Goal: Task Accomplishment & Management: Manage account settings

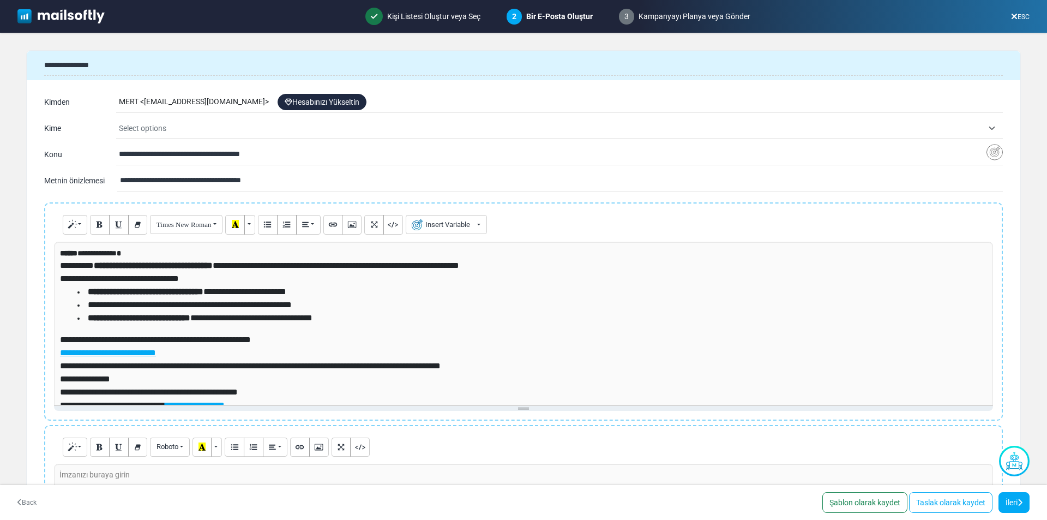
select select "*****"
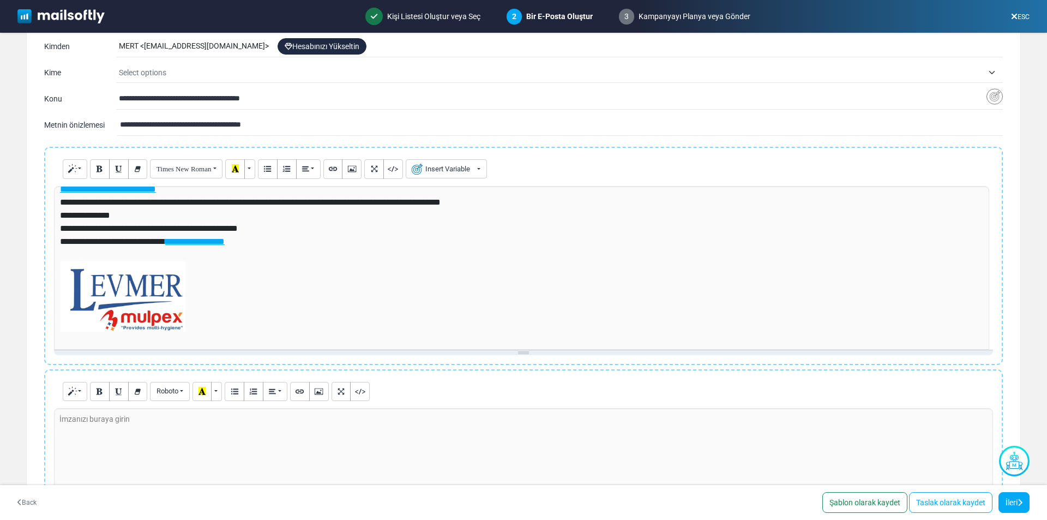
scroll to position [31, 0]
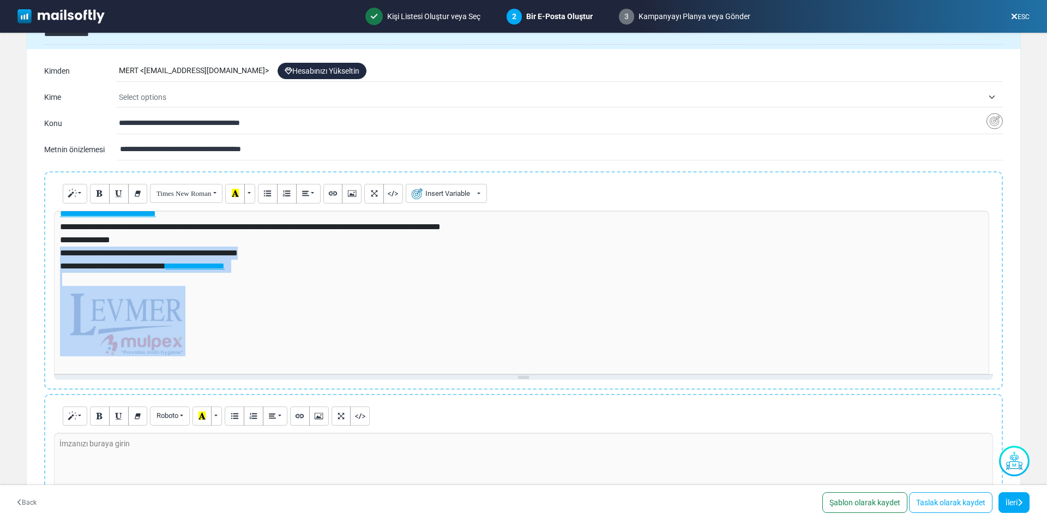
drag, startPoint x: 230, startPoint y: 329, endPoint x: 54, endPoint y: 255, distance: 190.9
click at [54, 255] on div "**********" at bounding box center [521, 293] width 935 height 164
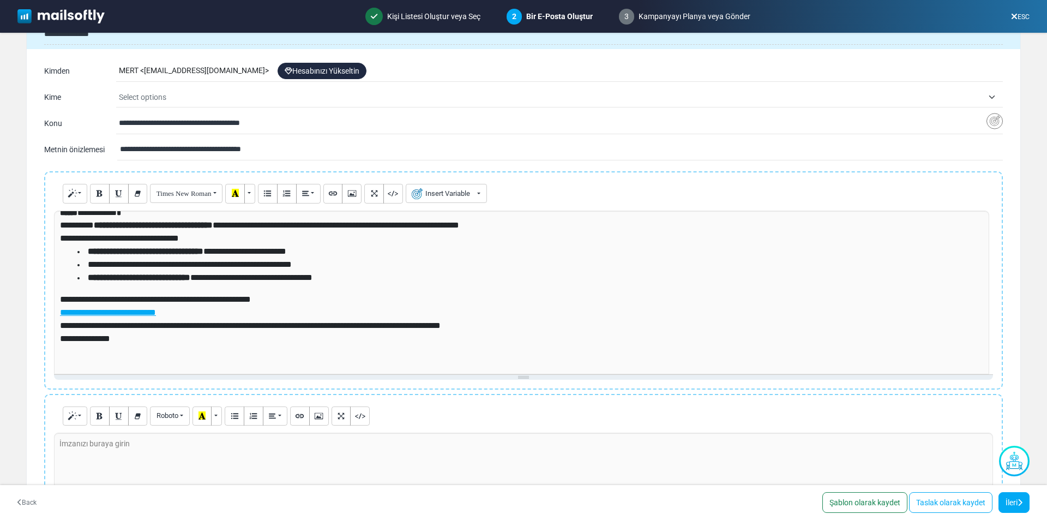
scroll to position [0, 0]
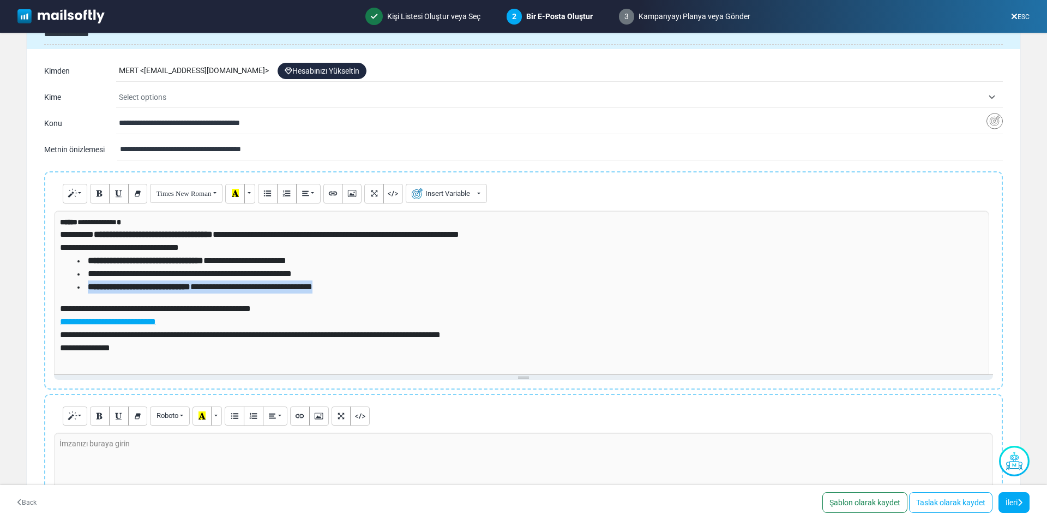
drag, startPoint x: 982, startPoint y: 283, endPoint x: 981, endPoint y: 275, distance: 7.7
click at [984, 271] on div "**********" at bounding box center [521, 293] width 935 height 164
click at [956, 281] on li "**********" at bounding box center [528, 286] width 902 height 13
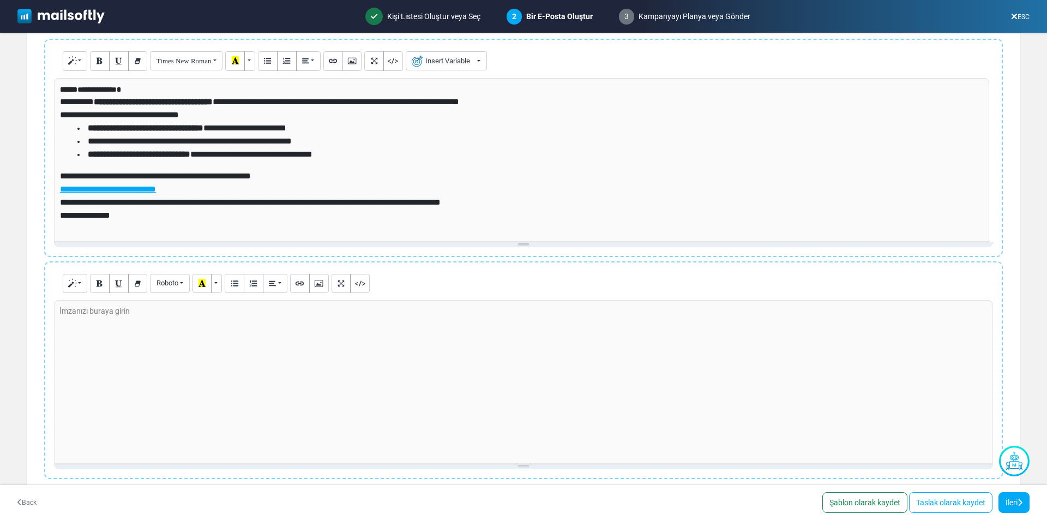
scroll to position [179, 0]
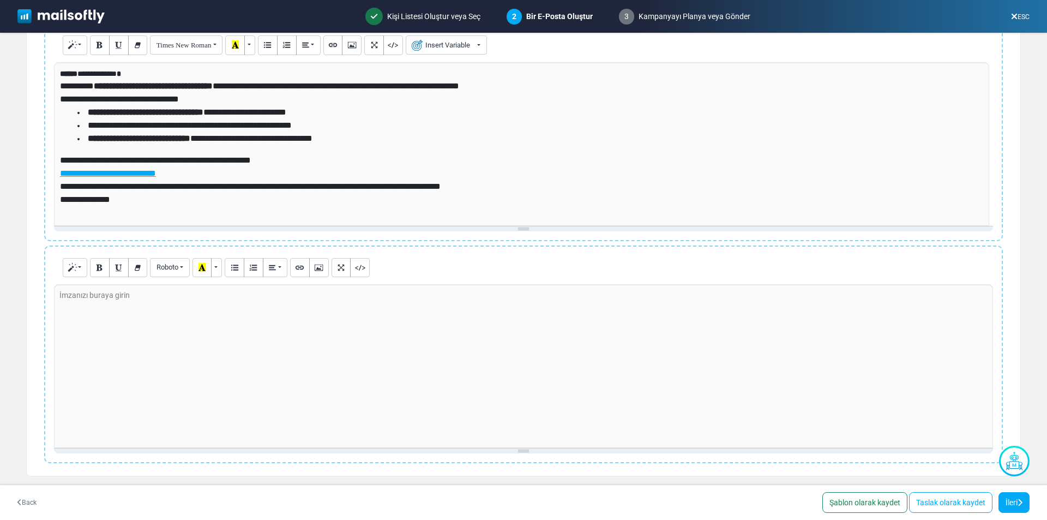
click at [241, 335] on div at bounding box center [523, 366] width 939 height 164
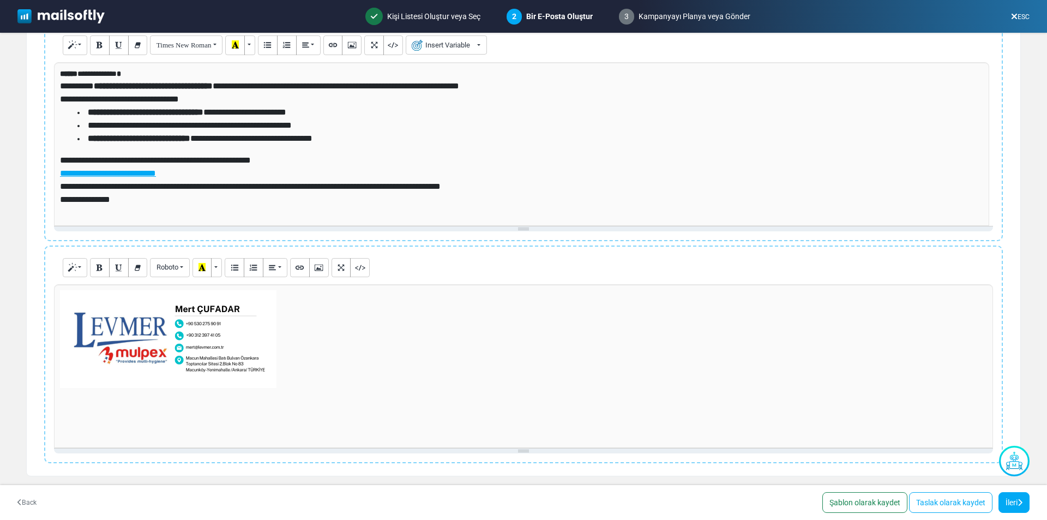
click at [404, 367] on p at bounding box center [523, 339] width 927 height 98
click at [1013, 500] on link "İleri" at bounding box center [1014, 502] width 31 height 21
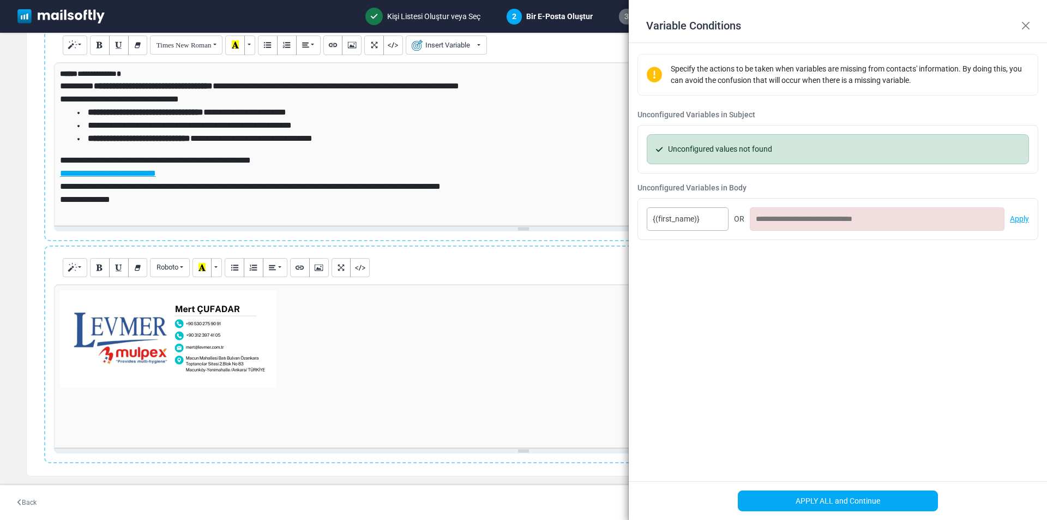
click at [769, 221] on input at bounding box center [877, 218] width 255 height 23
click at [1028, 218] on link "Apply" at bounding box center [1019, 218] width 19 height 11
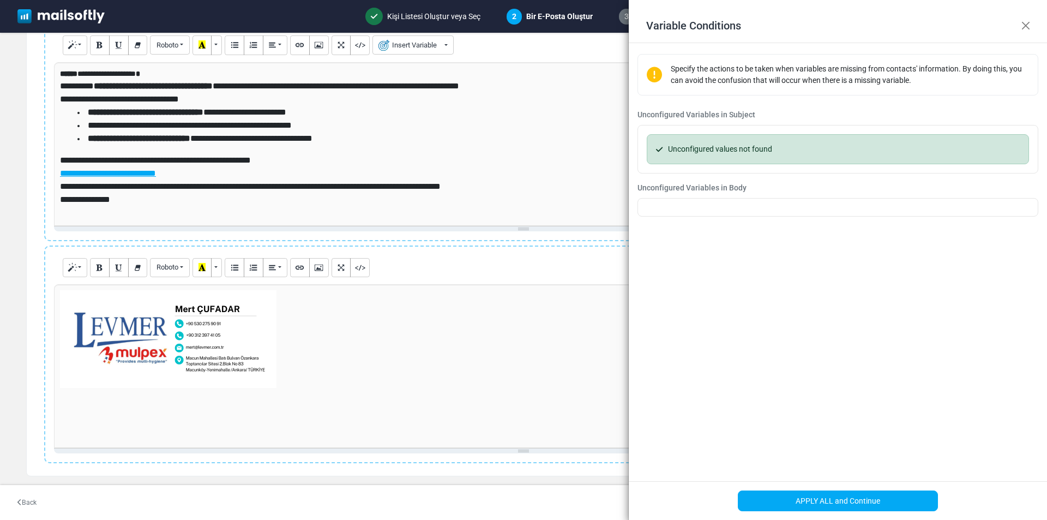
click at [710, 208] on div "{(first_name)} OR Apply" at bounding box center [838, 207] width 401 height 19
click at [712, 208] on div "{(first_name)} OR Apply" at bounding box center [838, 207] width 401 height 19
click at [693, 148] on div "Unconfigured values not found" at bounding box center [838, 149] width 382 height 30
click at [503, 152] on div "**********" at bounding box center [521, 144] width 935 height 164
click at [104, 74] on p "**********" at bounding box center [520, 73] width 920 height 11
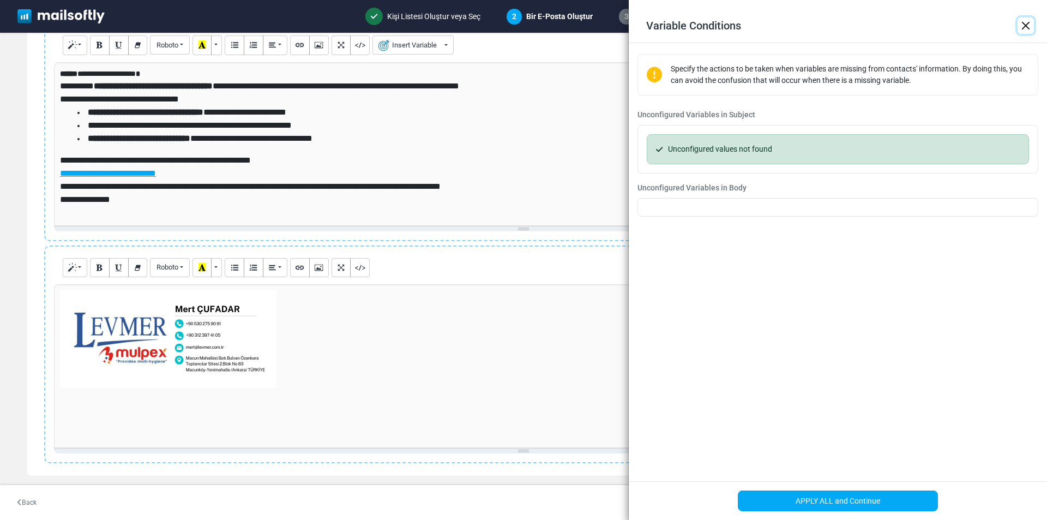
click at [104, 74] on p "**********" at bounding box center [520, 73] width 920 height 11
click at [217, 216] on p at bounding box center [521, 211] width 923 height 11
click at [299, 154] on p "**********" at bounding box center [521, 167] width 923 height 26
click at [873, 502] on button "APPLY ALL and Continue" at bounding box center [838, 500] width 201 height 21
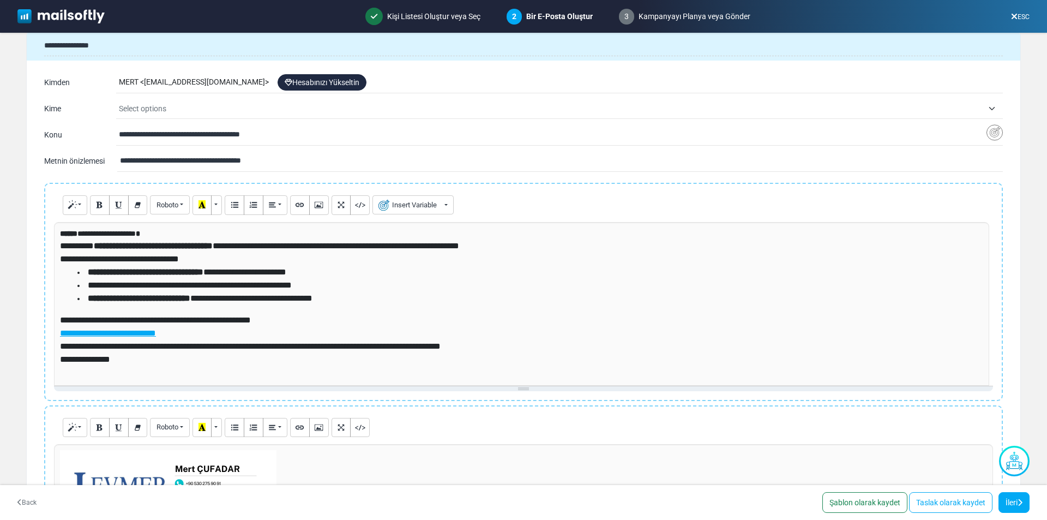
scroll to position [16, 0]
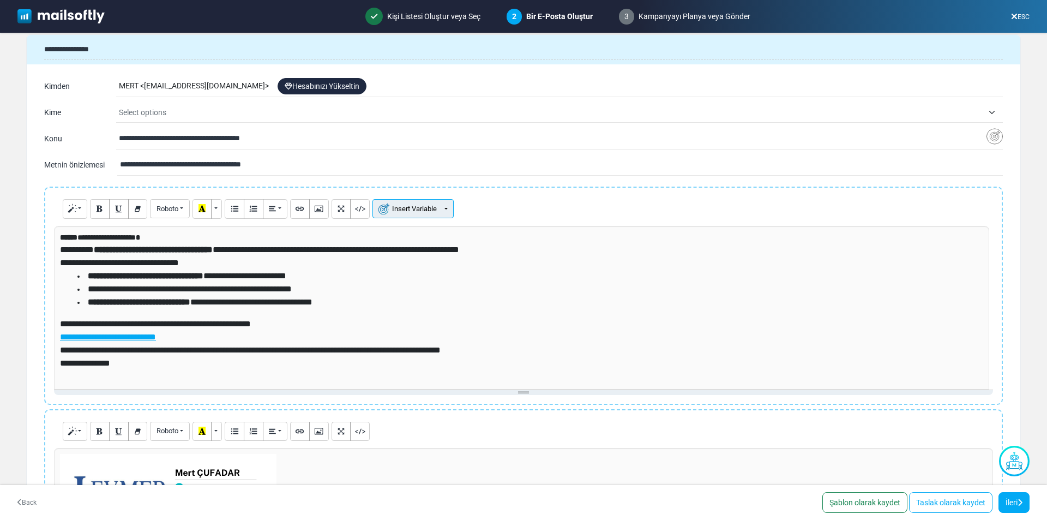
click at [443, 208] on button "Insert Variable" at bounding box center [413, 208] width 81 height 19
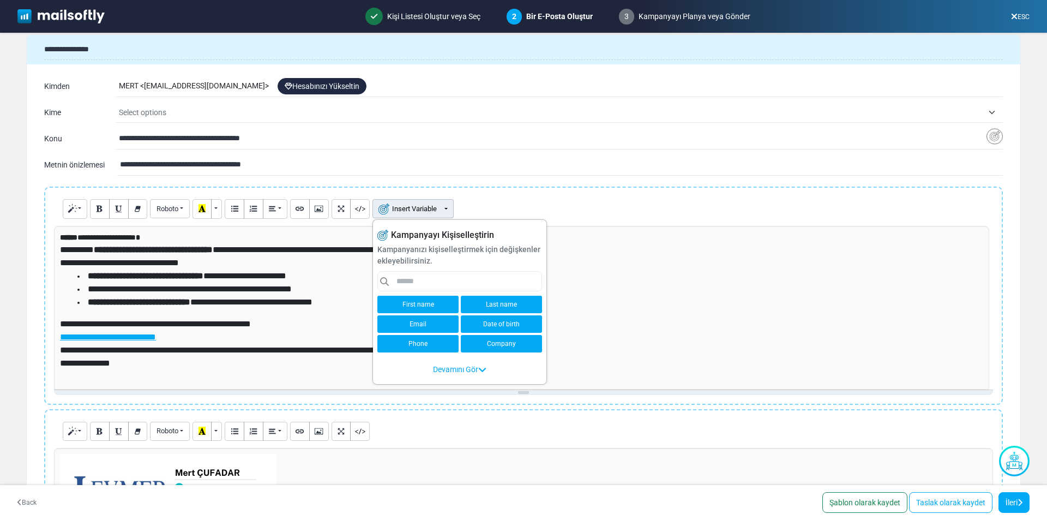
click at [437, 303] on link "First name" at bounding box center [417, 304] width 81 height 17
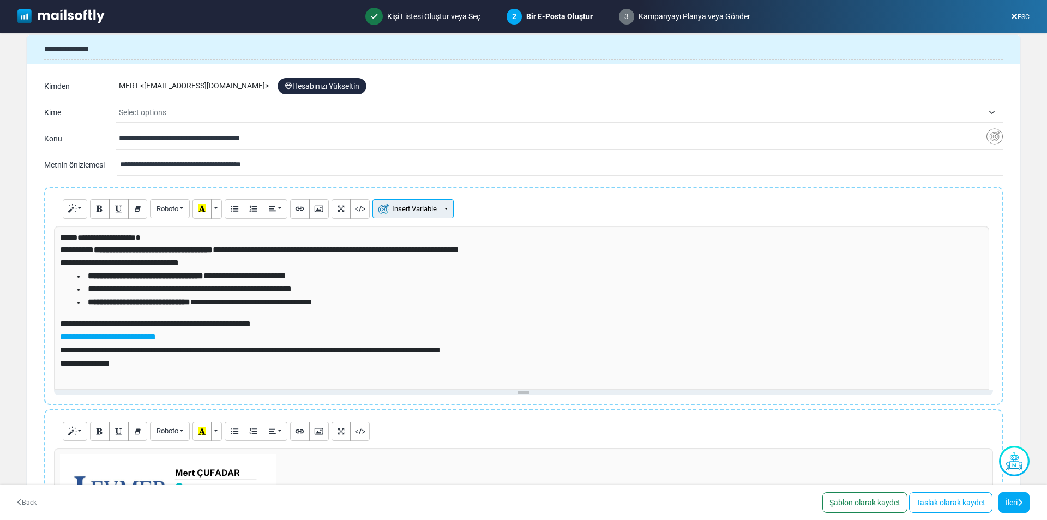
click at [401, 209] on button "Insert Variable" at bounding box center [413, 208] width 81 height 19
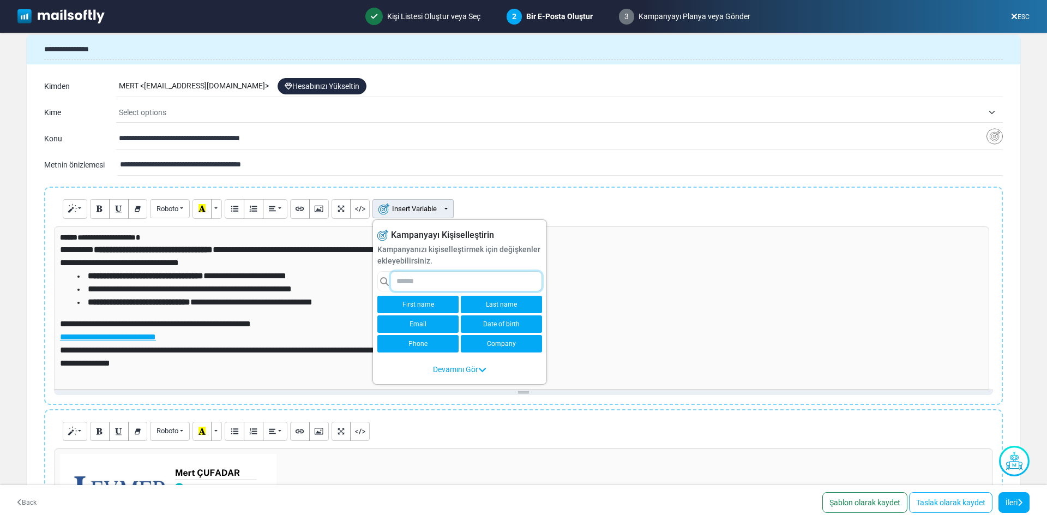
click at [403, 284] on input "text" at bounding box center [466, 281] width 151 height 19
click at [98, 238] on p "**********" at bounding box center [520, 237] width 920 height 11
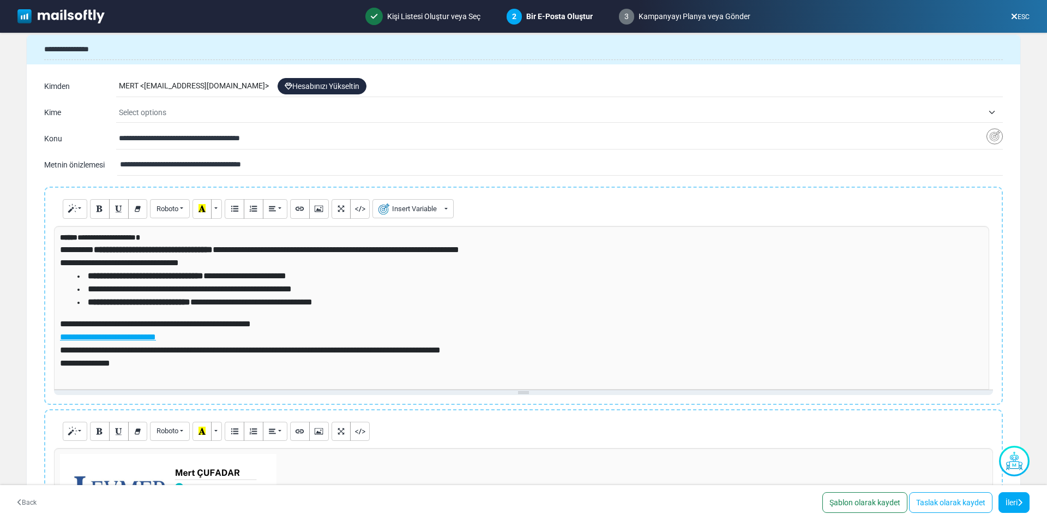
click at [139, 240] on p "**********" at bounding box center [520, 237] width 920 height 11
click at [988, 140] on img "Insert Variable" at bounding box center [995, 136] width 16 height 17
click at [938, 241] on span "Select options" at bounding box center [911, 237] width 116 height 13
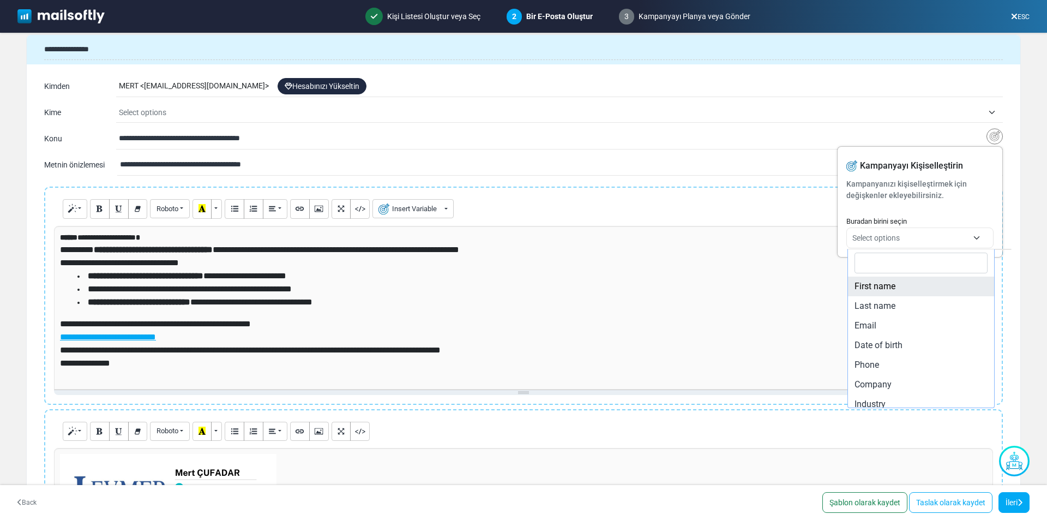
type input "**********"
select select "**********"
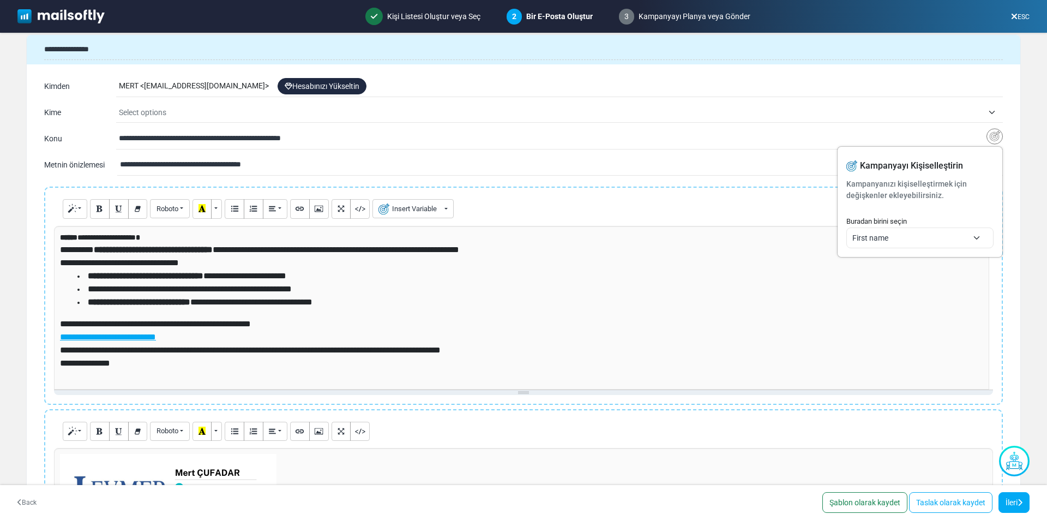
drag, startPoint x: 166, startPoint y: 140, endPoint x: 55, endPoint y: 138, distance: 110.7
click at [55, 138] on div "**********" at bounding box center [523, 138] width 959 height 17
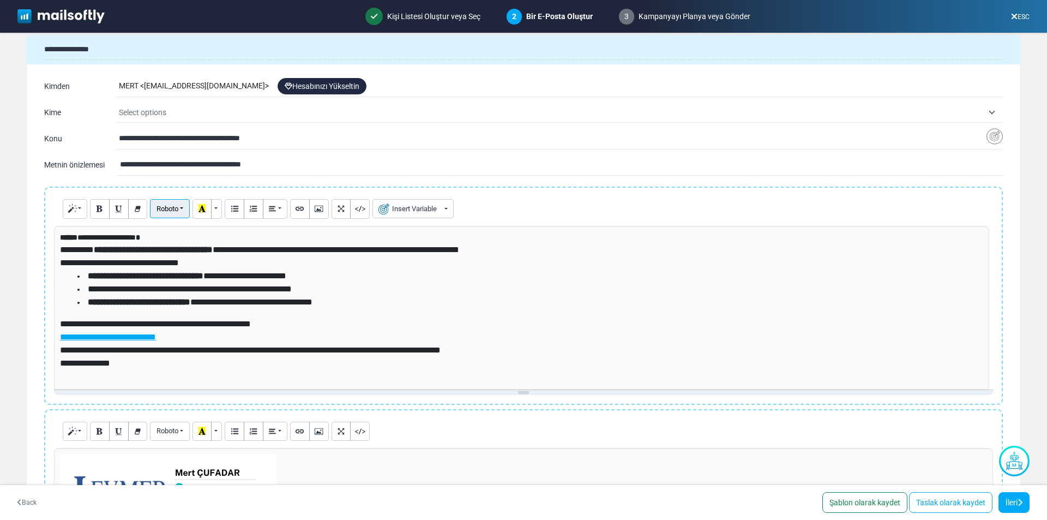
type input "**********"
click at [163, 207] on span "Roboto" at bounding box center [168, 209] width 22 height 8
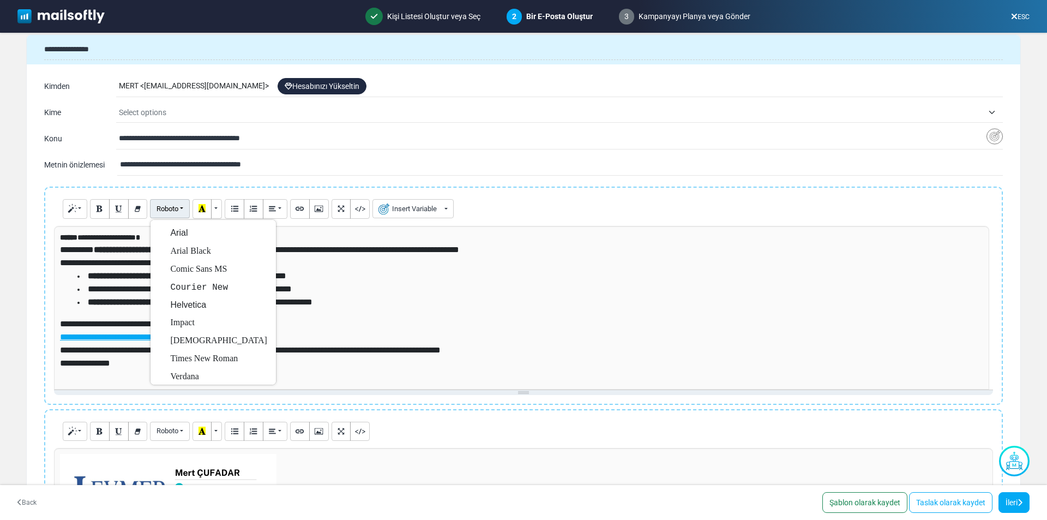
click at [92, 293] on span "**********" at bounding box center [190, 289] width 204 height 8
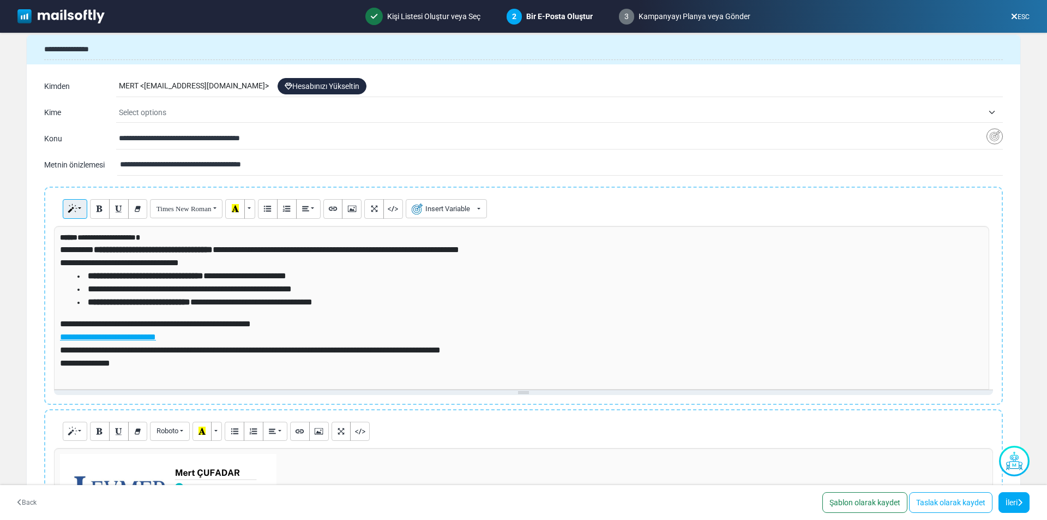
click at [67, 207] on button "Style" at bounding box center [75, 209] width 25 height 20
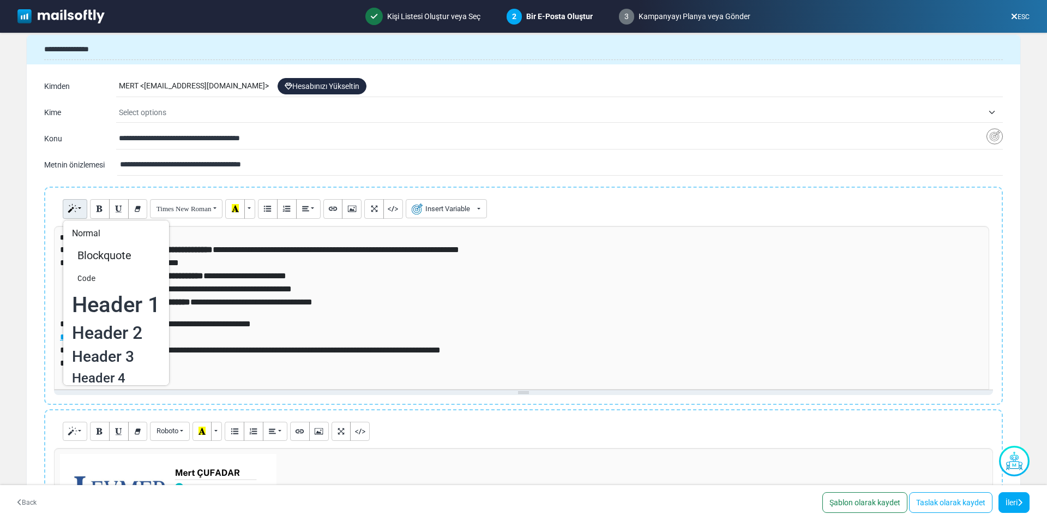
click at [0, 275] on form "**********" at bounding box center [523, 263] width 1047 height 461
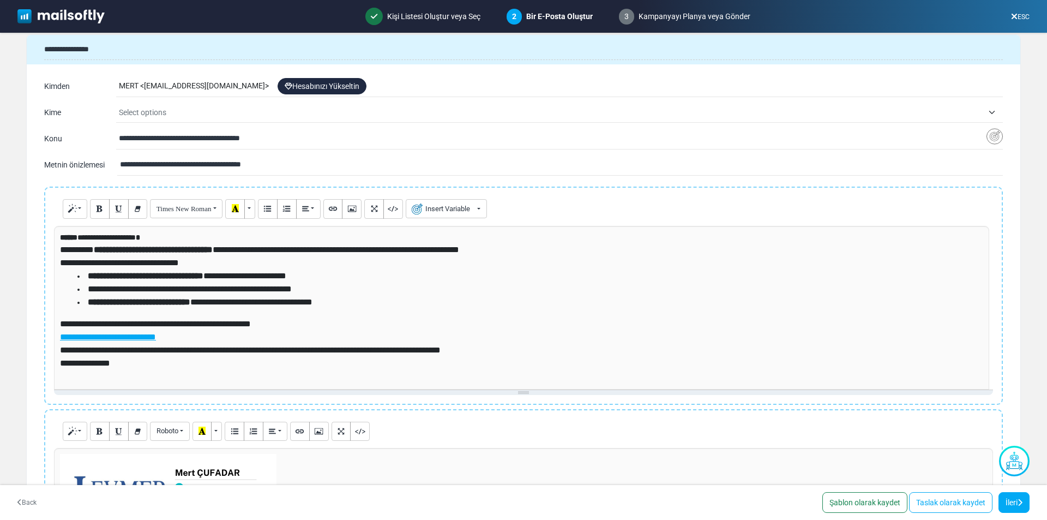
click at [421, 318] on p "**********" at bounding box center [521, 330] width 923 height 26
click at [1017, 463] on img "Yapay Zeka Asistanı" at bounding box center [1014, 461] width 31 height 31
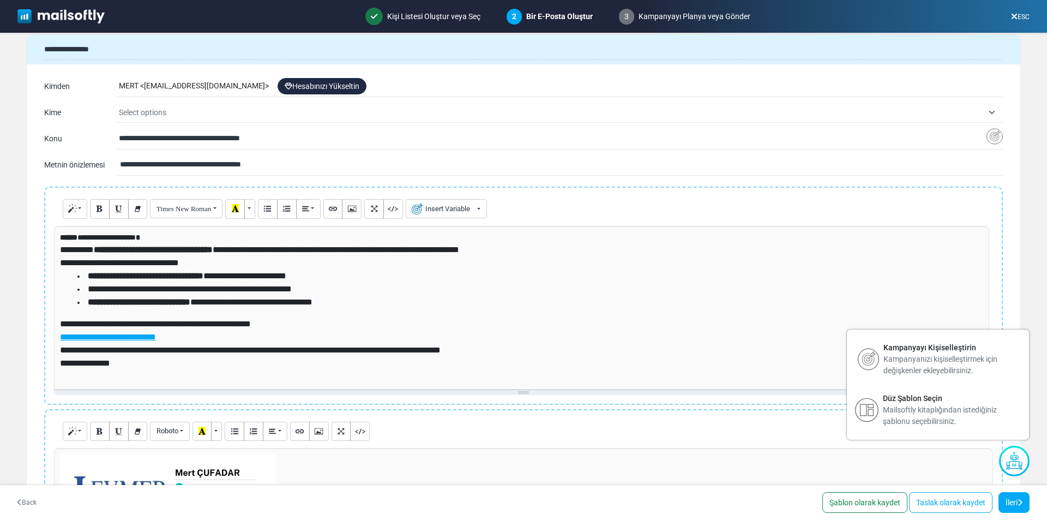
click at [1025, 289] on form "**********" at bounding box center [523, 263] width 1047 height 461
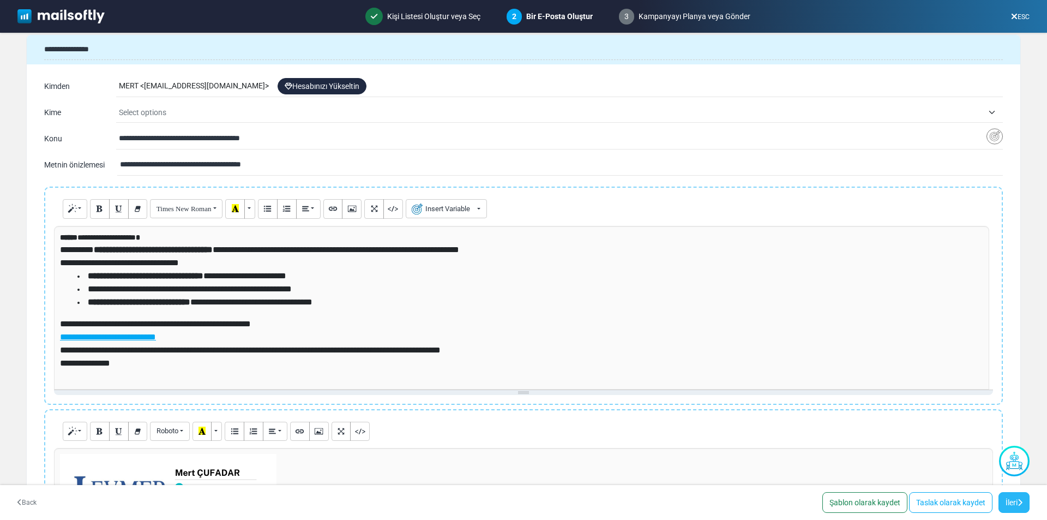
click at [1015, 503] on link "İleri" at bounding box center [1014, 502] width 31 height 21
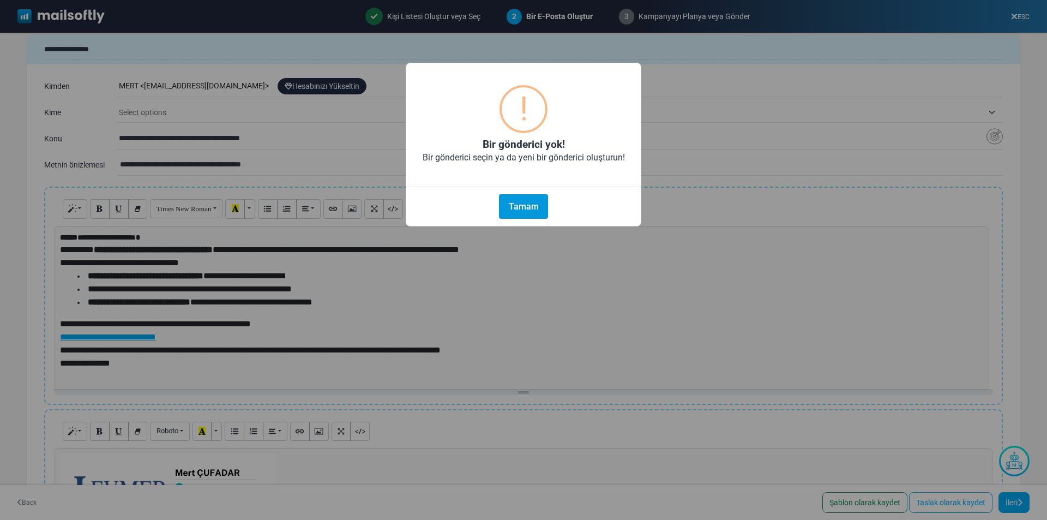
click at [532, 209] on button "Tamam" at bounding box center [523, 206] width 49 height 25
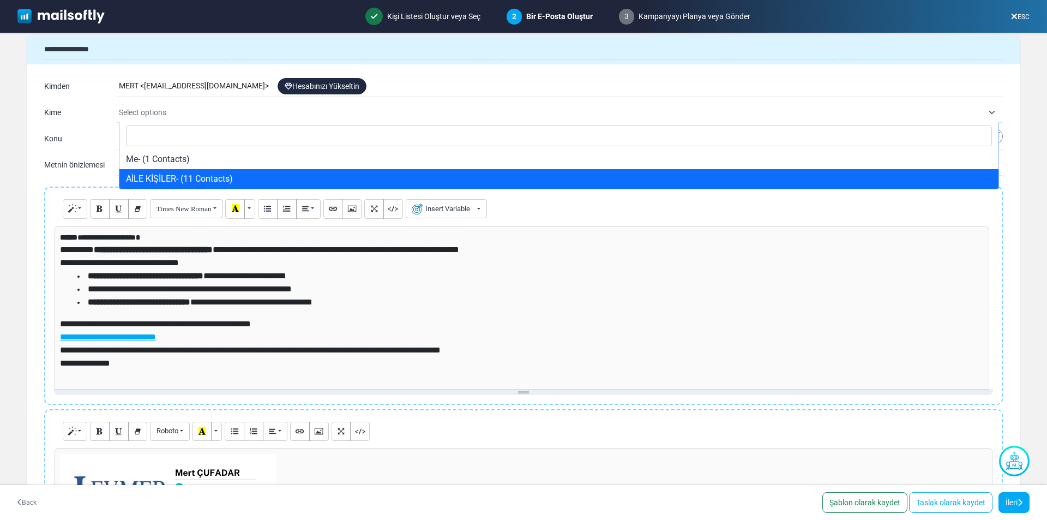
click at [155, 109] on span "Select options" at bounding box center [142, 112] width 47 height 9
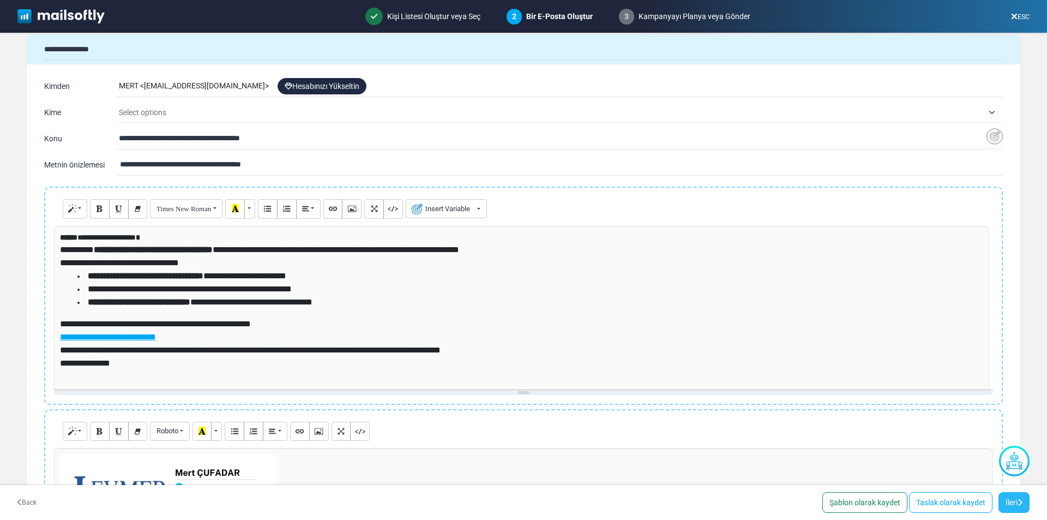
click at [1006, 510] on link "İleri" at bounding box center [1014, 502] width 31 height 21
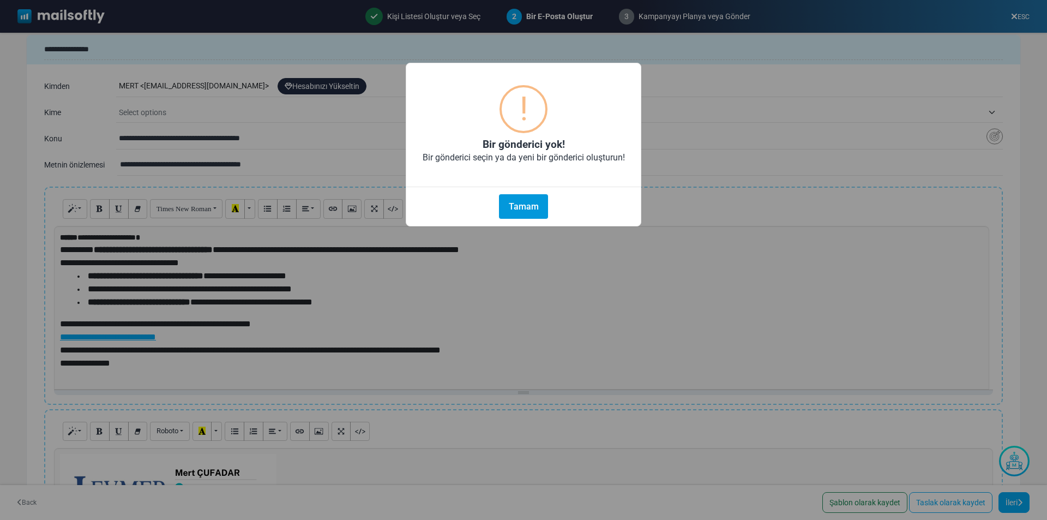
click at [521, 211] on button "Tamam" at bounding box center [523, 206] width 49 height 25
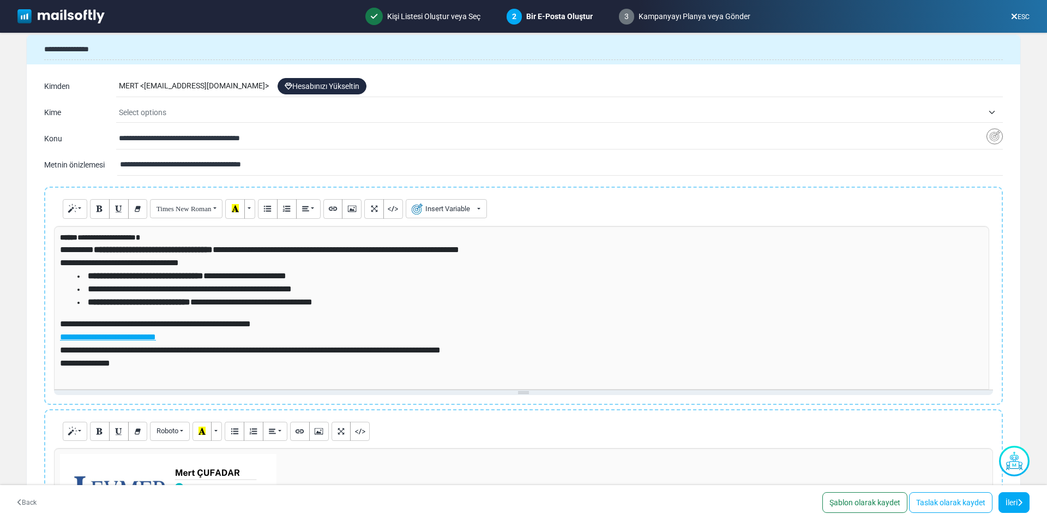
click at [266, 87] on div "MERT < info-levmer-com@cc.mailsends.net > Hesabınızı Yükseltin" at bounding box center [561, 86] width 884 height 21
click at [261, 84] on div "MERT < info-levmer-com@cc.mailsends.net > Hesabınızı Yükseltin" at bounding box center [561, 86] width 884 height 21
click at [988, 106] on span "Select options" at bounding box center [561, 113] width 884 height 20
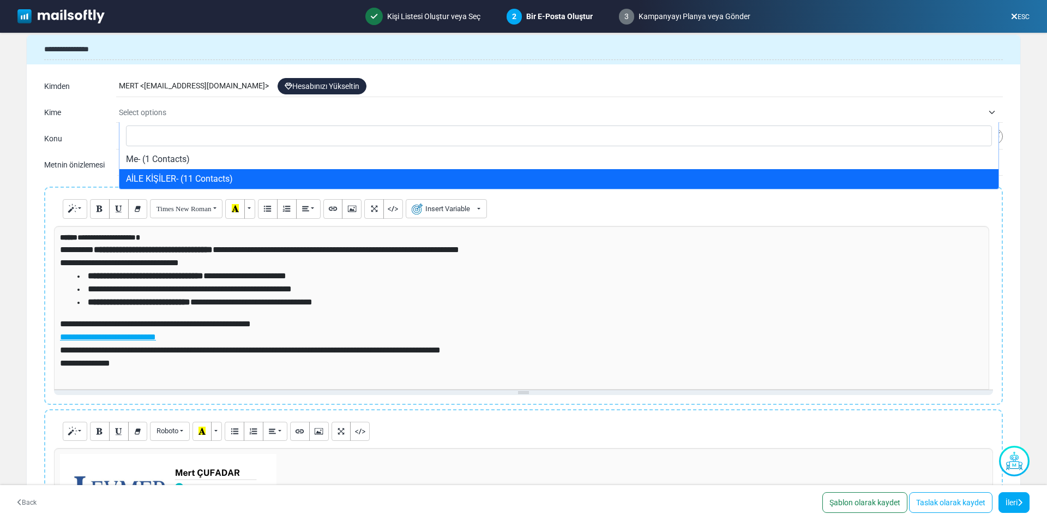
click at [988, 106] on span "Select options" at bounding box center [561, 113] width 884 height 20
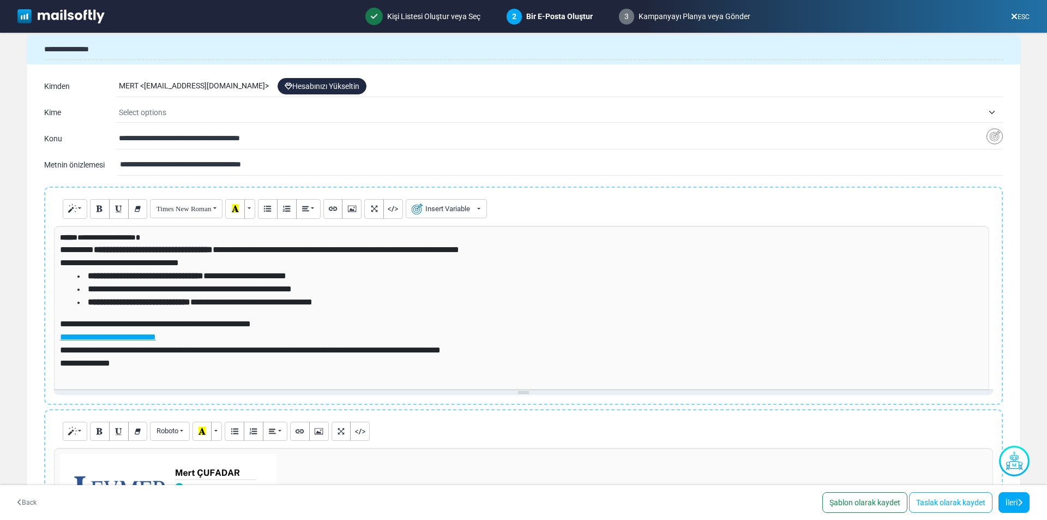
click at [143, 88] on div "MERT < info-levmer-com@cc.mailsends.net > Hesabınızı Yükseltin" at bounding box center [561, 86] width 884 height 21
click at [145, 87] on div "MERT < info-levmer-com@cc.mailsends.net > Hesabınızı Yükseltin" at bounding box center [561, 86] width 884 height 21
click at [860, 502] on link "Şablon olarak kaydet" at bounding box center [865, 502] width 85 height 21
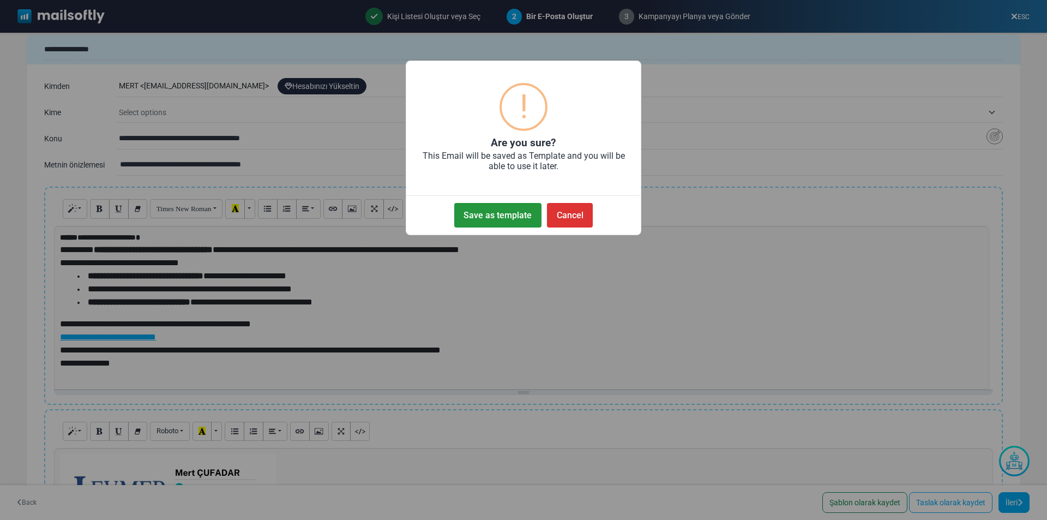
click at [501, 209] on button "Save as template" at bounding box center [497, 215] width 87 height 25
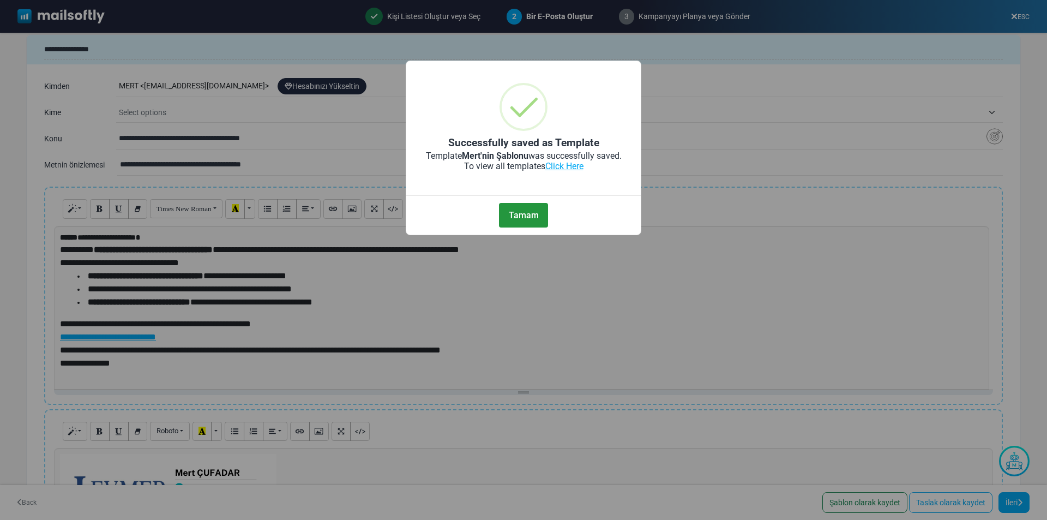
click at [513, 211] on button "Tamam" at bounding box center [523, 215] width 49 height 25
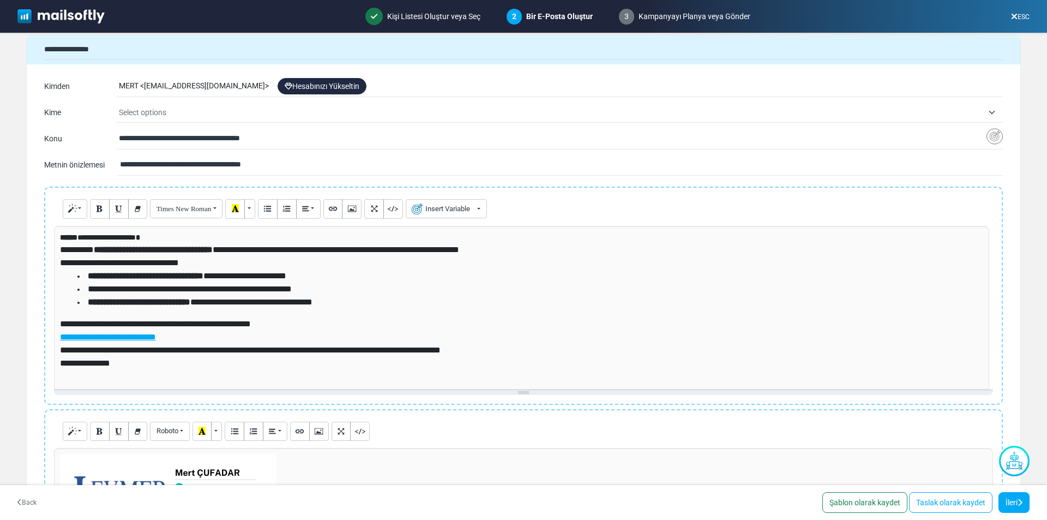
click at [46, 19] on img at bounding box center [60, 16] width 87 height 14
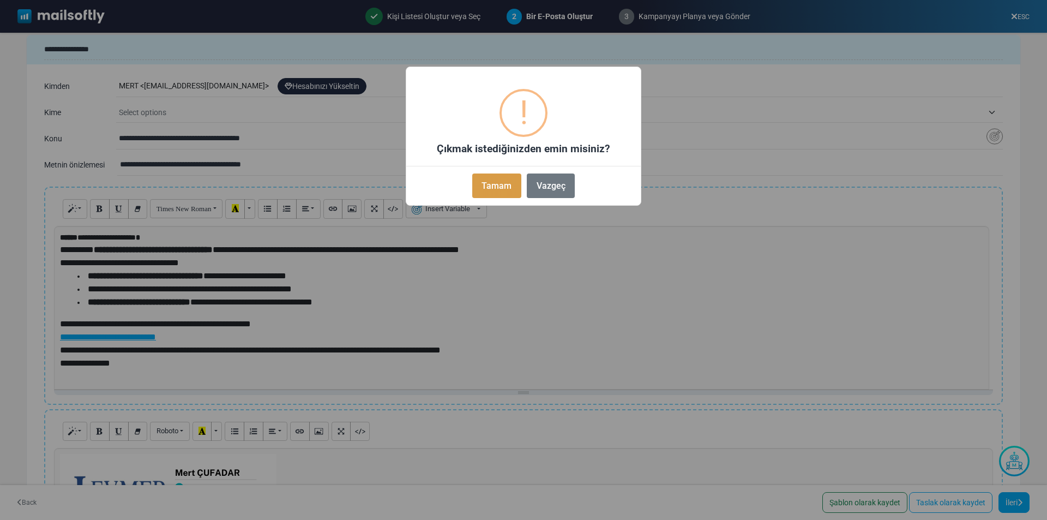
click at [505, 188] on button "Tamam" at bounding box center [496, 185] width 49 height 25
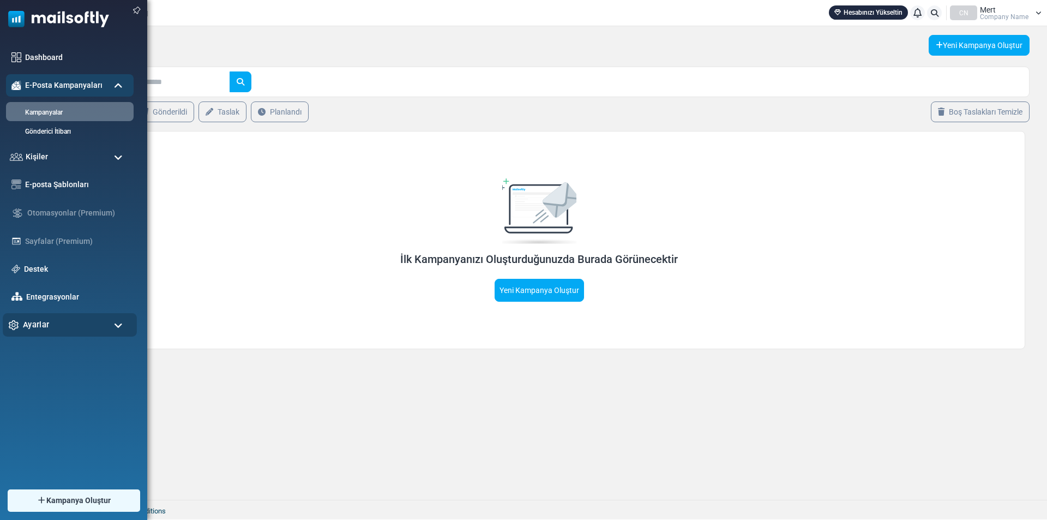
click at [70, 321] on div "Ayarlar" at bounding box center [70, 324] width 134 height 23
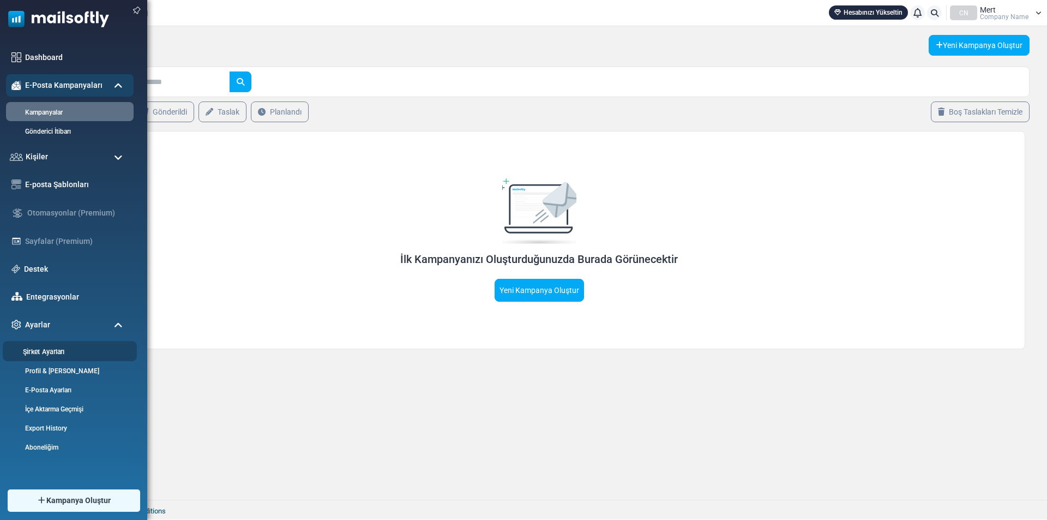
click at [65, 349] on link "Şirket Ayarları" at bounding box center [68, 351] width 131 height 10
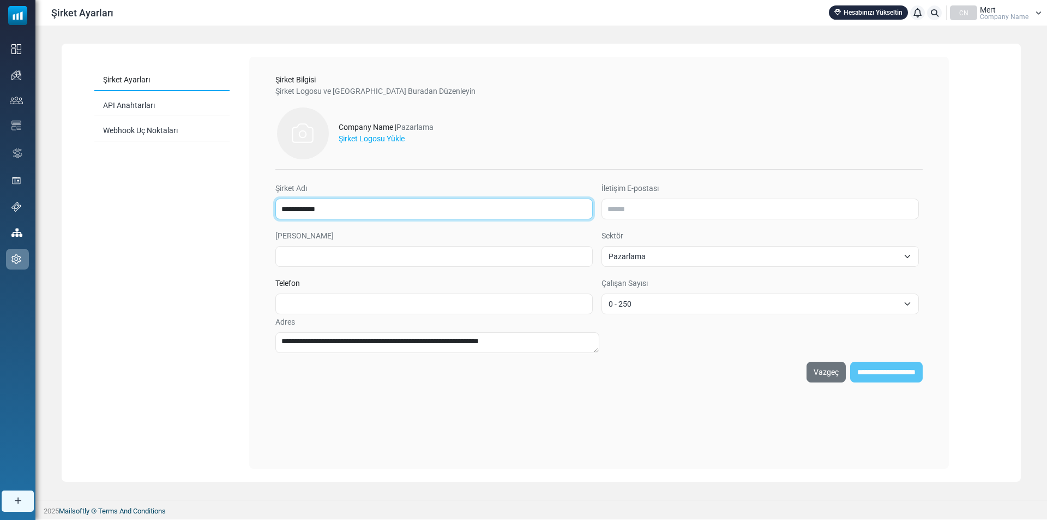
drag, startPoint x: 381, startPoint y: 215, endPoint x: 228, endPoint y: 209, distance: 153.4
click at [228, 209] on div "**********" at bounding box center [541, 263] width 959 height 438
type input "*"
type input "**********"
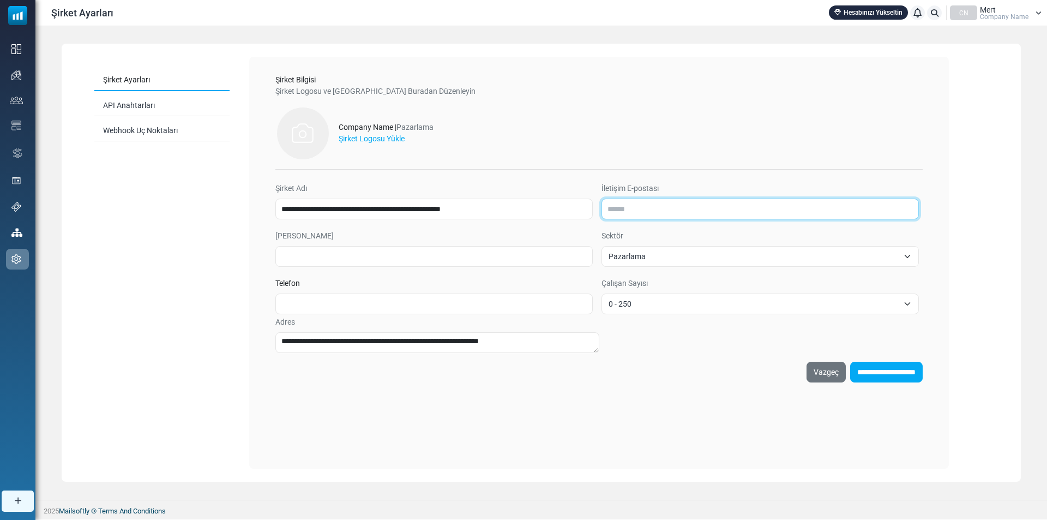
click at [623, 210] on input "İletişim E-postası" at bounding box center [760, 209] width 317 height 21
type input "**********"
click at [649, 258] on span "Pazarlama" at bounding box center [754, 256] width 290 height 13
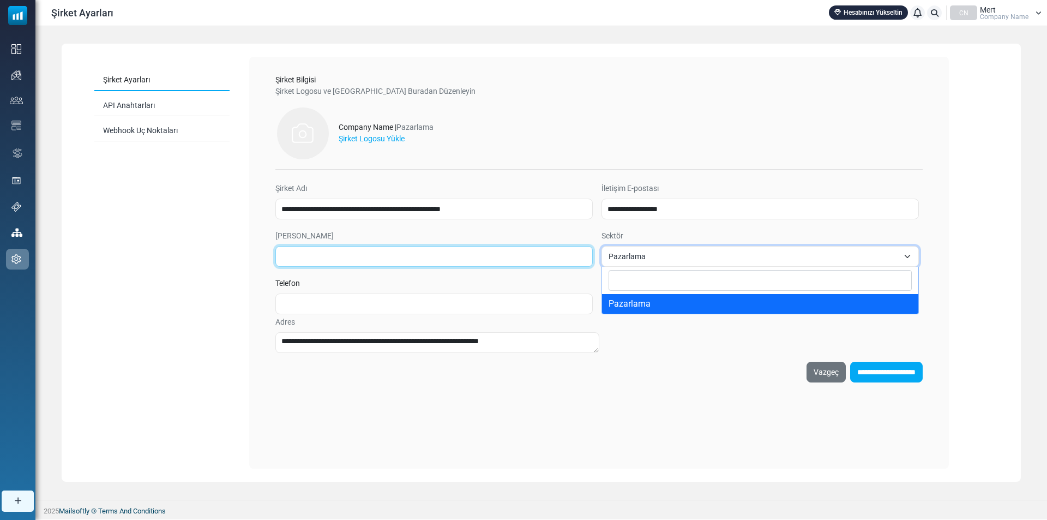
click at [339, 257] on input "Alan Adı" at bounding box center [433, 256] width 317 height 21
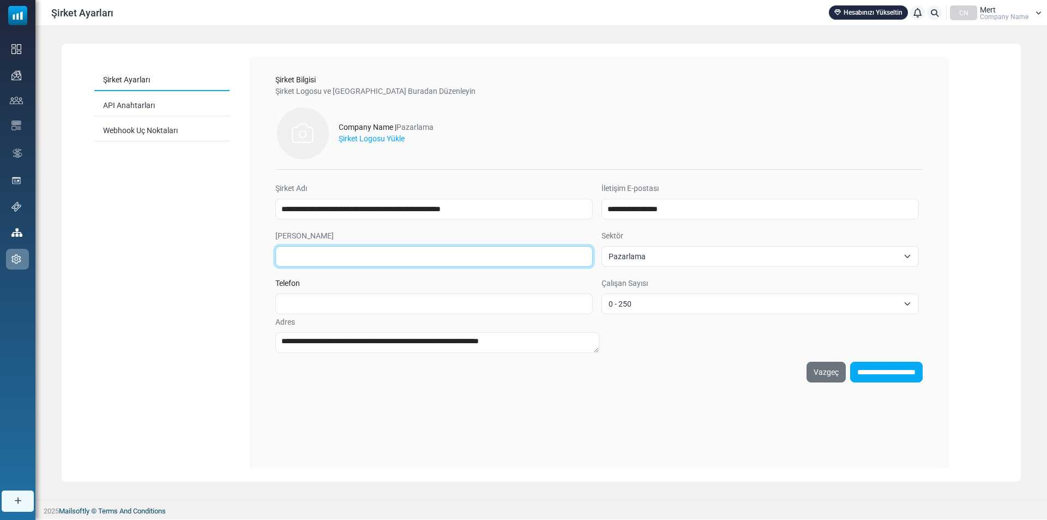
click at [339, 257] on input "Alan Adı" at bounding box center [433, 256] width 317 height 21
type input "*"
type input "**********"
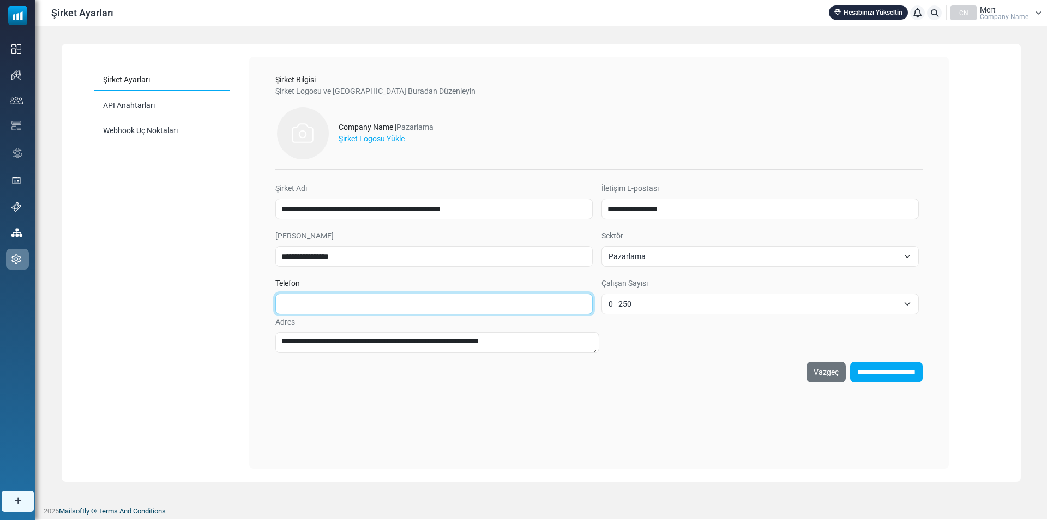
click at [311, 304] on input "Telefon" at bounding box center [433, 303] width 317 height 21
type input "**********"
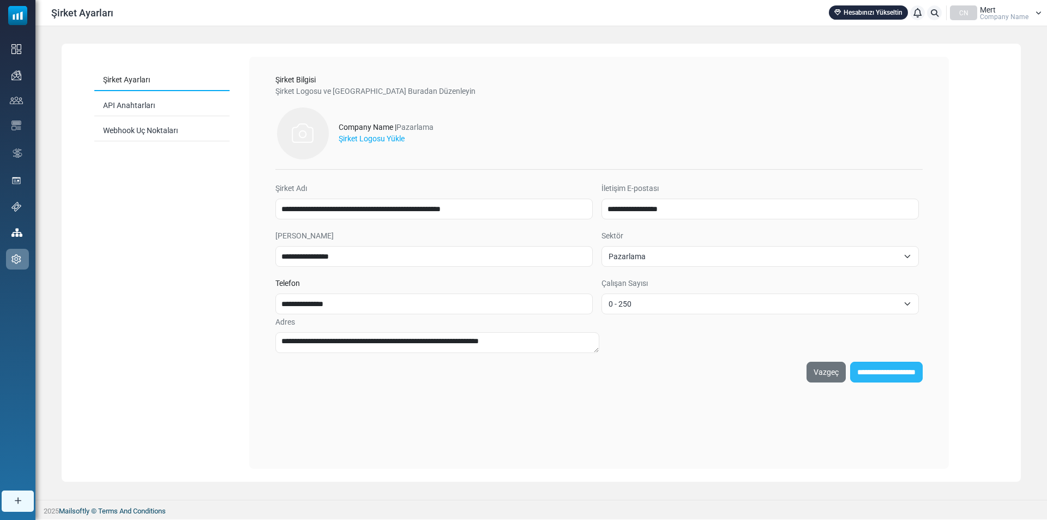
click at [908, 368] on input "**********" at bounding box center [886, 372] width 73 height 21
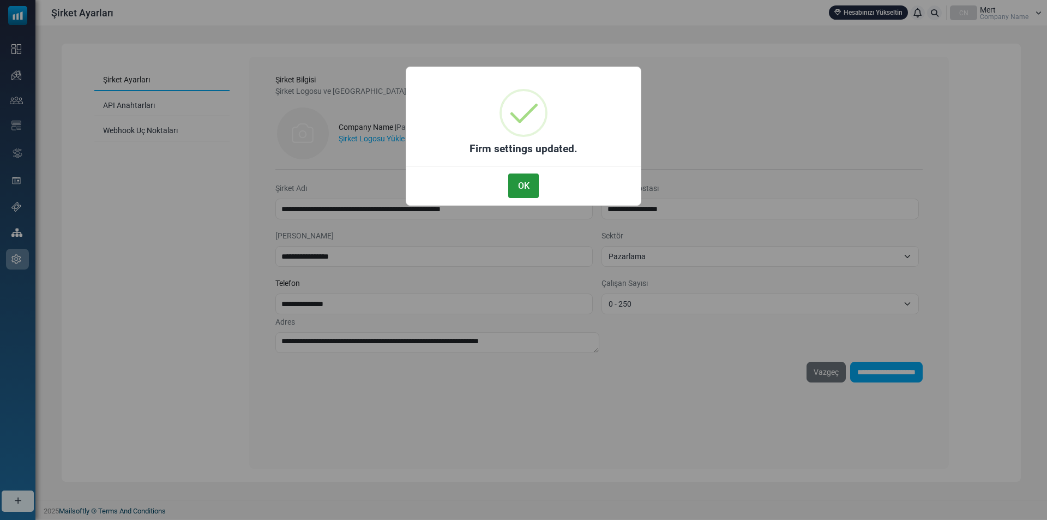
click at [523, 181] on button "OK" at bounding box center [523, 185] width 31 height 25
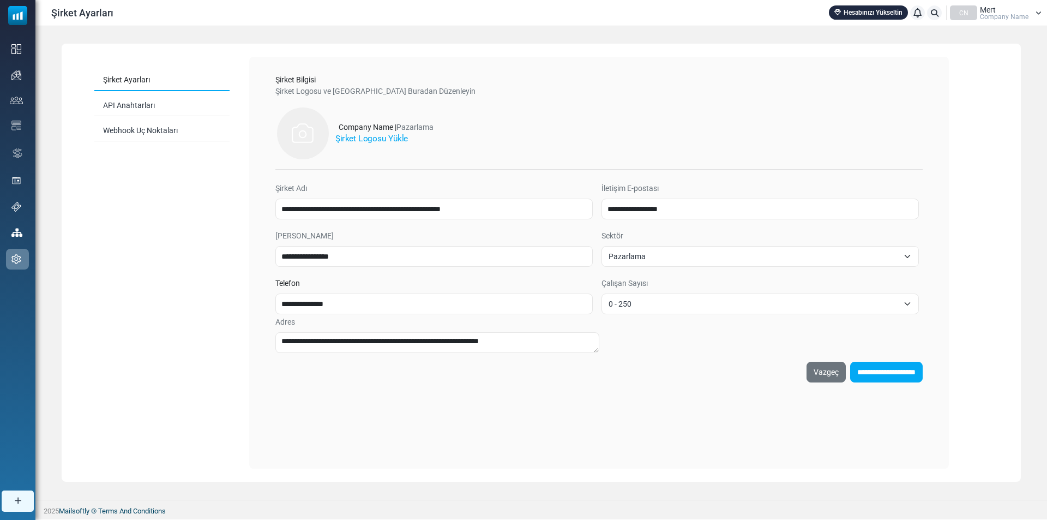
click at [393, 142] on label "Şirket Logosu Yükle" at bounding box center [371, 139] width 73 height 13
click at [0, 0] on input "Şirket Logosu Yükle" at bounding box center [0, 0] width 0 height 0
click at [293, 138] on img at bounding box center [302, 133] width 55 height 55
click at [359, 140] on label "Şirket Logosu Yükle" at bounding box center [371, 139] width 73 height 13
click at [0, 0] on input "Şirket Logosu Yükle" at bounding box center [0, 0] width 0 height 0
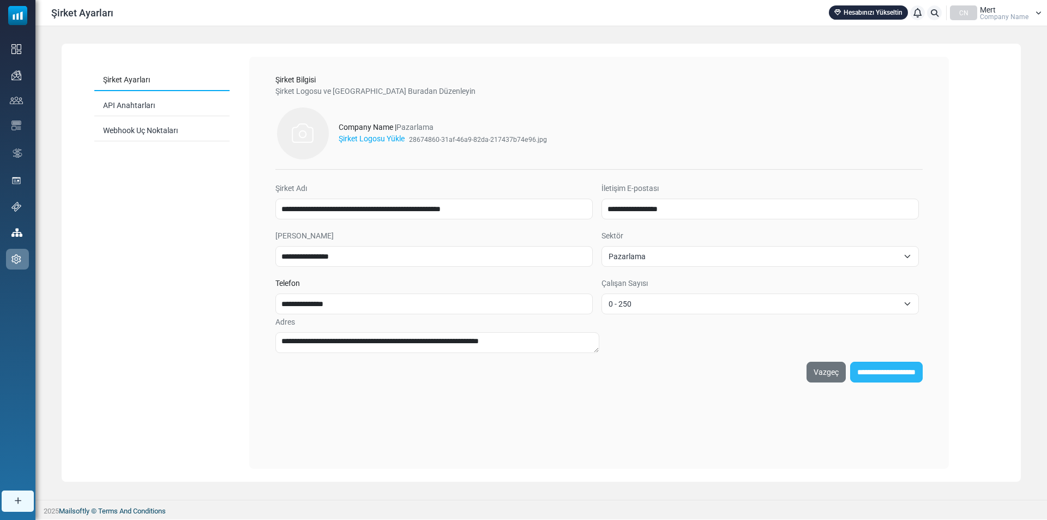
click at [881, 374] on input "**********" at bounding box center [886, 372] width 73 height 21
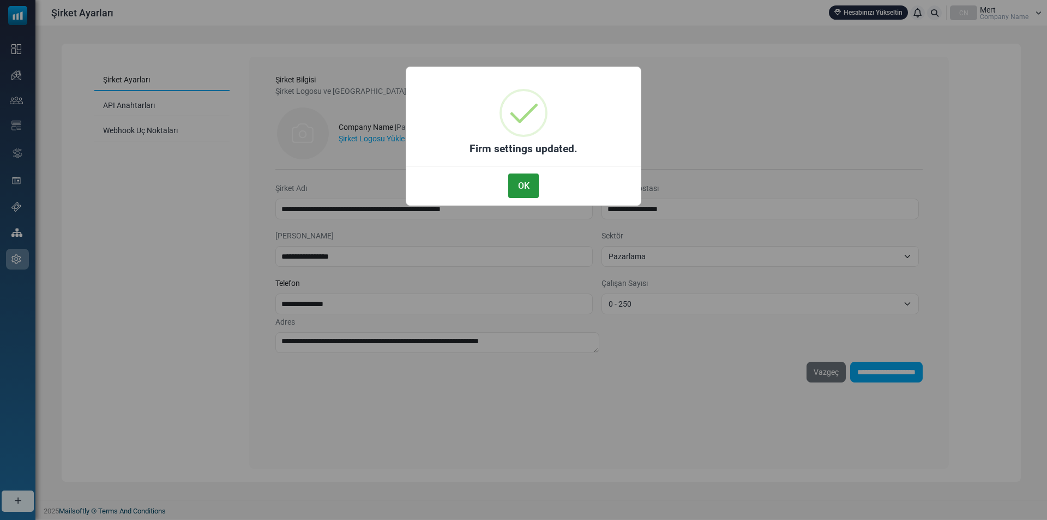
click at [525, 179] on button "OK" at bounding box center [523, 185] width 31 height 25
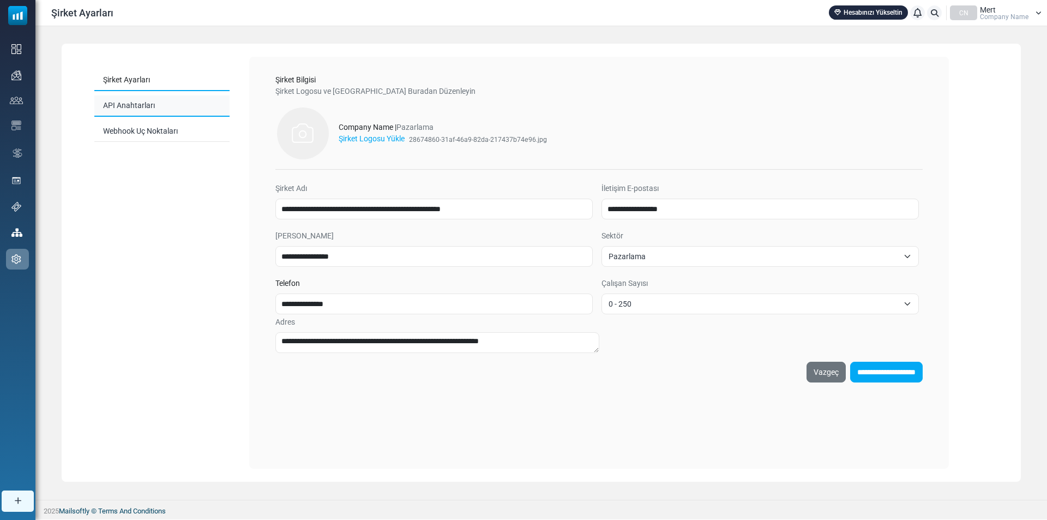
click at [134, 112] on link "API Anahtarları" at bounding box center [161, 105] width 135 height 21
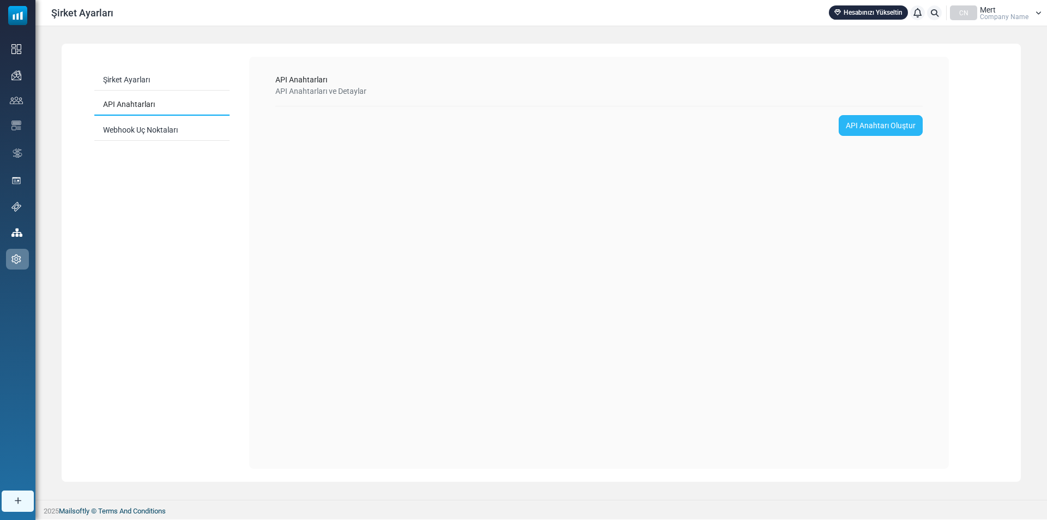
click at [861, 119] on link "API Anahtarı Oluştur" at bounding box center [881, 125] width 84 height 21
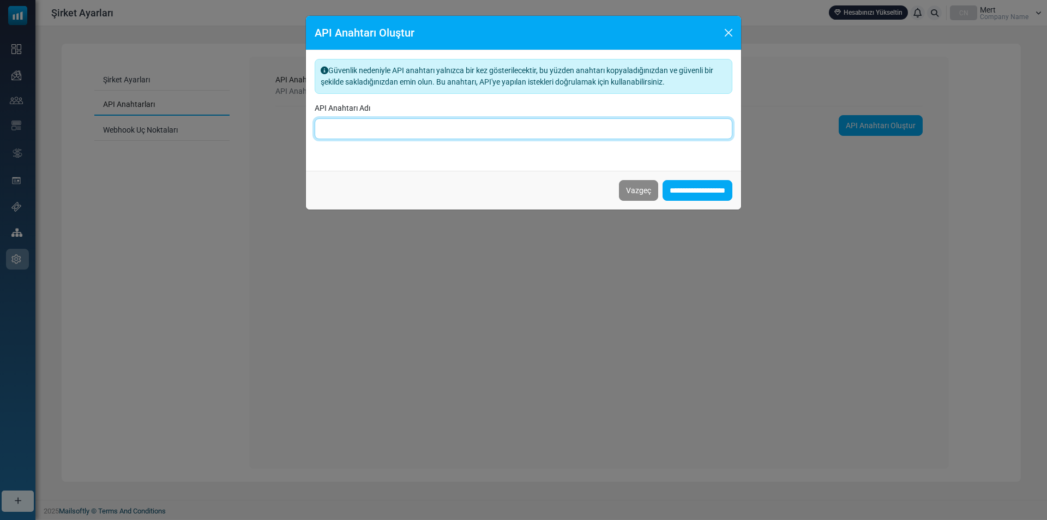
click at [543, 136] on input "API Anahtarı Adı" at bounding box center [524, 128] width 418 height 21
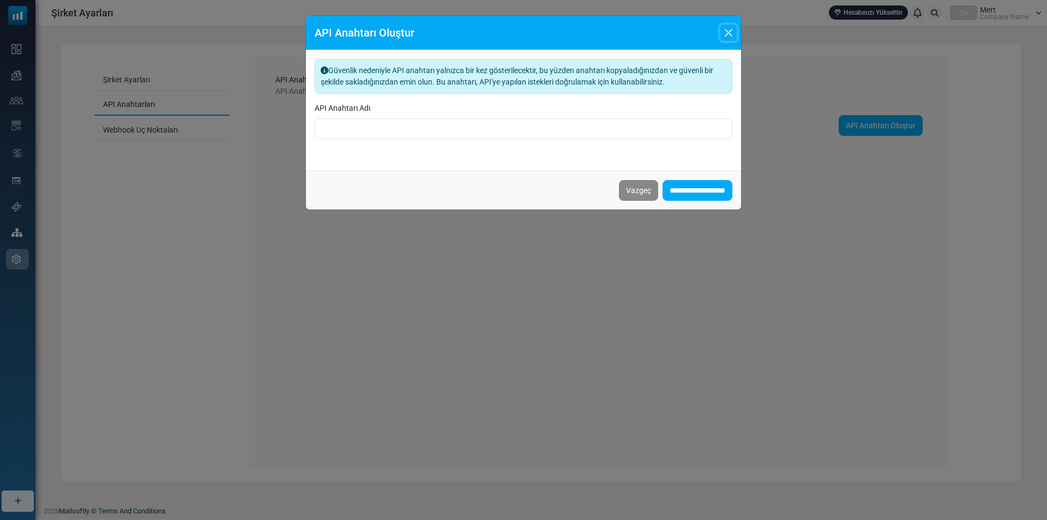
click at [729, 31] on button "Close" at bounding box center [729, 33] width 16 height 16
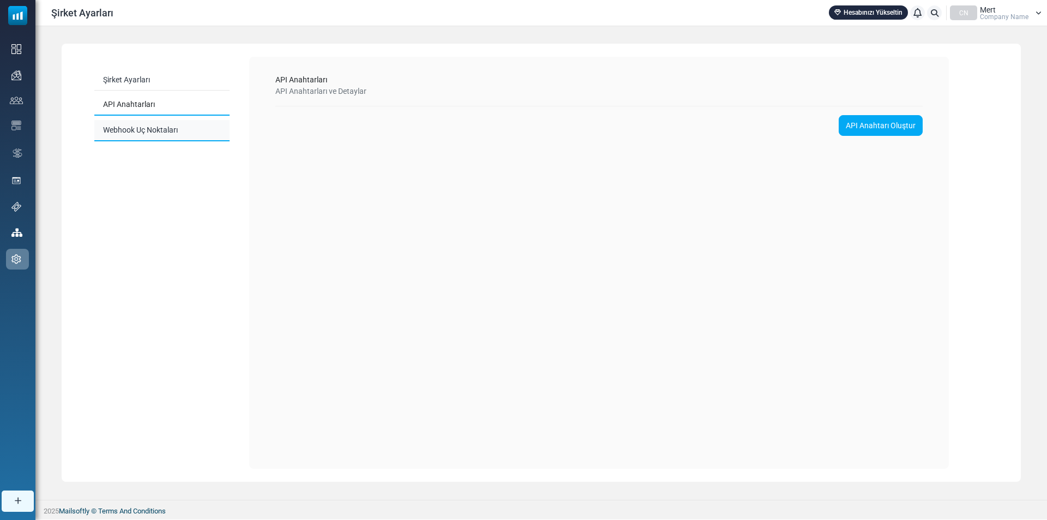
click at [155, 130] on link "Webhook Uç Noktaları" at bounding box center [161, 130] width 135 height 21
click at [124, 69] on div "Şirket Ayarları API Anahtarları Webhook Uç Noktaları" at bounding box center [161, 105] width 161 height 97
click at [125, 77] on link "Şirket Ayarları" at bounding box center [161, 80] width 135 height 21
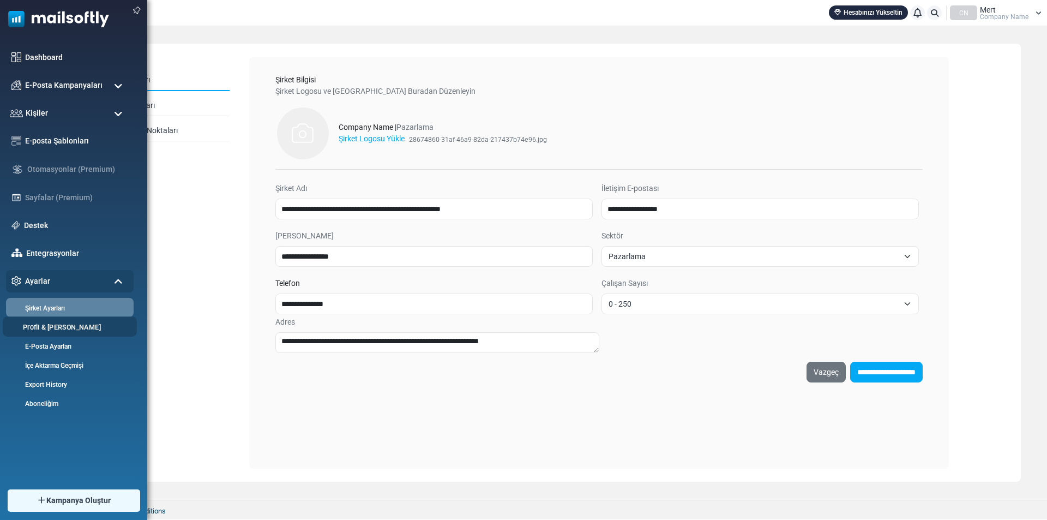
click at [55, 327] on link "Profil & [PERSON_NAME]" at bounding box center [68, 327] width 131 height 10
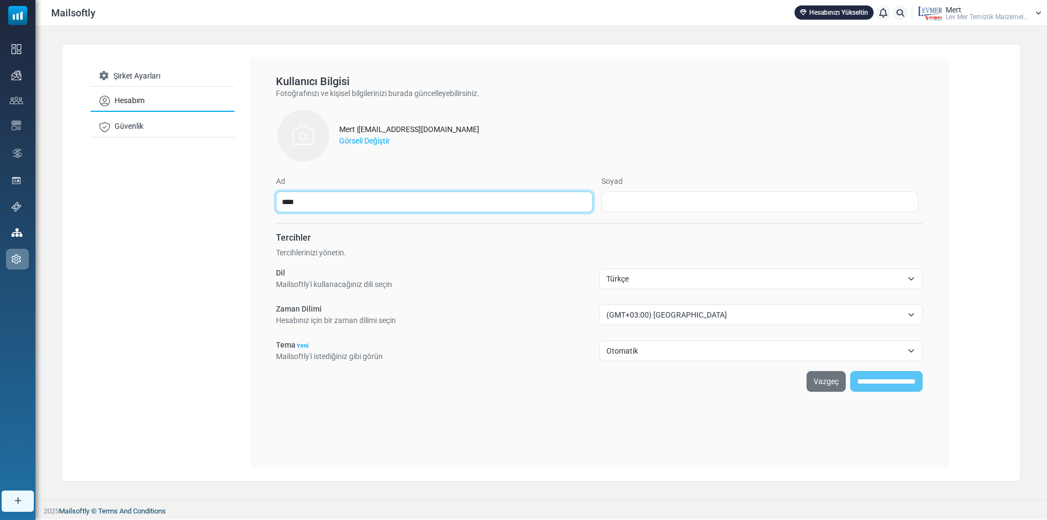
drag, startPoint x: 323, startPoint y: 200, endPoint x: 251, endPoint y: 200, distance: 72.0
click at [251, 200] on div "Kullanıcı Bilgisi Fotoğrafınızı ve kişisel bilgilerinizi burada güncelleyebilir…" at bounding box center [599, 262] width 699 height 411
type input "*"
type input "*******"
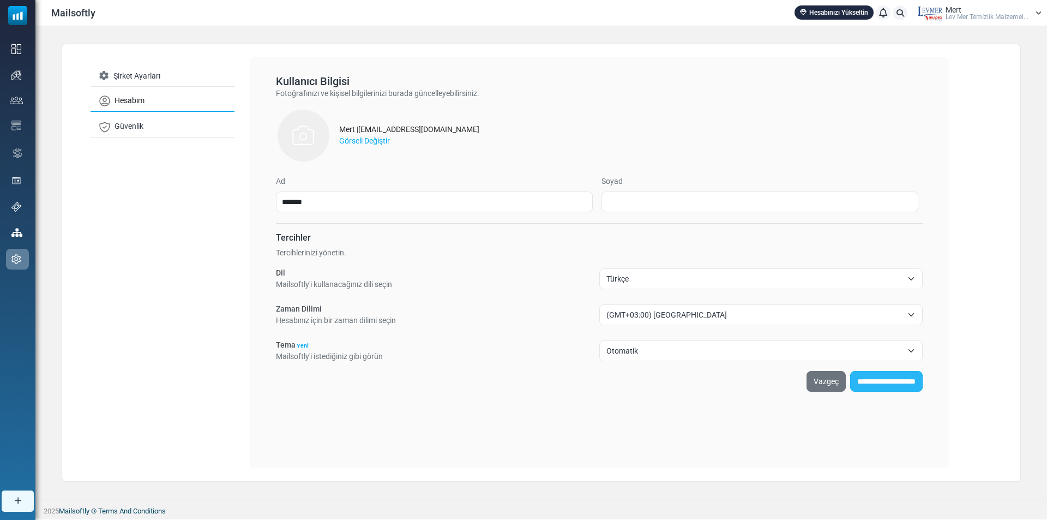
click at [881, 381] on input "**********" at bounding box center [886, 381] width 73 height 21
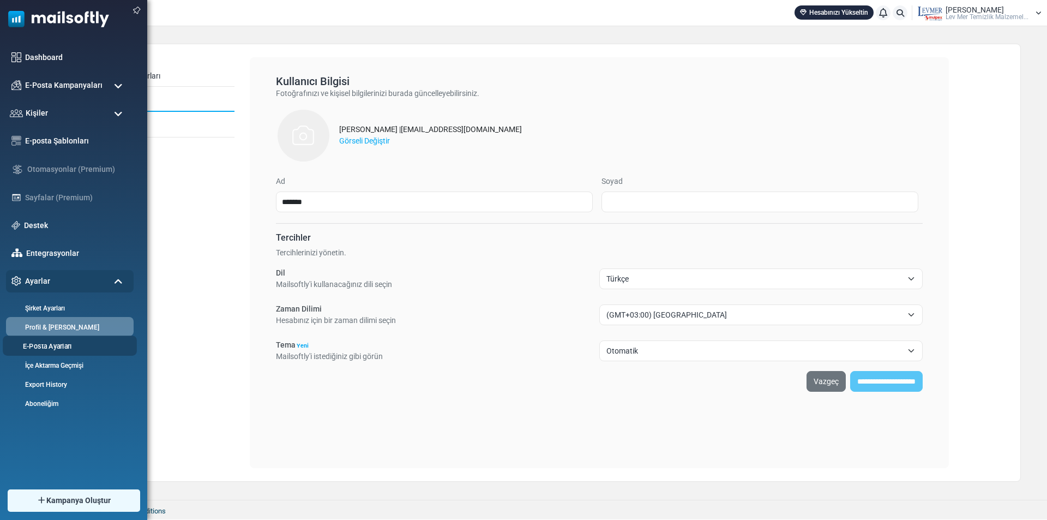
click at [57, 349] on link "E-Posta Ayarları" at bounding box center [68, 346] width 131 height 10
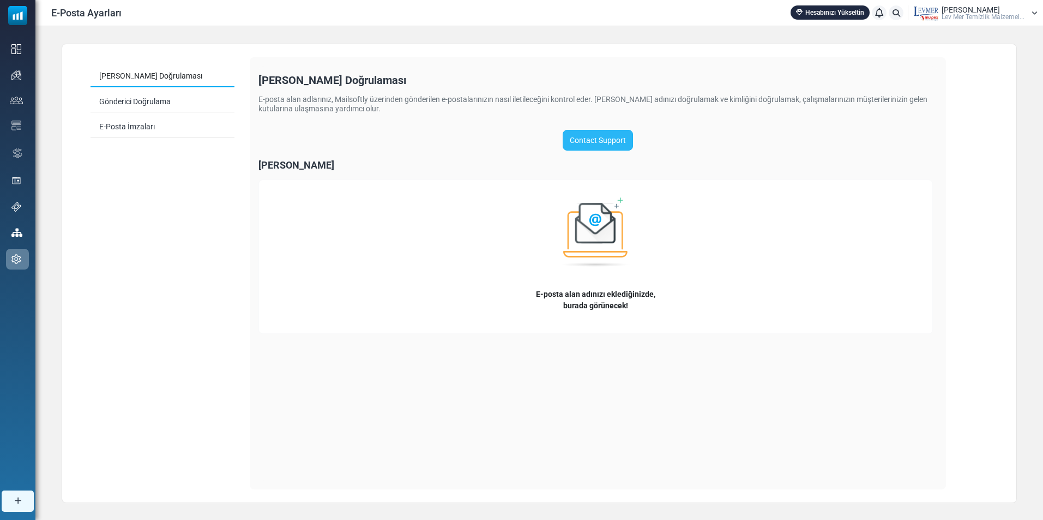
click at [586, 140] on link "Contact Support" at bounding box center [598, 140] width 70 height 21
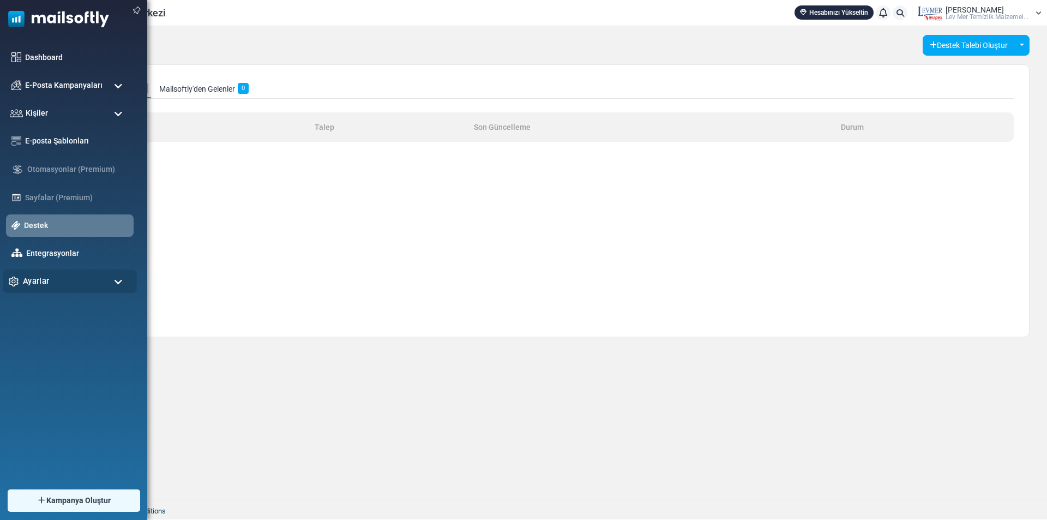
click at [44, 287] on span "Ayarlar" at bounding box center [36, 281] width 26 height 12
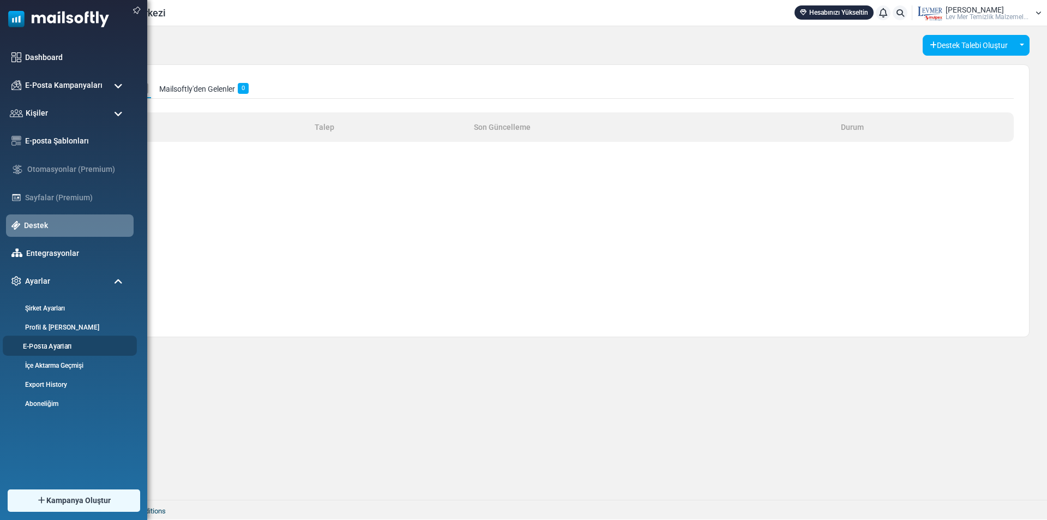
click at [68, 347] on link "E-Posta Ayarları" at bounding box center [68, 346] width 131 height 10
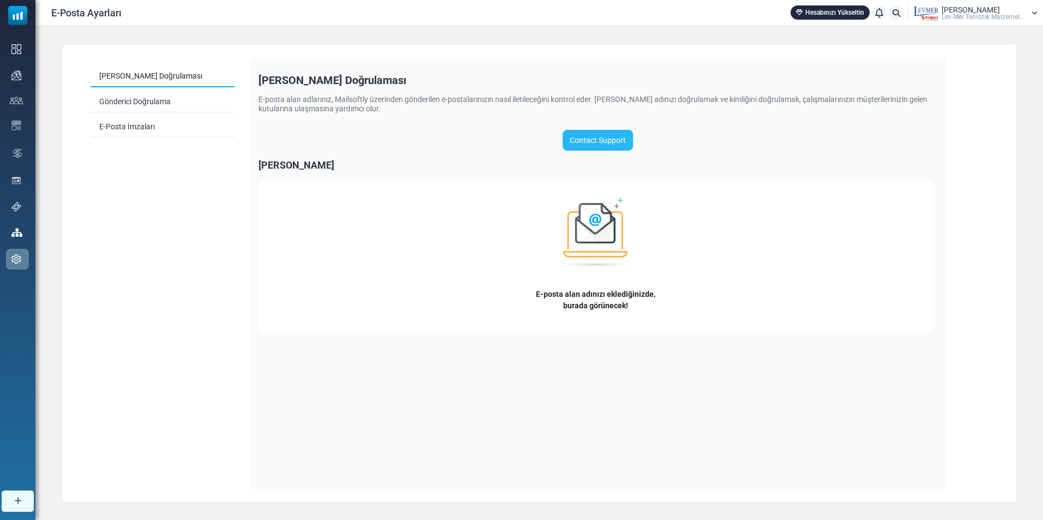
drag, startPoint x: 600, startPoint y: 128, endPoint x: 601, endPoint y: 133, distance: 5.5
click at [601, 131] on div "Alan Adı Doğrulaması E-posta alan adlarınız, Mailsoftly üzerinden gönderilen e-…" at bounding box center [598, 204] width 679 height 259
click at [601, 134] on link "Contact Support" at bounding box center [598, 140] width 70 height 21
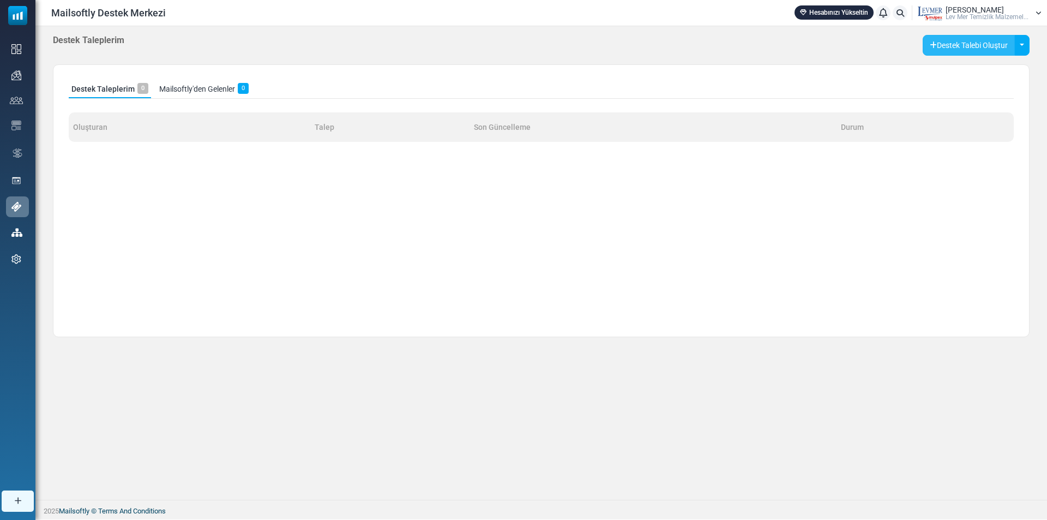
click at [960, 46] on button "Destek Talebi Oluştur" at bounding box center [969, 45] width 92 height 21
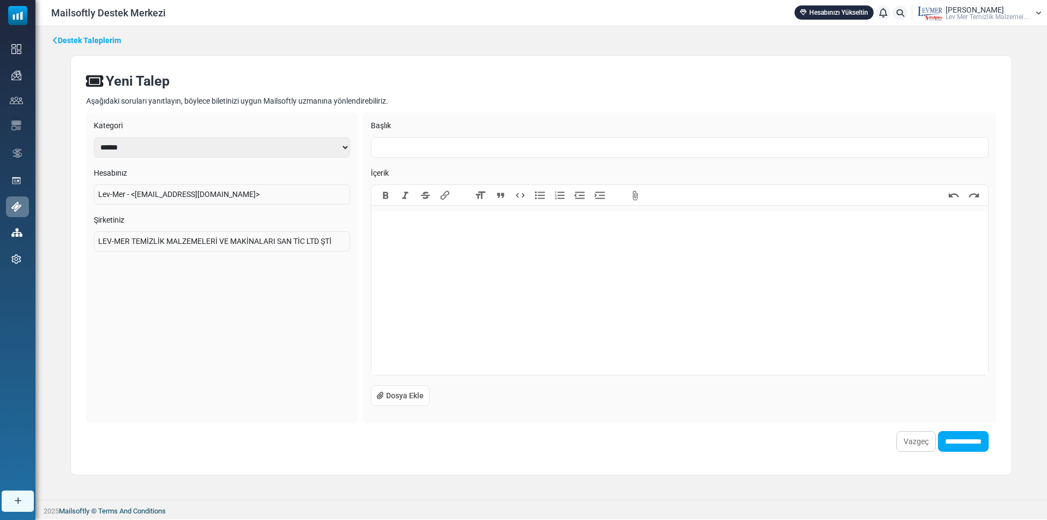
click at [244, 145] on select "**********" at bounding box center [222, 147] width 256 height 21
click at [596, 363] on trix-editor at bounding box center [679, 293] width 617 height 164
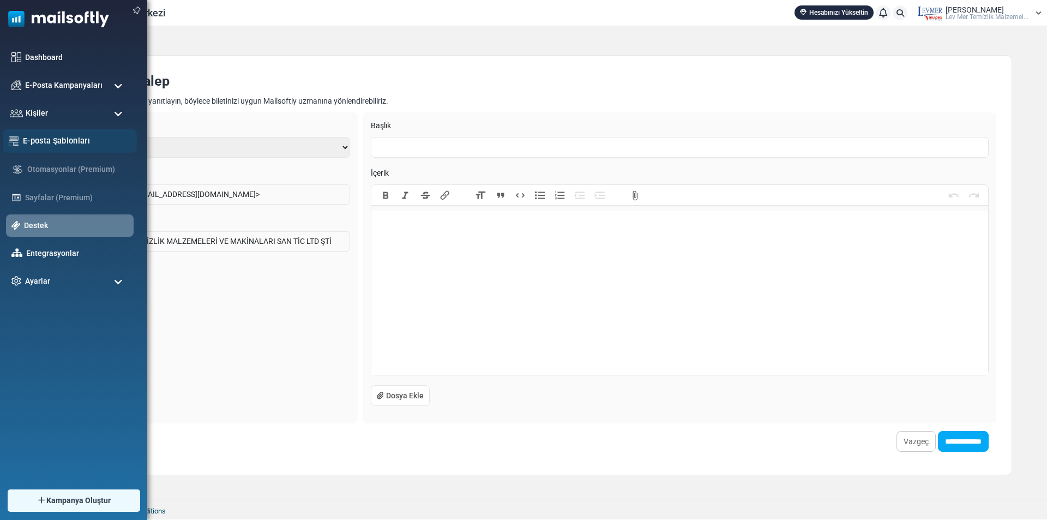
click at [31, 140] on link "E-posta Şablonları" at bounding box center [77, 141] width 108 height 12
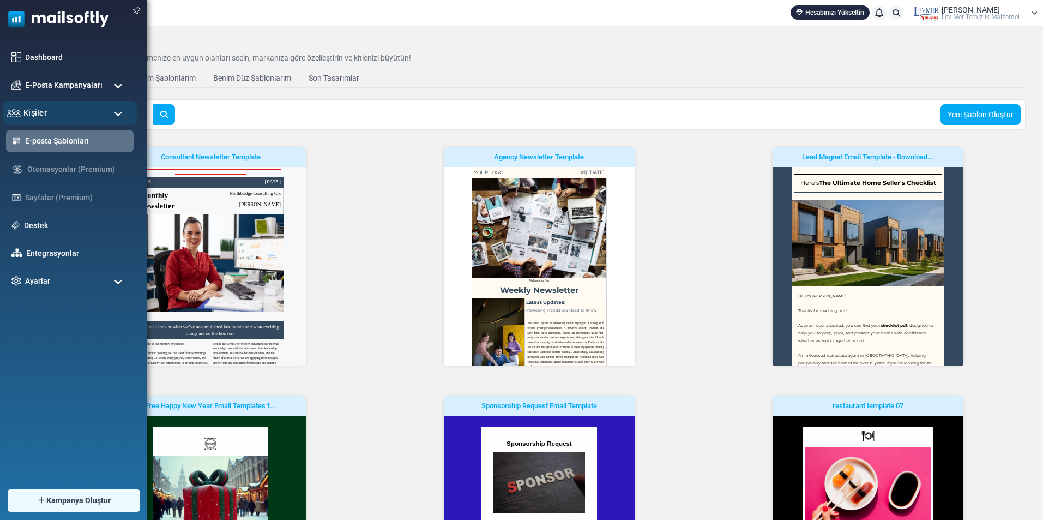
click at [69, 113] on div "Kişiler" at bounding box center [70, 112] width 134 height 23
click at [28, 271] on div "Ayarlar" at bounding box center [70, 280] width 134 height 23
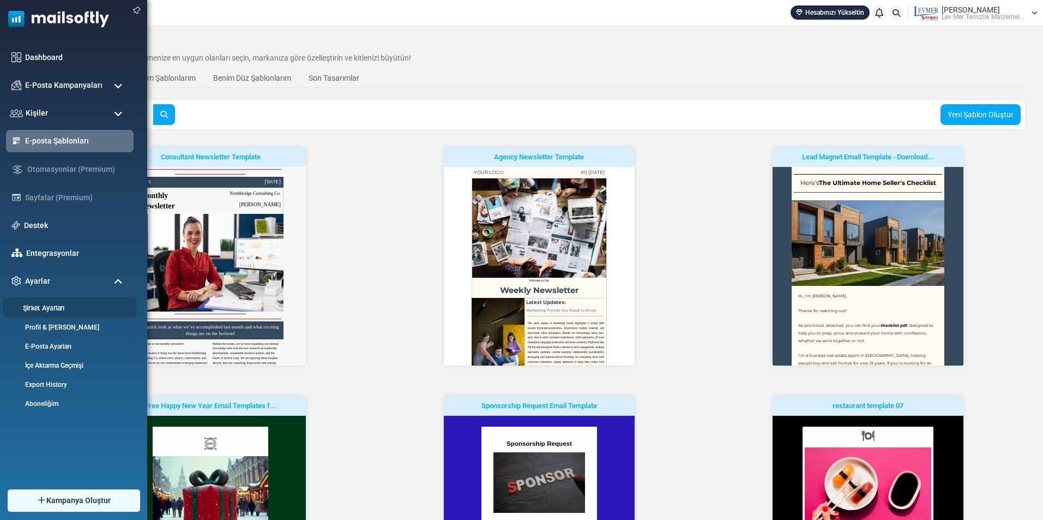
click at [41, 311] on link "Şirket Ayarları" at bounding box center [68, 308] width 131 height 10
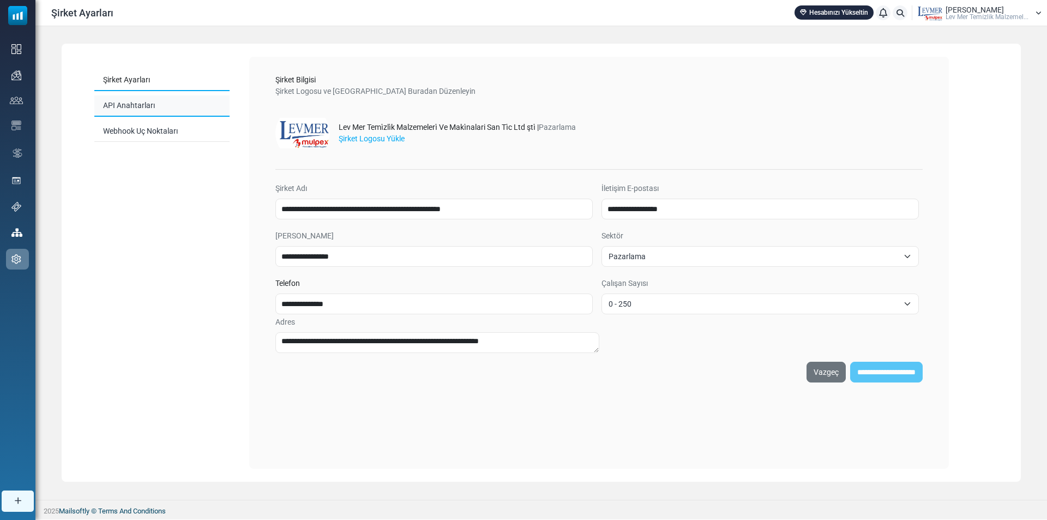
click at [109, 108] on link "API Anahtarları" at bounding box center [161, 105] width 135 height 21
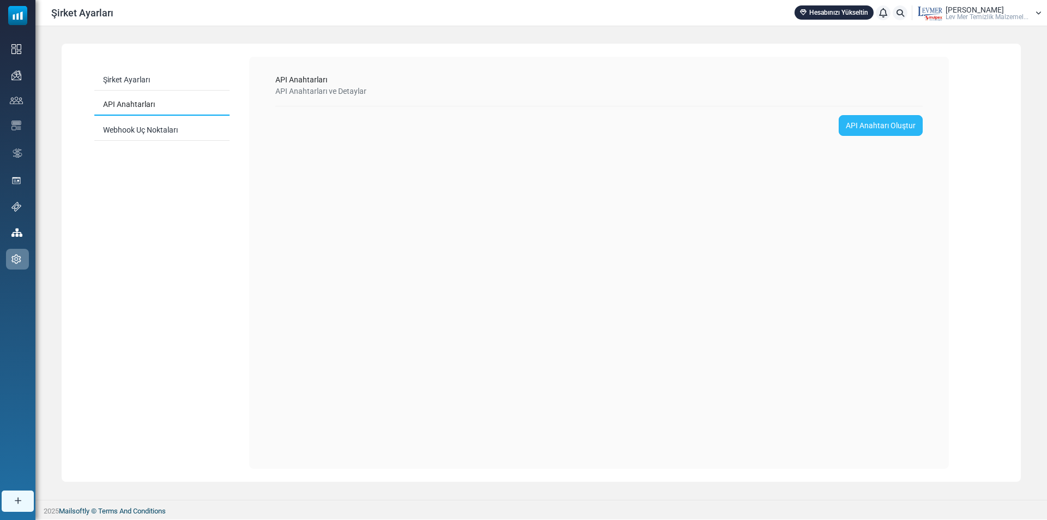
click at [878, 128] on link "API Anahtarı Oluştur" at bounding box center [881, 125] width 84 height 21
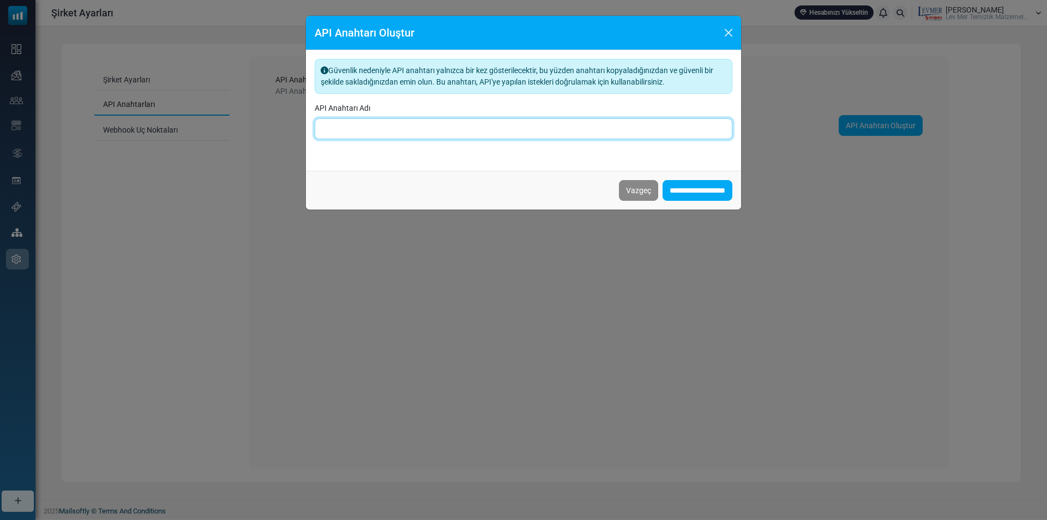
click at [388, 127] on input "API Anahtarı Adı" at bounding box center [524, 128] width 418 height 21
type input "**********"
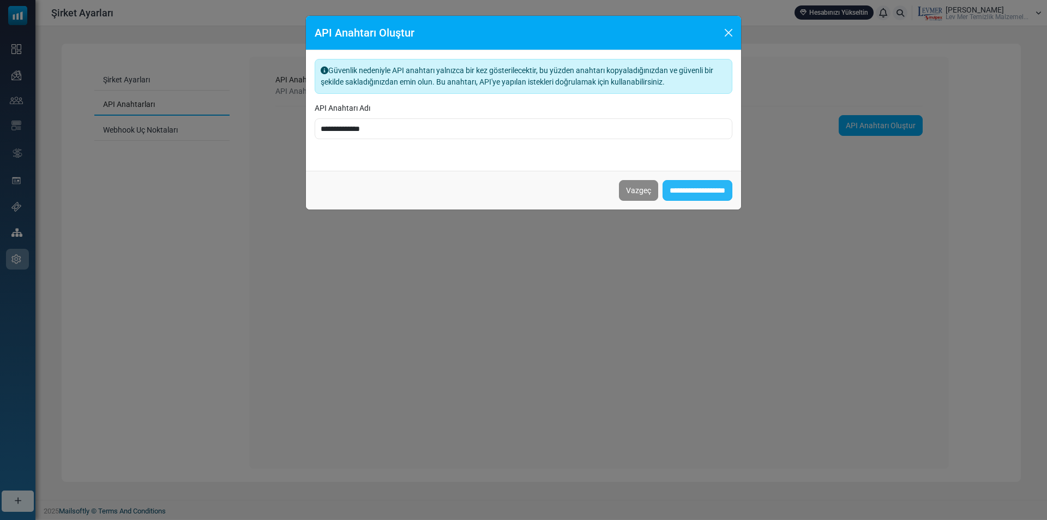
click at [685, 187] on input "**********" at bounding box center [698, 190] width 70 height 21
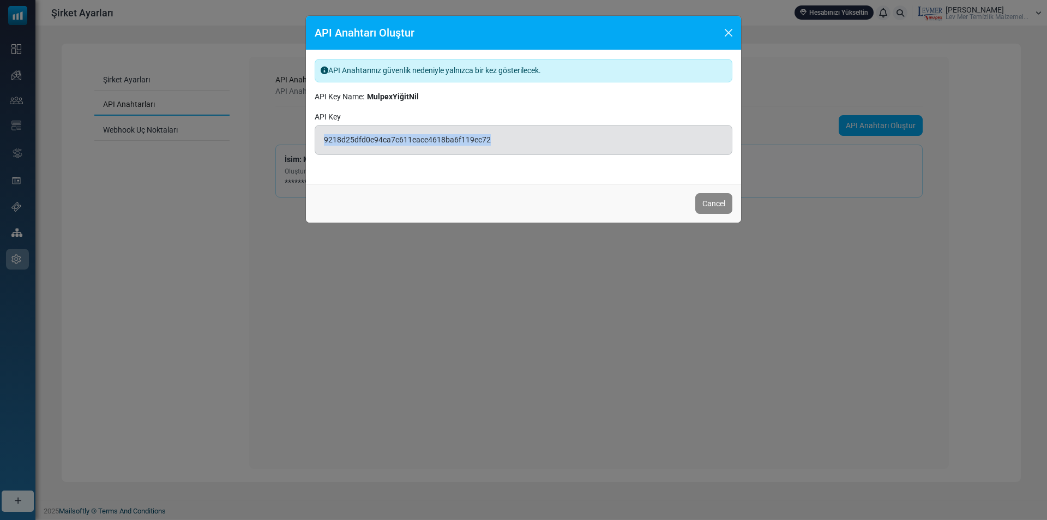
drag, startPoint x: 506, startPoint y: 140, endPoint x: 317, endPoint y: 139, distance: 189.3
click at [317, 139] on span "9218d25dfd0e94ca7c611eace4618ba6f119ec72" at bounding box center [524, 140] width 418 height 30
copy span "9218d25dfd0e94ca7c611eace4618ba6f119ec72"
drag, startPoint x: 423, startPoint y: 95, endPoint x: 418, endPoint y: 96, distance: 5.6
click at [418, 96] on div "API Key Name: MulpexYiğitNil" at bounding box center [524, 96] width 418 height 11
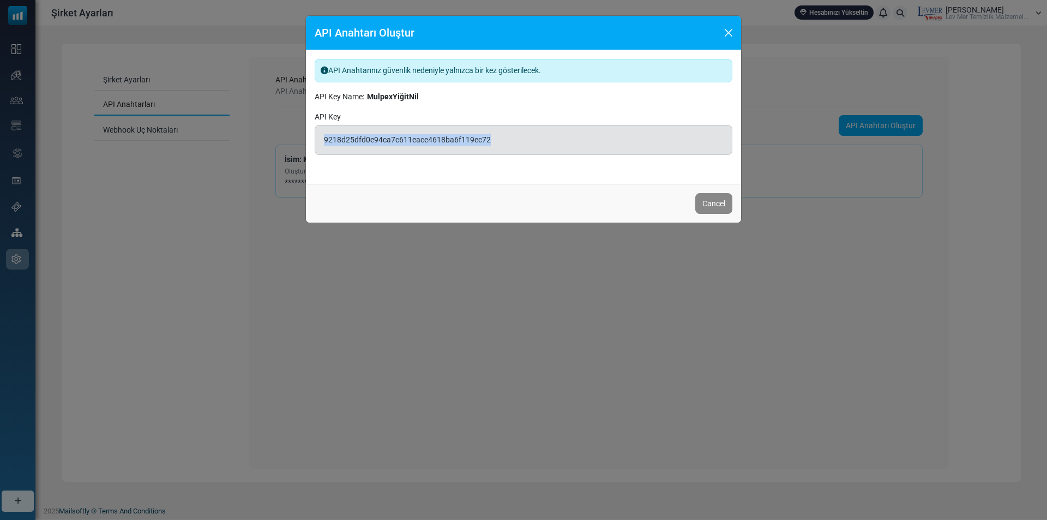
copy div "MulpexYiğitNil"
drag, startPoint x: 437, startPoint y: 33, endPoint x: 314, endPoint y: 32, distance: 123.3
click at [314, 32] on div "API Anahtarı Oluştur" at bounding box center [523, 33] width 435 height 34
copy h5 "API Anahtarı Oluştur"
click at [724, 201] on button "Cancel" at bounding box center [713, 203] width 37 height 21
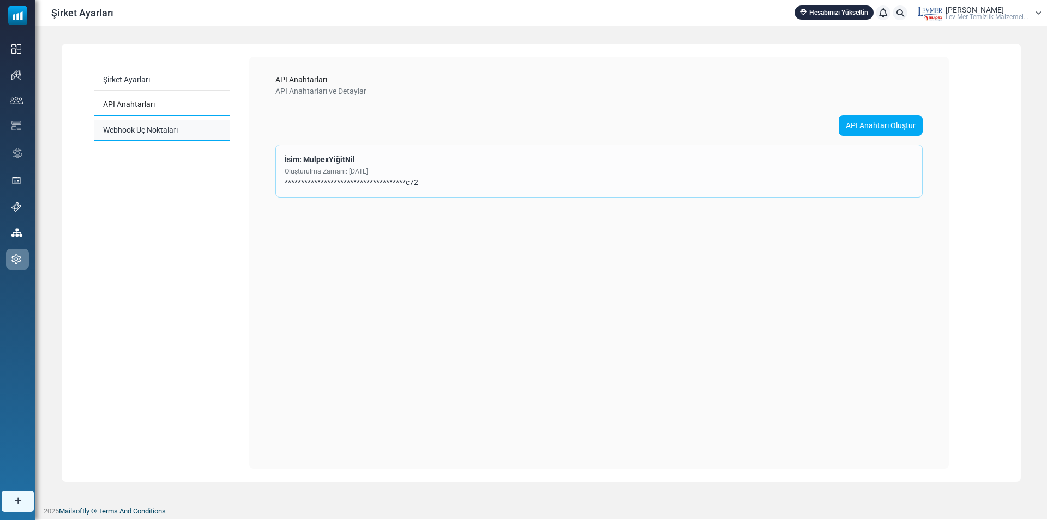
click at [172, 132] on link "Webhook Uç Noktaları" at bounding box center [161, 130] width 135 height 21
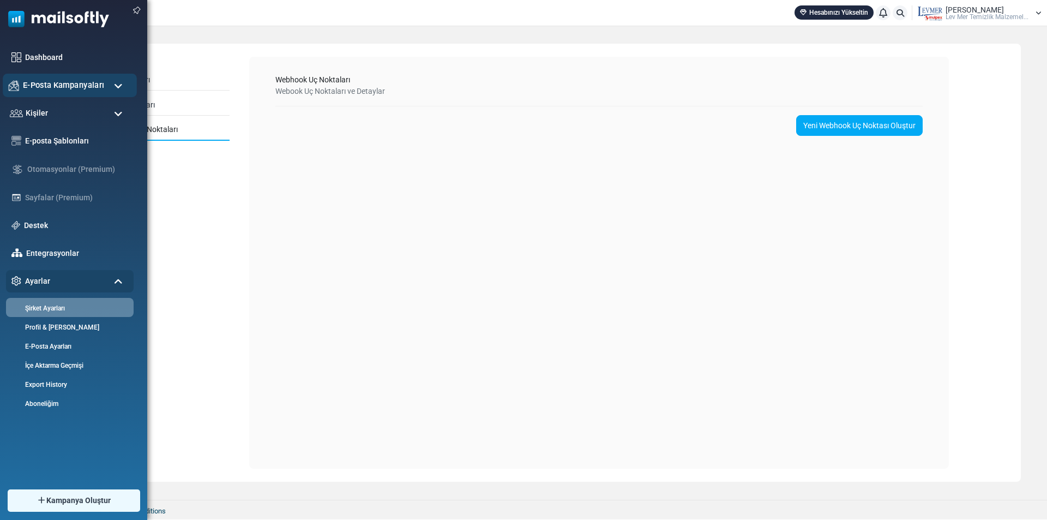
click at [37, 88] on span "E-Posta Kampanyaları" at bounding box center [63, 85] width 81 height 12
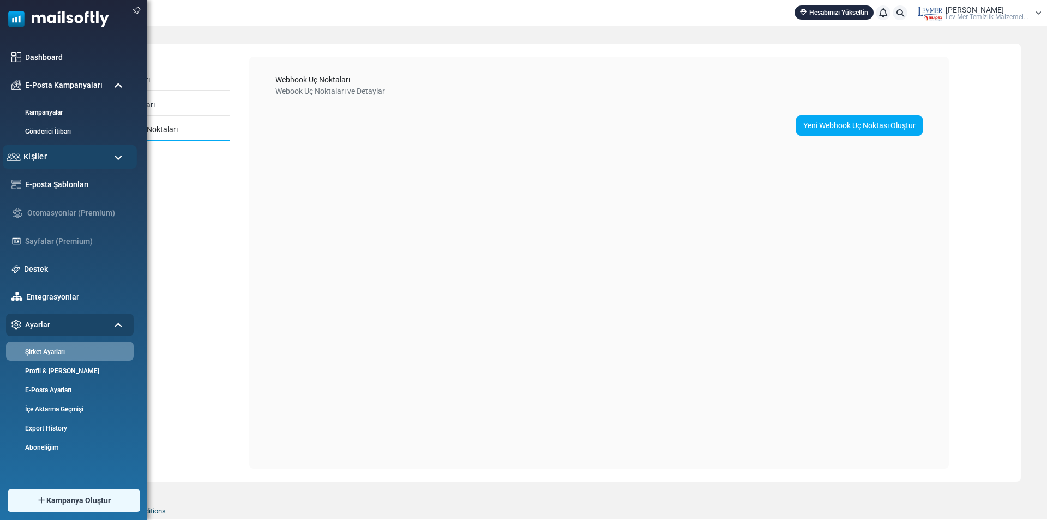
click at [65, 158] on div "Kişiler" at bounding box center [70, 156] width 134 height 23
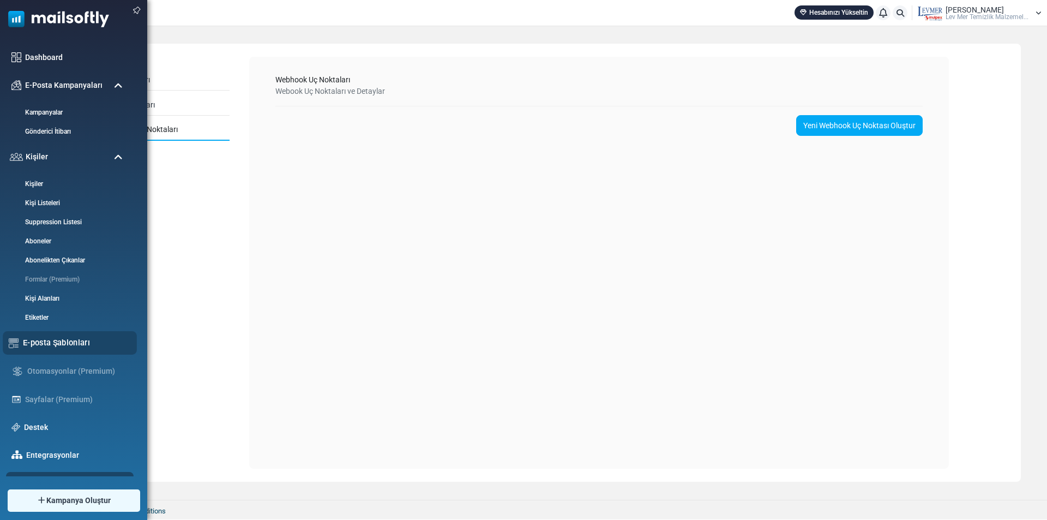
click at [67, 344] on link "E-posta Şablonları" at bounding box center [77, 343] width 108 height 12
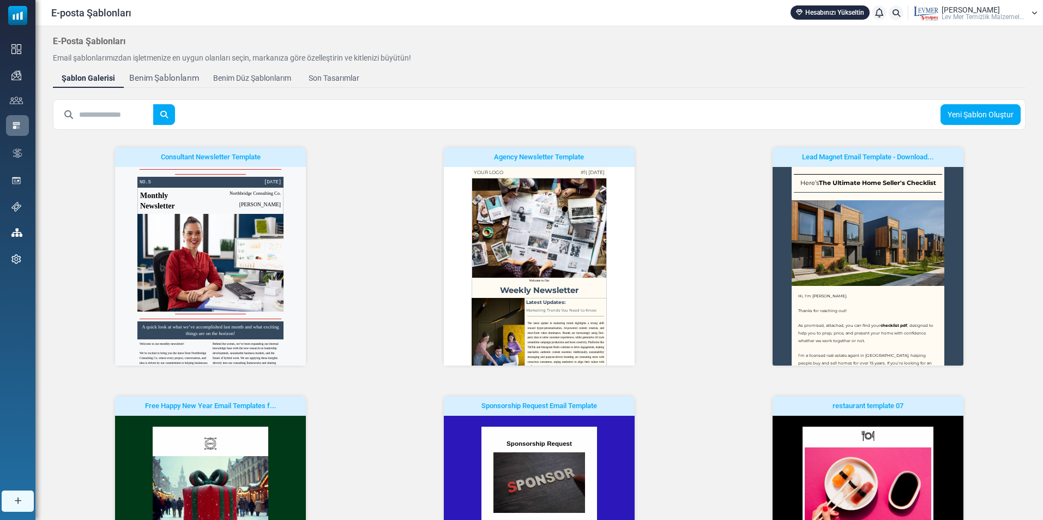
click at [174, 82] on div "Benim Şablonlarım" at bounding box center [164, 78] width 70 height 13
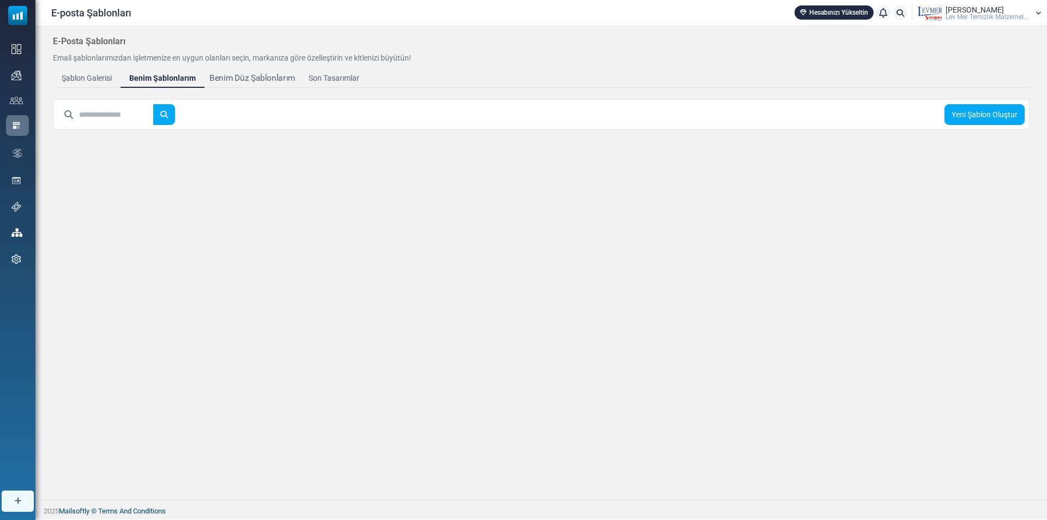
click at [236, 80] on div "Benim Düz Şablonlarım" at bounding box center [252, 78] width 86 height 13
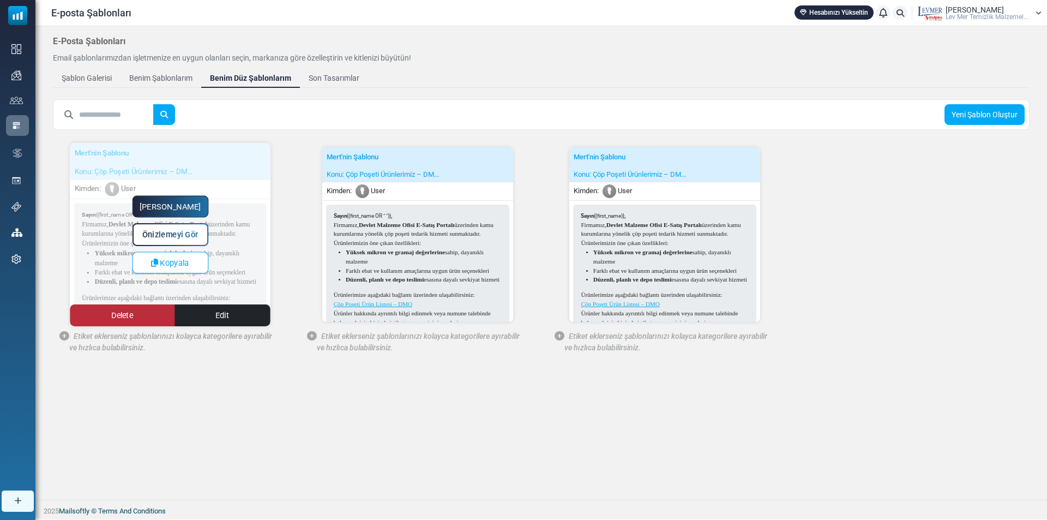
click at [149, 318] on link "Delete" at bounding box center [122, 315] width 105 height 22
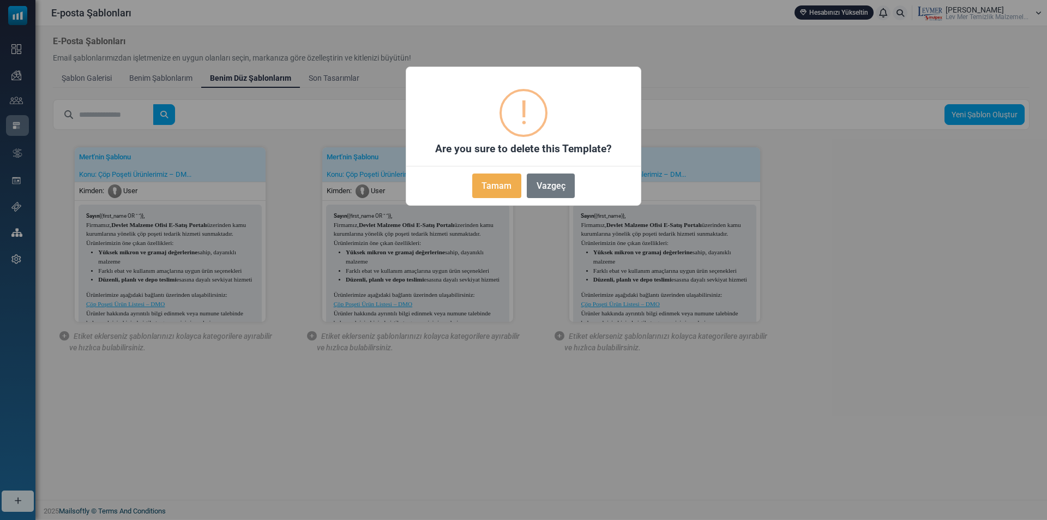
click at [508, 177] on button "Tamam" at bounding box center [496, 185] width 49 height 25
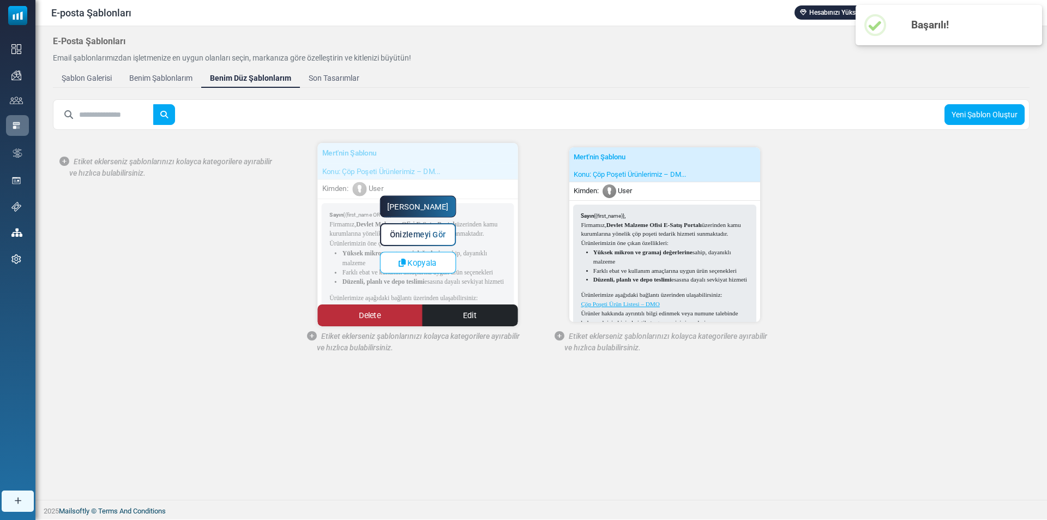
click at [373, 308] on link "Delete" at bounding box center [369, 315] width 105 height 22
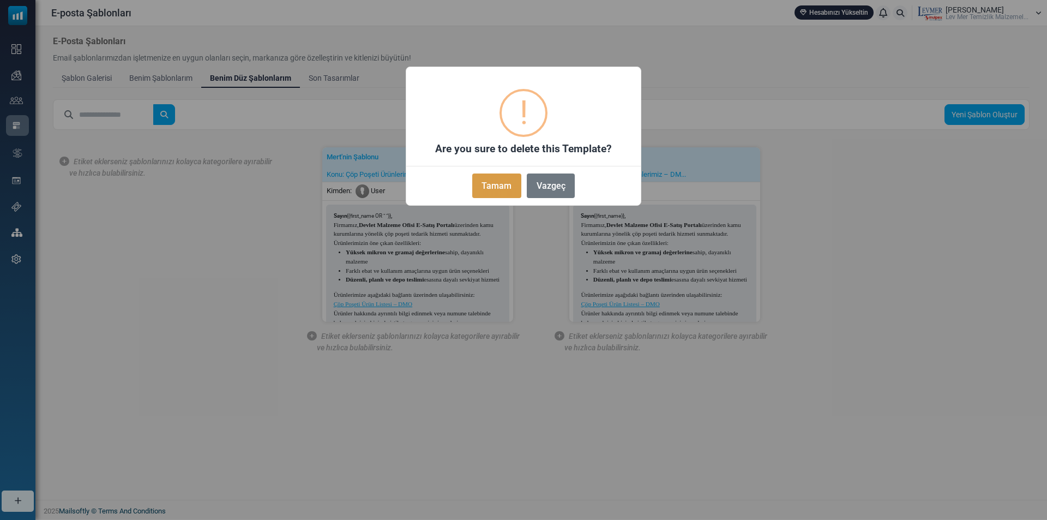
click at [512, 184] on button "Tamam" at bounding box center [496, 185] width 49 height 25
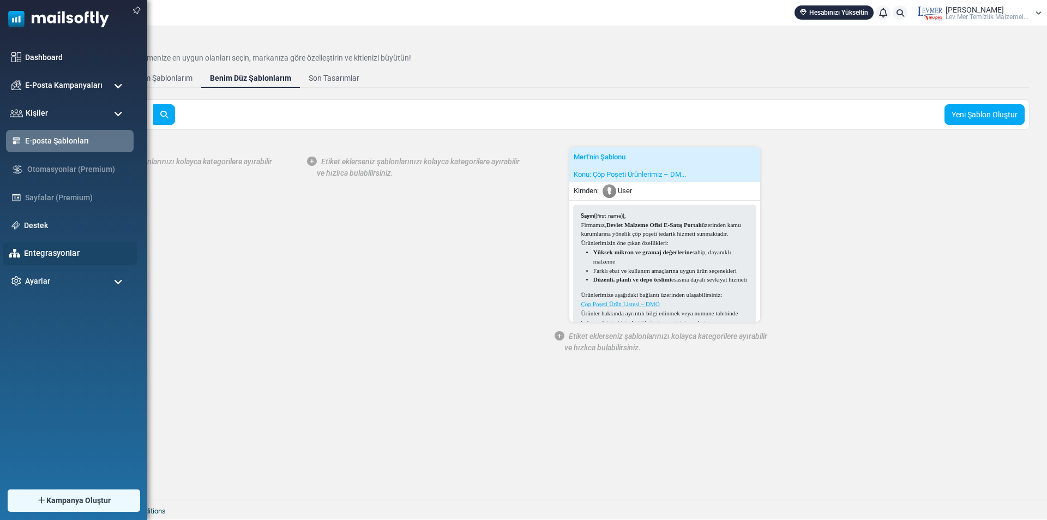
click at [25, 251] on link "Entegrasyonlar" at bounding box center [77, 253] width 107 height 12
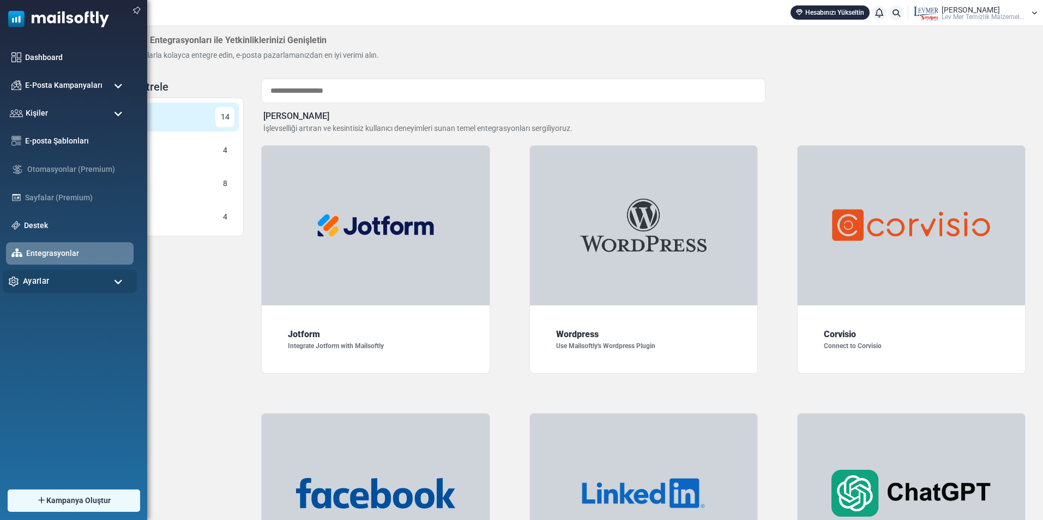
click at [40, 284] on span "Ayarlar" at bounding box center [36, 281] width 26 height 12
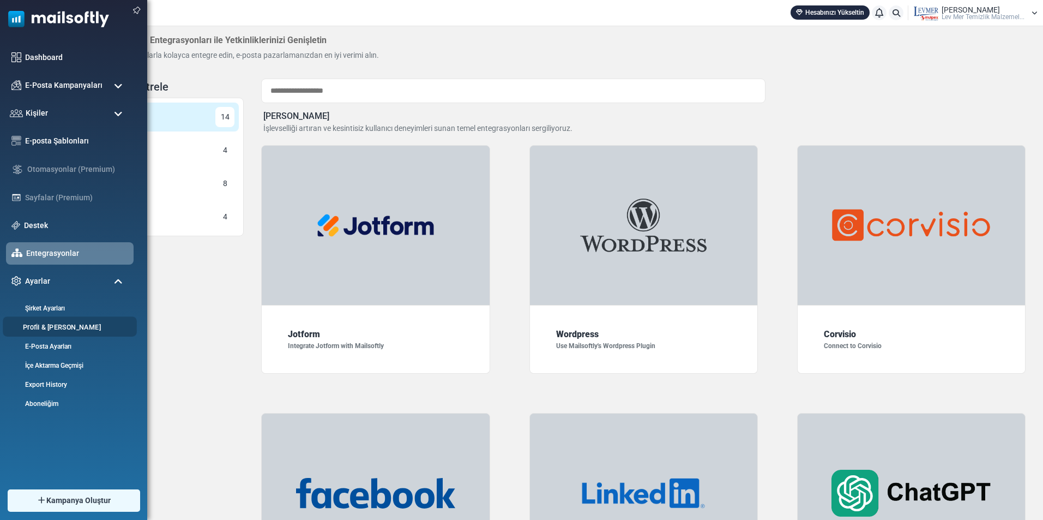
click at [56, 330] on link "Profil & [PERSON_NAME]" at bounding box center [68, 327] width 131 height 10
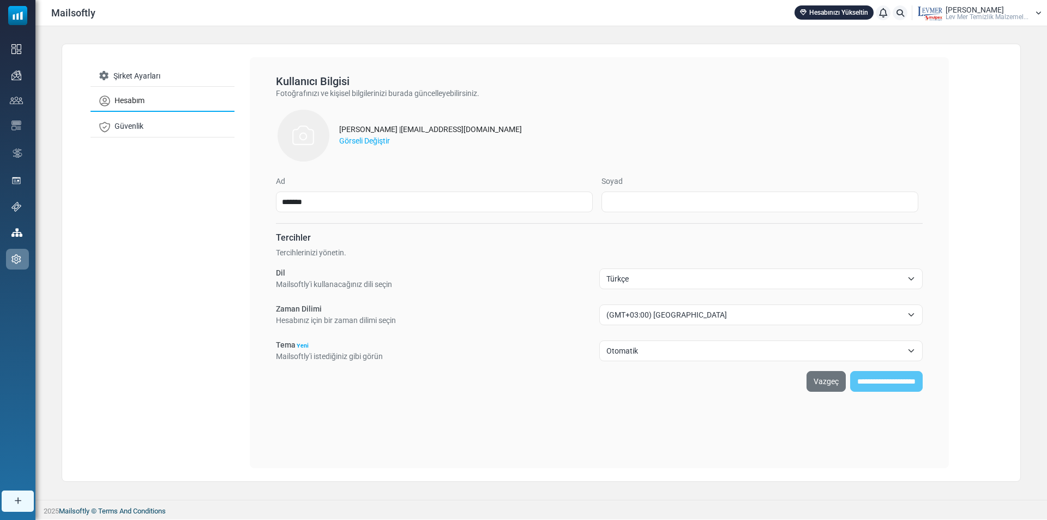
click at [315, 141] on img at bounding box center [303, 135] width 55 height 55
click at [305, 137] on img at bounding box center [303, 135] width 55 height 55
click at [134, 121] on link "Güvenlik" at bounding box center [163, 126] width 144 height 21
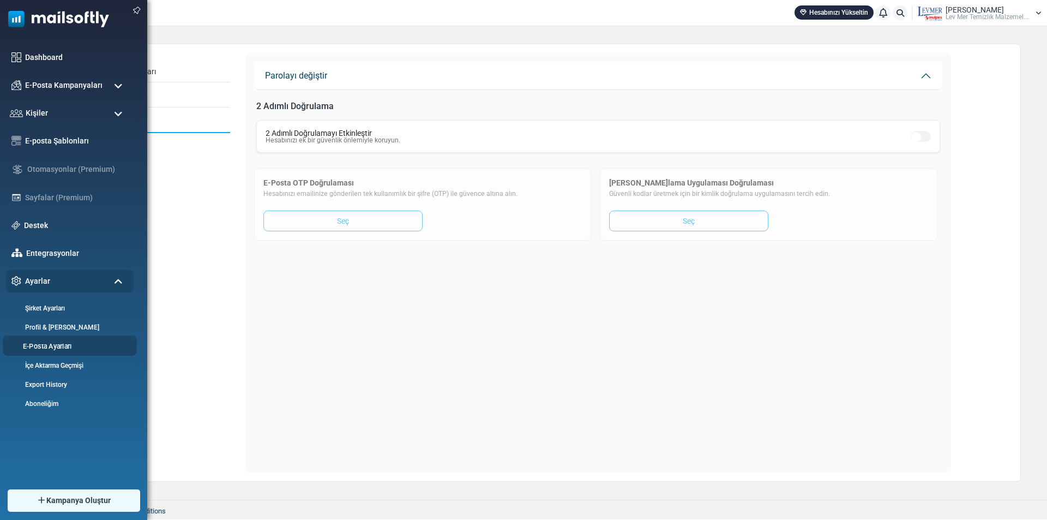
click at [55, 350] on link "E-Posta Ayarları" at bounding box center [68, 346] width 131 height 10
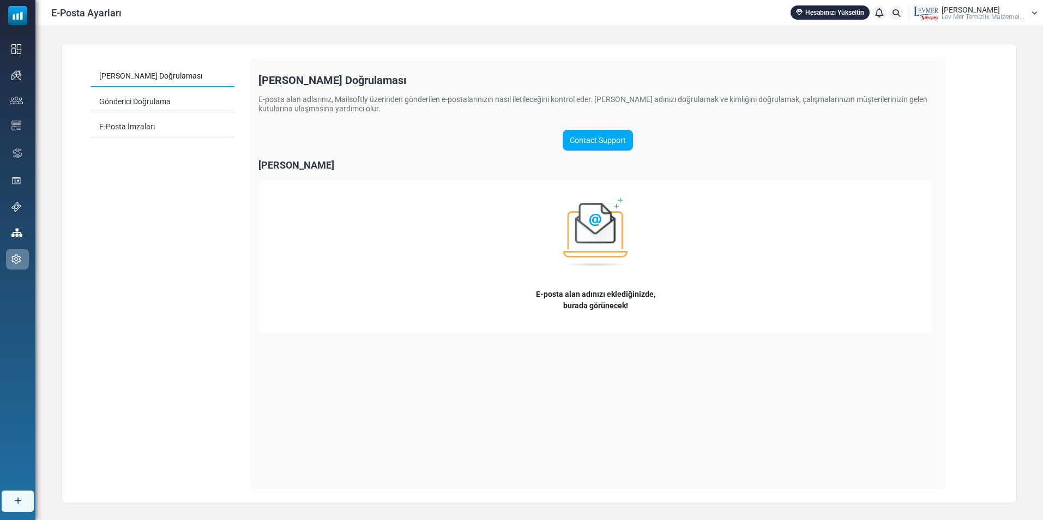
click at [612, 238] on img at bounding box center [595, 232] width 87 height 87
drag, startPoint x: 586, startPoint y: 334, endPoint x: 589, endPoint y: 184, distance: 150.0
click at [586, 333] on div "E-posta alan adınızı eklediğinizde, burada görünecek!" at bounding box center [596, 256] width 675 height 154
click at [588, 139] on link "Contact Support" at bounding box center [598, 140] width 70 height 21
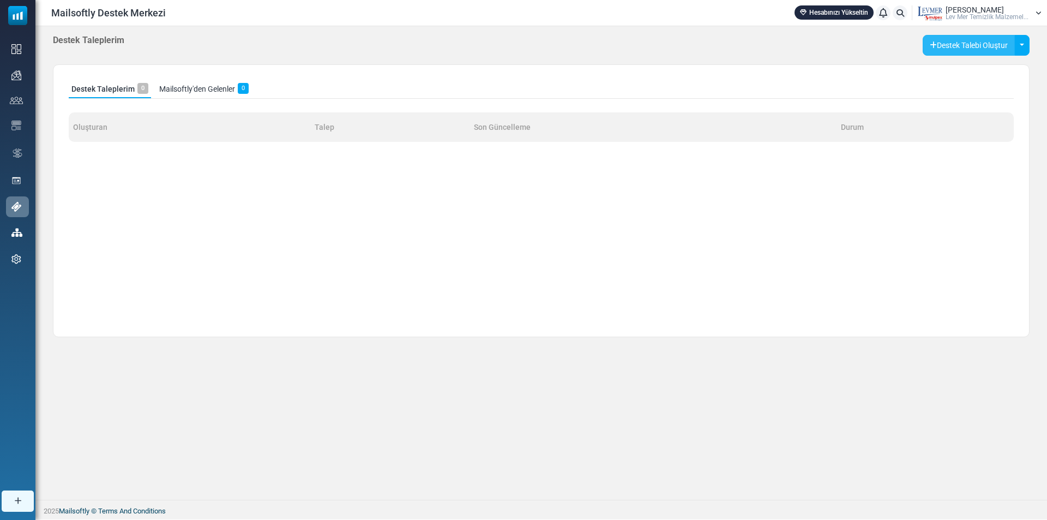
click at [957, 45] on button "Destek Talebi Oluştur" at bounding box center [969, 45] width 92 height 21
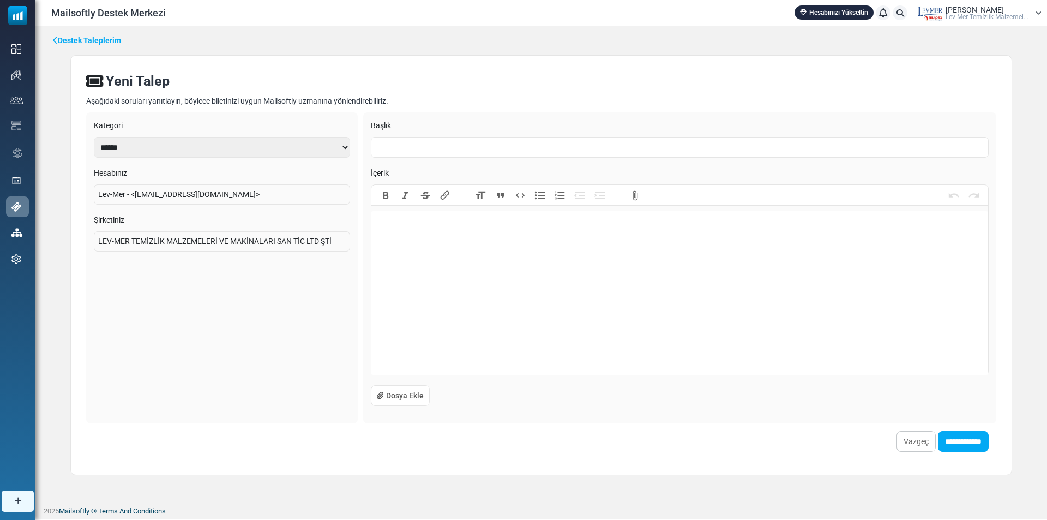
click at [456, 254] on trix-editor at bounding box center [679, 293] width 617 height 164
click at [393, 142] on input "text" at bounding box center [680, 147] width 618 height 21
type input "**********"
type trix-editor "**********"
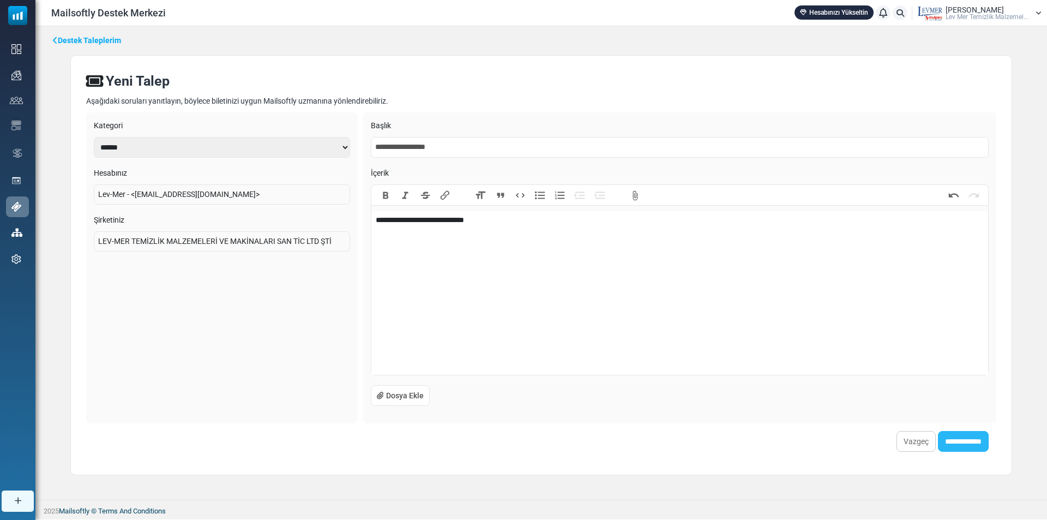
click at [966, 441] on input "**********" at bounding box center [963, 441] width 51 height 21
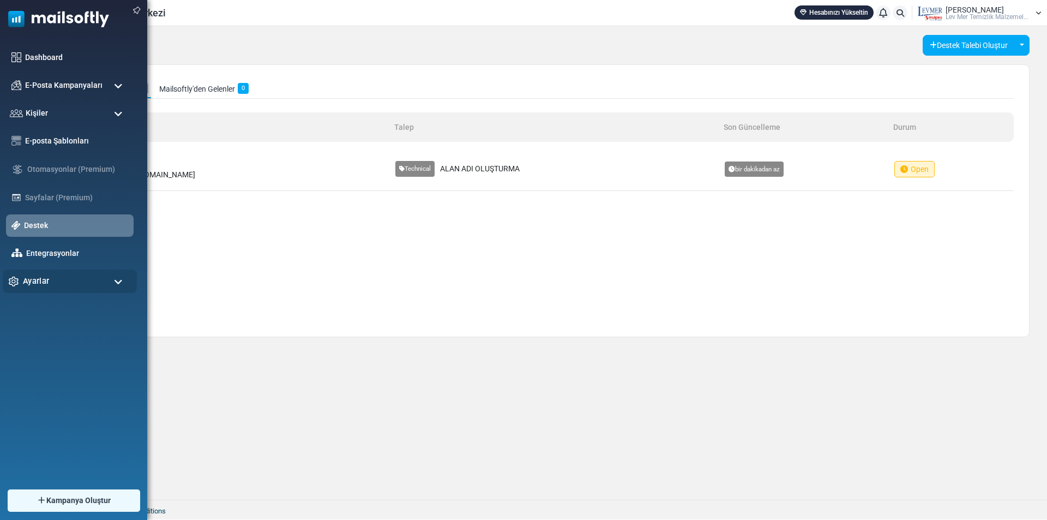
click at [39, 272] on div "Ayarlar" at bounding box center [70, 280] width 134 height 23
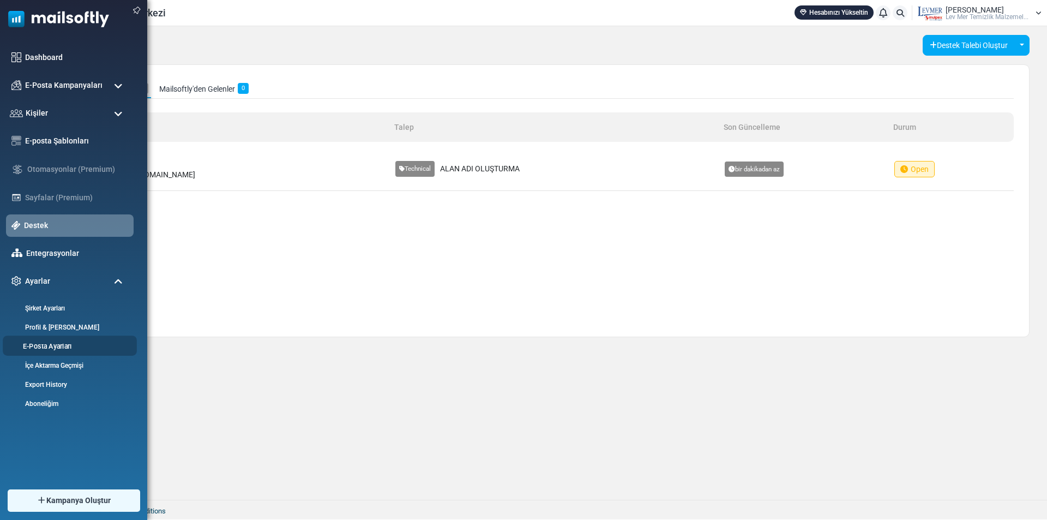
click at [41, 345] on link "E-Posta Ayarları" at bounding box center [68, 346] width 131 height 10
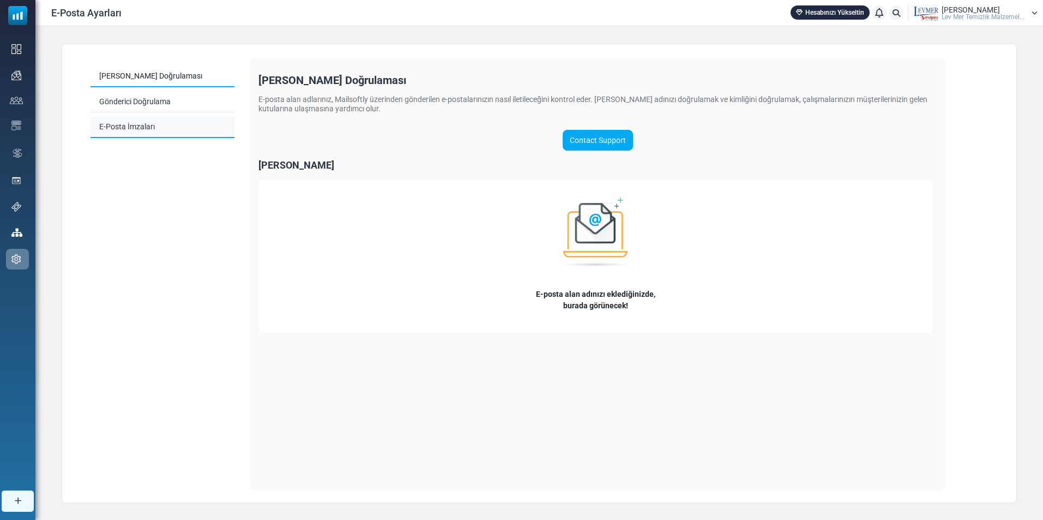
click at [124, 123] on link "E-Posta İmzaları" at bounding box center [163, 127] width 144 height 21
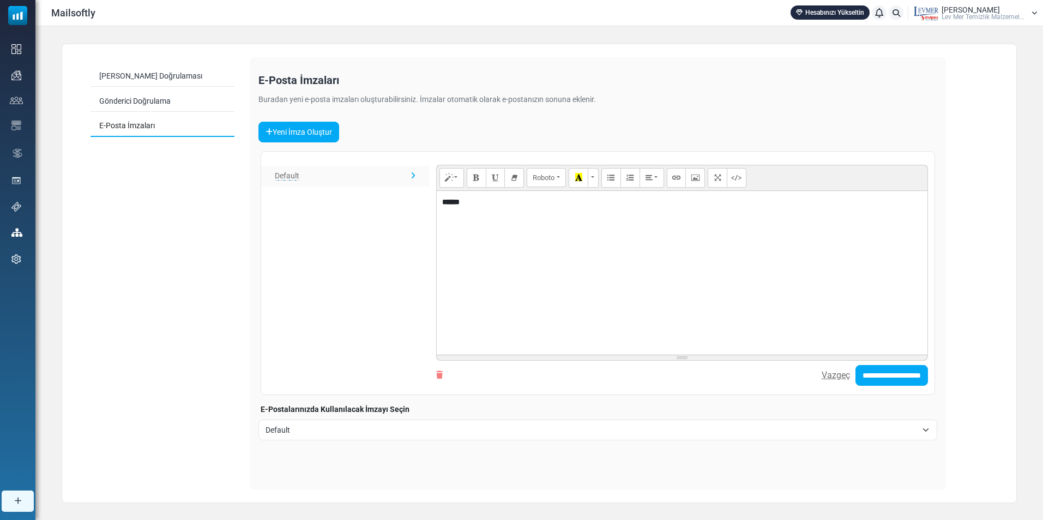
click at [496, 204] on div "******" at bounding box center [682, 273] width 491 height 164
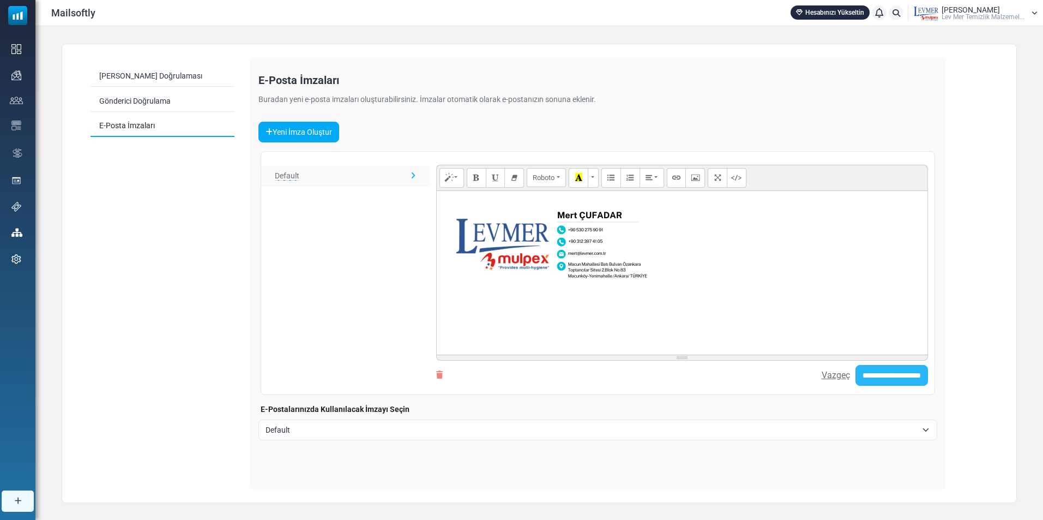
click at [886, 375] on input "**********" at bounding box center [892, 375] width 73 height 21
click at [807, 419] on span "Default" at bounding box center [598, 429] width 679 height 21
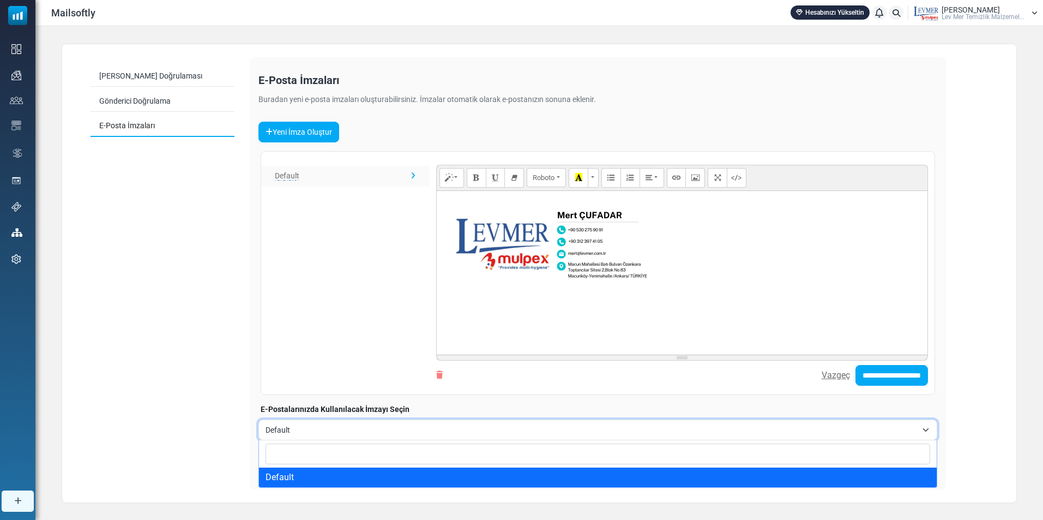
click at [993, 425] on div "**********" at bounding box center [540, 273] width 956 height 459
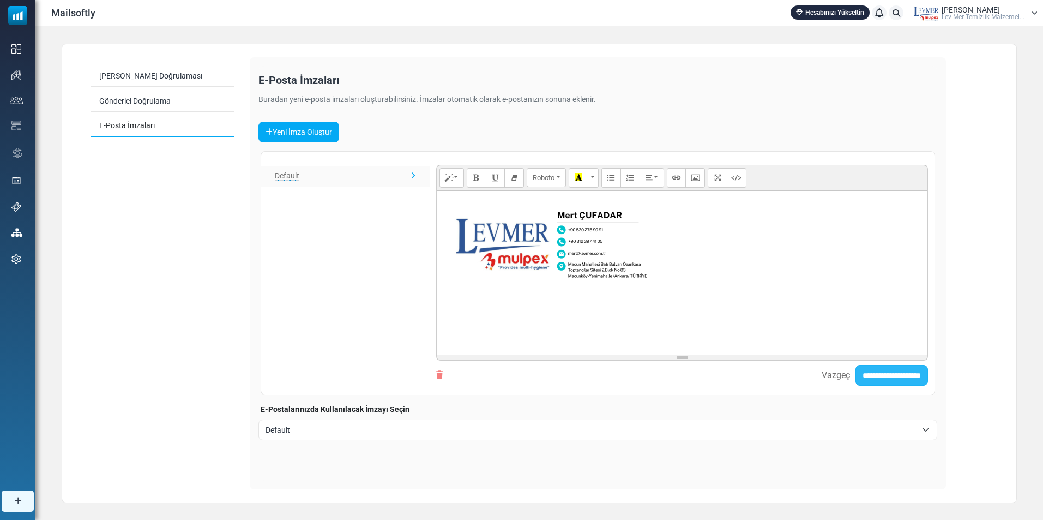
click at [903, 373] on input "**********" at bounding box center [892, 375] width 73 height 21
click at [137, 103] on link "Gönderici Doğrulama" at bounding box center [163, 101] width 144 height 21
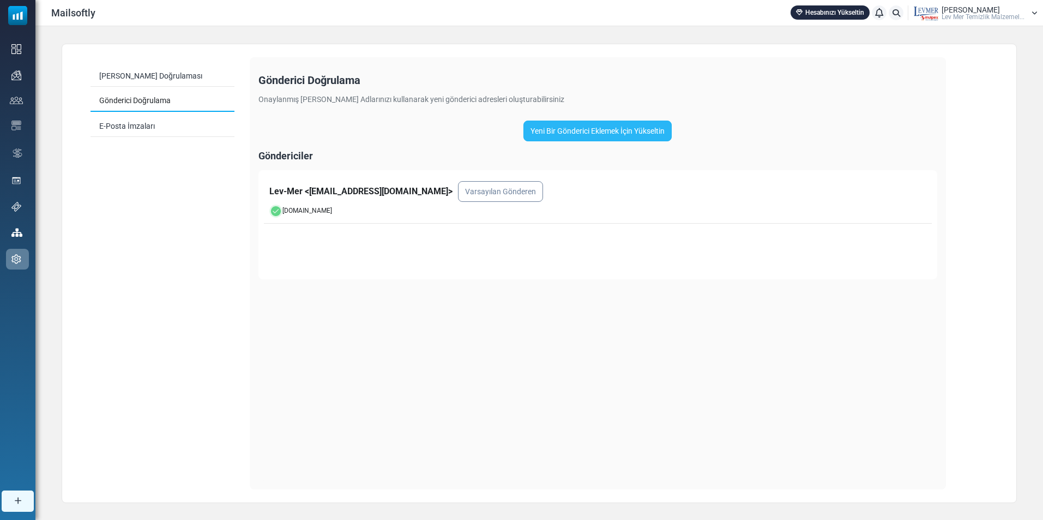
click at [555, 124] on link "Yeni Bir Gönderici Eklemek İçin Yükseltin" at bounding box center [598, 131] width 148 height 21
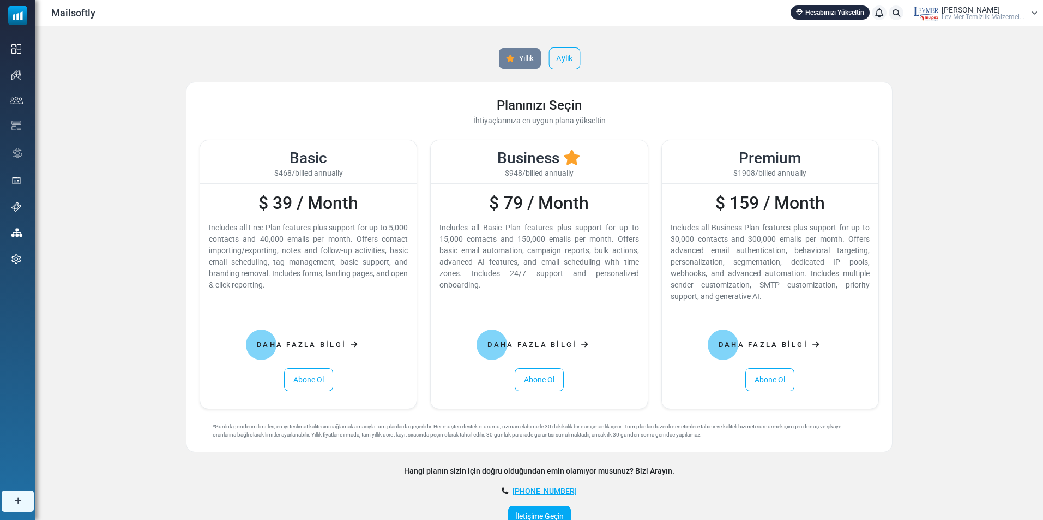
click at [565, 55] on link "Aylık" at bounding box center [565, 58] width 32 height 22
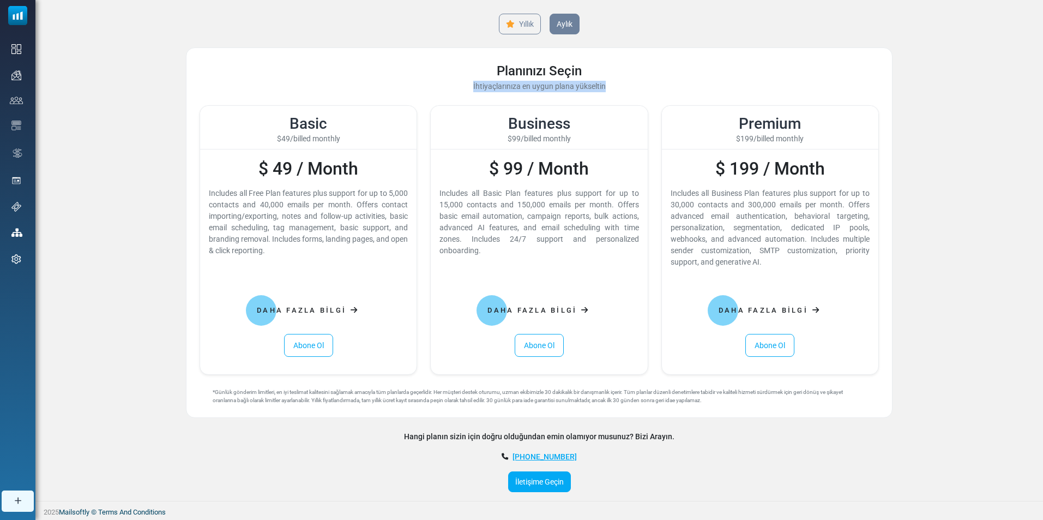
drag, startPoint x: 1043, startPoint y: 92, endPoint x: 1047, endPoint y: 56, distance: 35.7
click at [1043, 56] on html "Mailsoftly Hesabınızı Yükseltin Bildirimler Lev Mer Lev Mer Temi̇zli̇k Malzemel…" at bounding box center [521, 243] width 1043 height 554
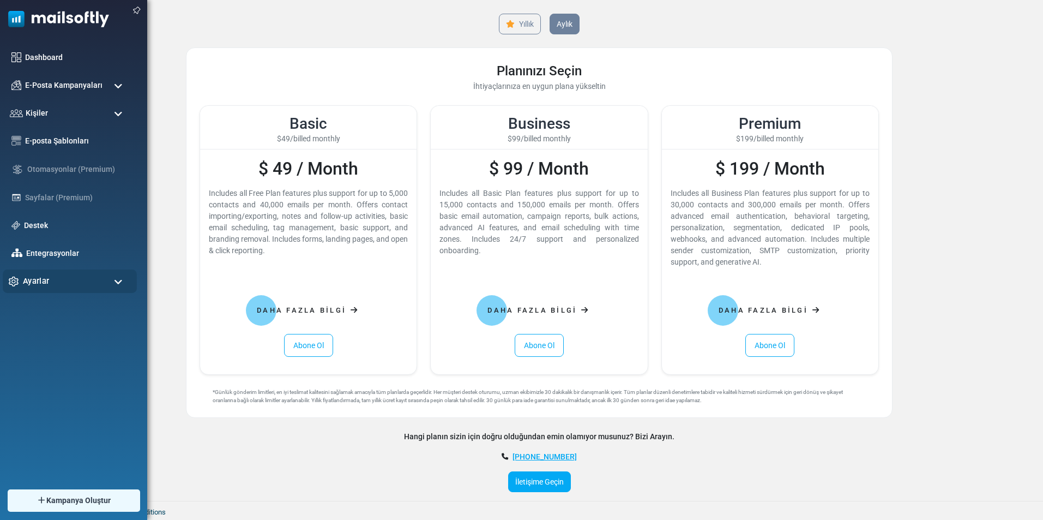
click at [47, 281] on span "Ayarlar" at bounding box center [36, 281] width 26 height 12
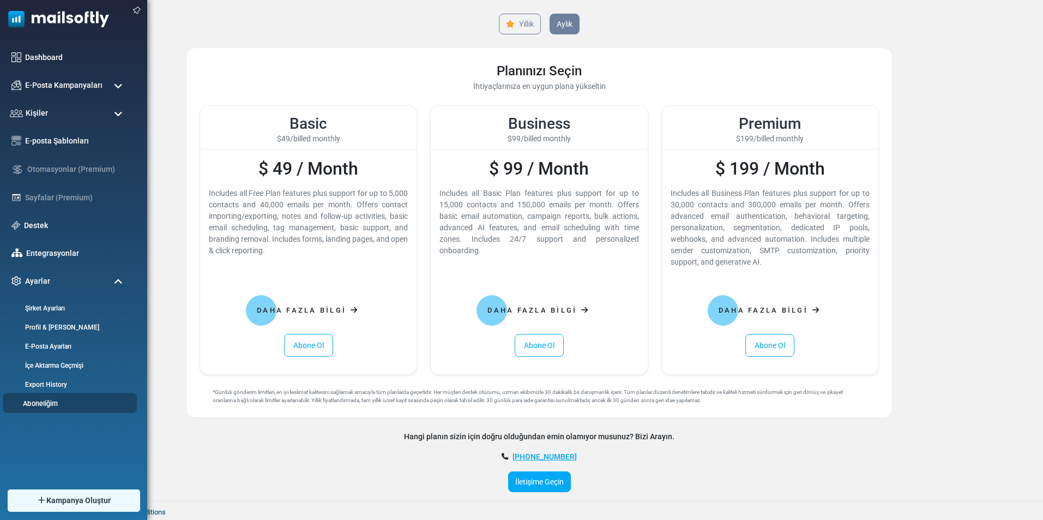
click at [74, 400] on link "Aboneliğim" at bounding box center [68, 403] width 131 height 10
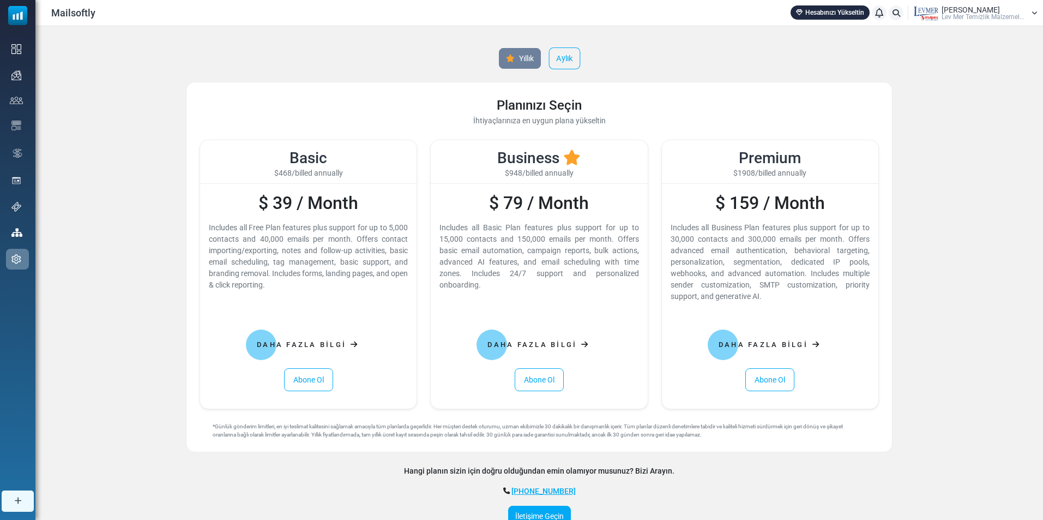
click at [573, 58] on link "Aylık" at bounding box center [565, 58] width 32 height 22
click at [832, 11] on link "Hesabınızı Yükseltin" at bounding box center [830, 12] width 79 height 14
drag, startPoint x: 106, startPoint y: 10, endPoint x: 53, endPoint y: 16, distance: 52.6
click at [53, 16] on div "Mailsoftly Hesabınızı Yükseltin Bildirimler Lev Mer Lev Mer Temi̇zli̇k Malzemel…" at bounding box center [539, 12] width 997 height 15
copy span "Mailsoftly"
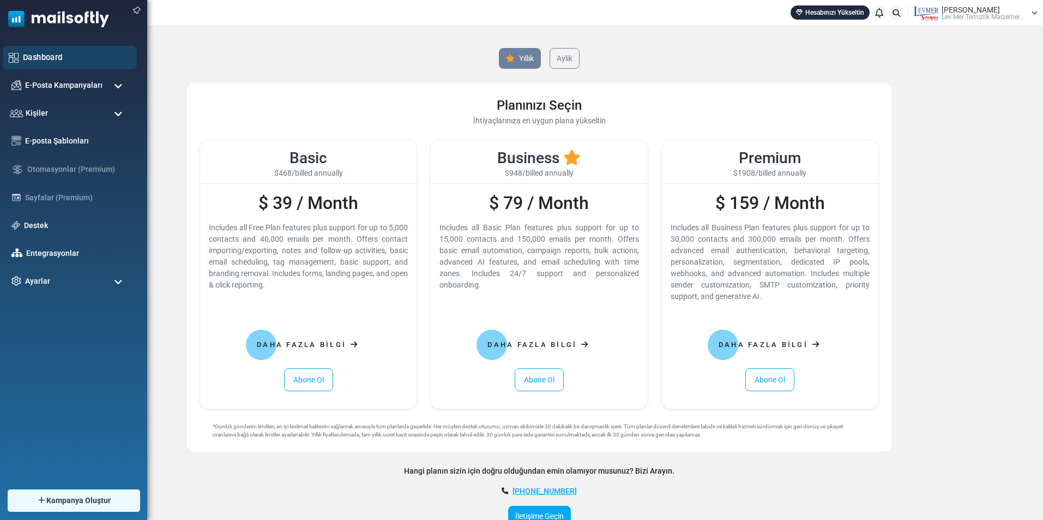
click at [43, 54] on link "Dashboard" at bounding box center [77, 57] width 108 height 12
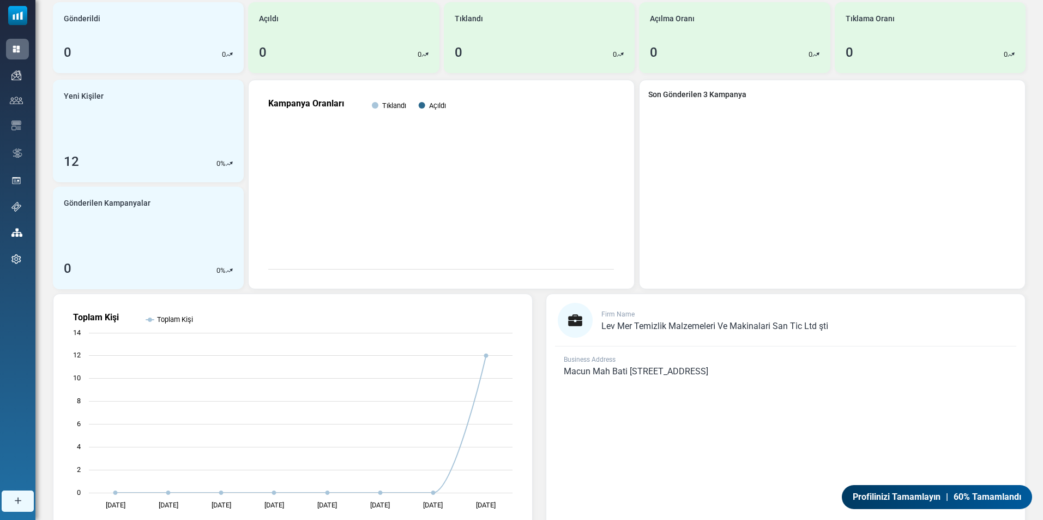
scroll to position [130, 0]
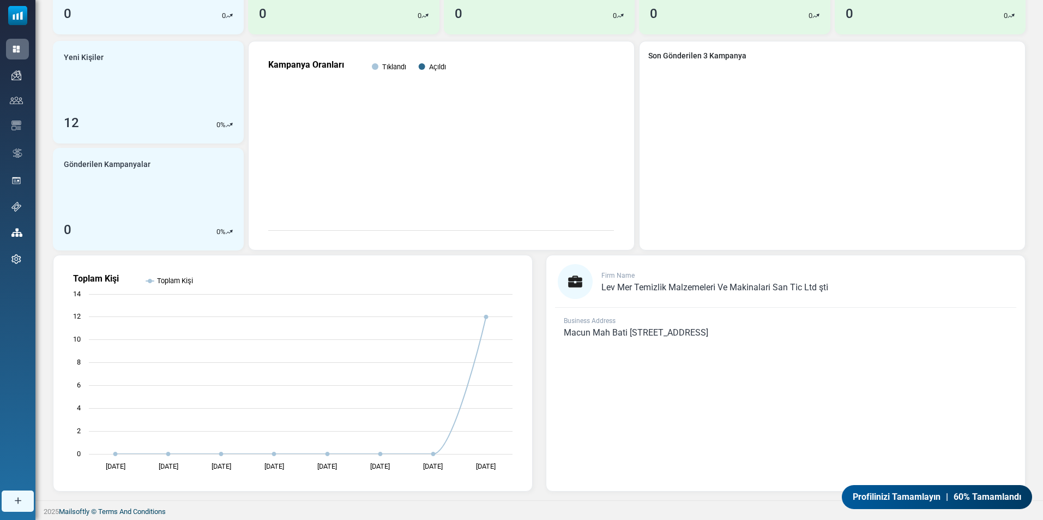
click at [965, 500] on span "60% Tamamlandı" at bounding box center [988, 496] width 68 height 13
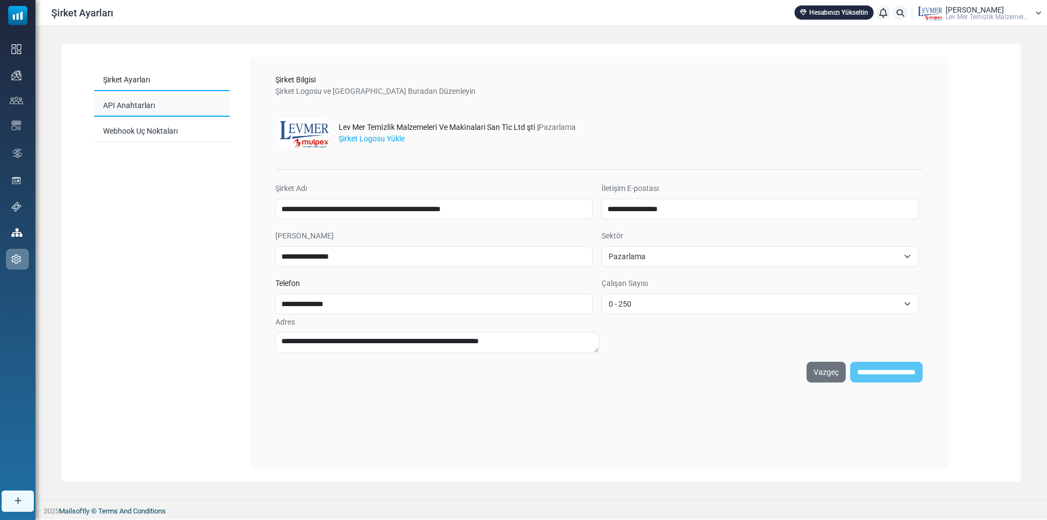
click at [138, 104] on link "API Anahtarları" at bounding box center [161, 105] width 135 height 21
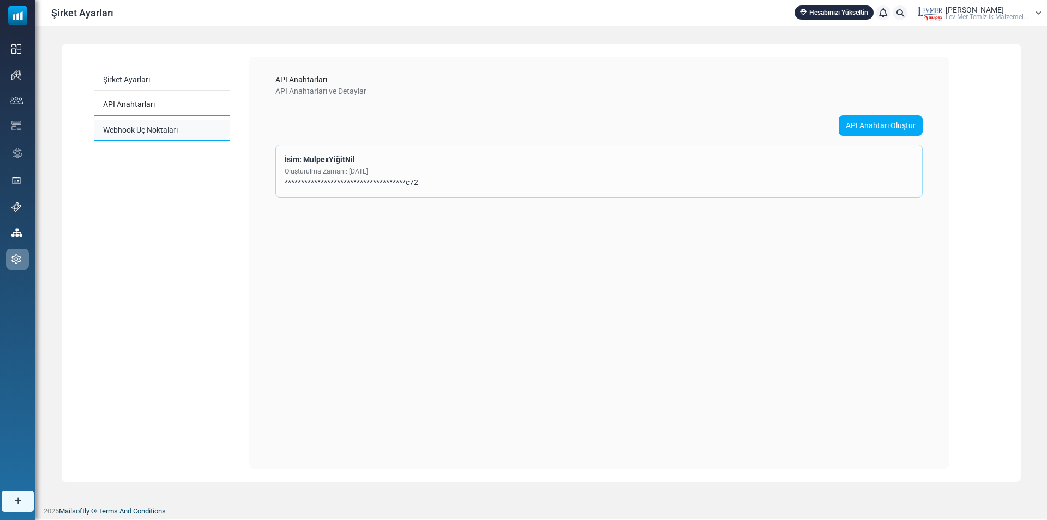
click at [148, 132] on link "Webhook Uç Noktaları" at bounding box center [161, 130] width 135 height 21
click at [316, 88] on span "Webook Uç Noktaları ve Detaylar" at bounding box center [330, 91] width 110 height 9
click at [328, 93] on span "Webook Uç Noktaları ve Detaylar" at bounding box center [330, 91] width 110 height 9
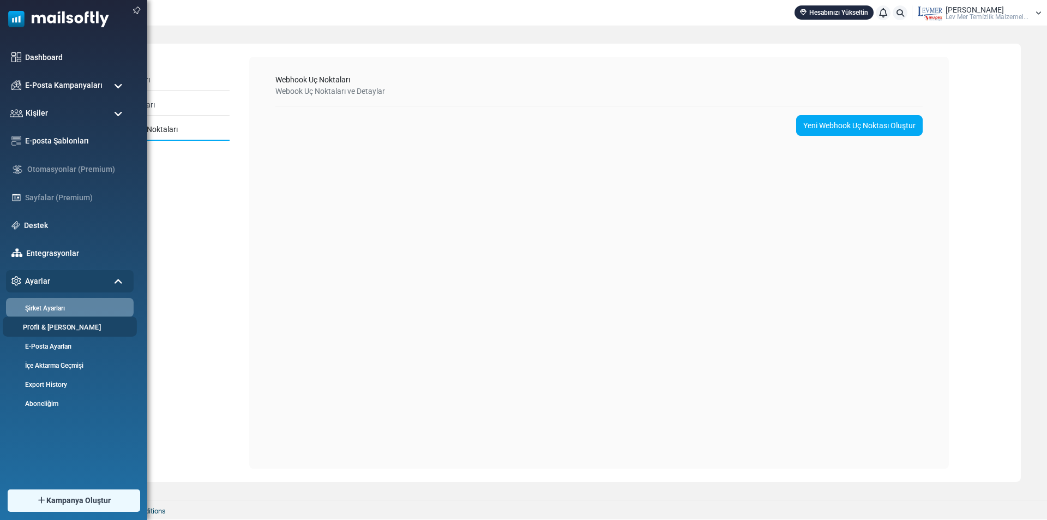
click at [61, 323] on link "Profil & [PERSON_NAME]" at bounding box center [68, 327] width 131 height 10
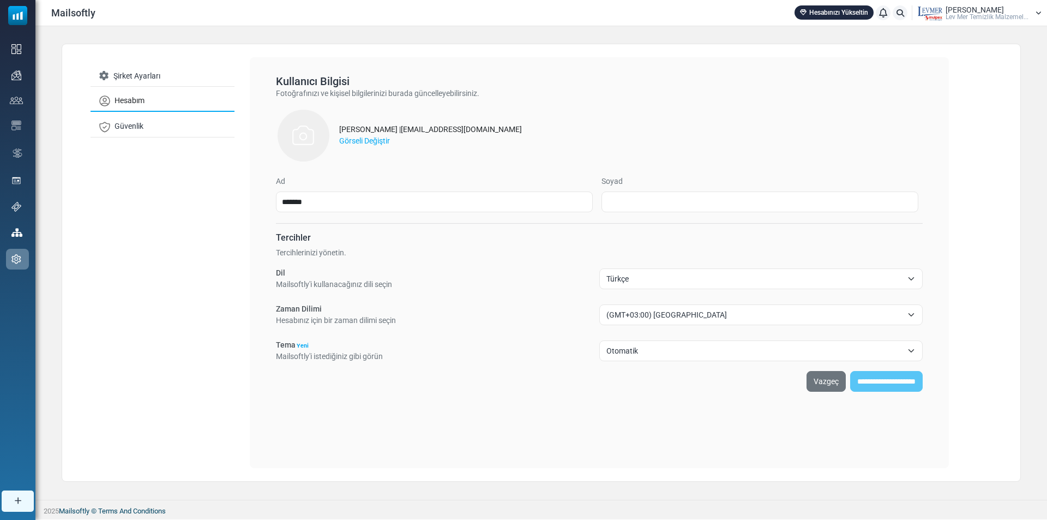
click at [665, 351] on span "Otomatik" at bounding box center [755, 350] width 296 height 13
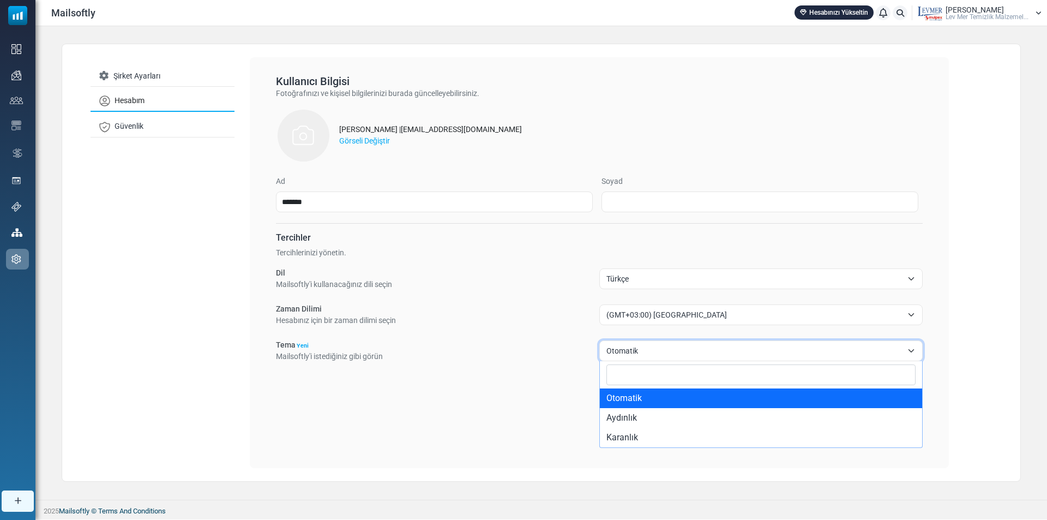
click at [487, 356] on div "Tema Yeni Mailsoftly'i istediğiniz gibi görün ******** ******** ******** Otomat…" at bounding box center [599, 350] width 647 height 23
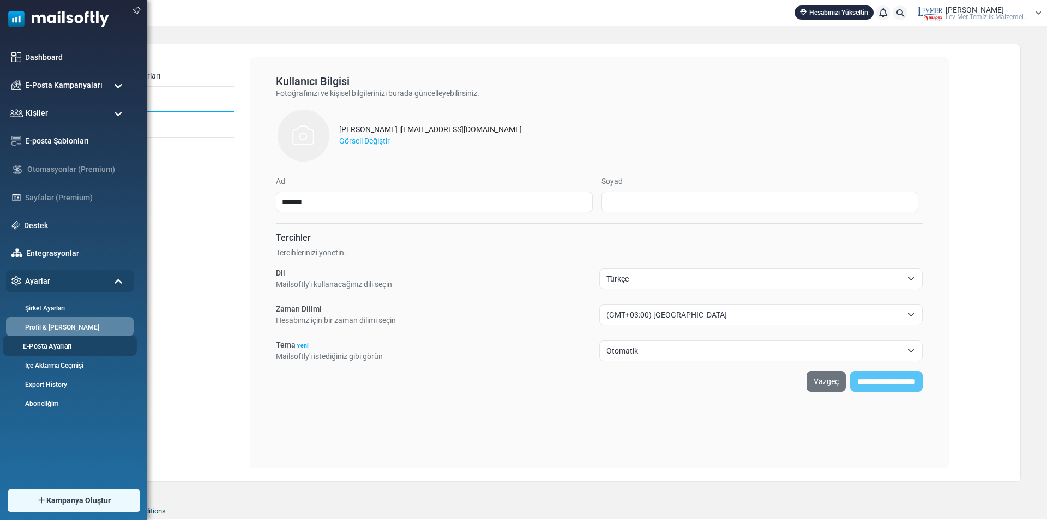
click at [43, 344] on link "E-Posta Ayarları" at bounding box center [68, 346] width 131 height 10
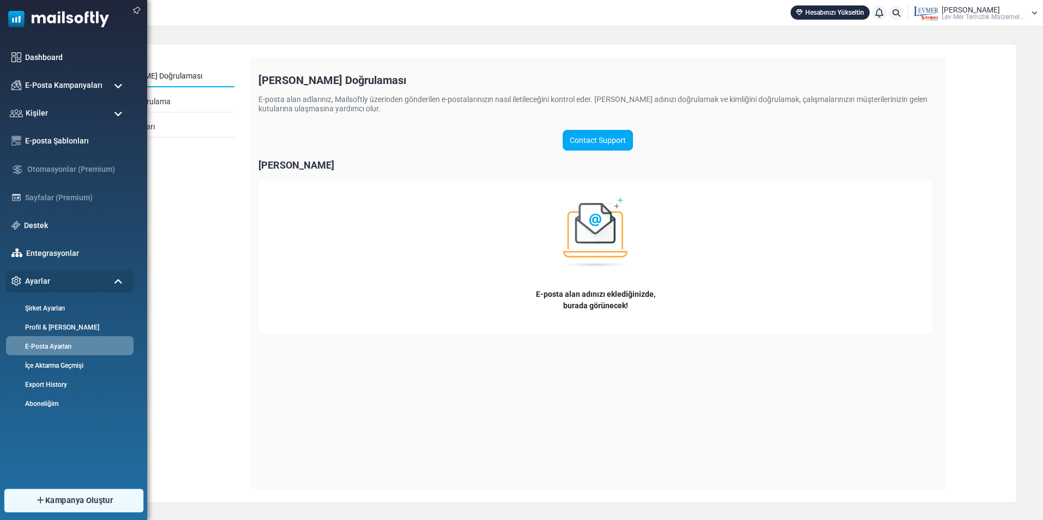
click at [45, 494] on link "Kampanya Oluştur" at bounding box center [73, 500] width 139 height 23
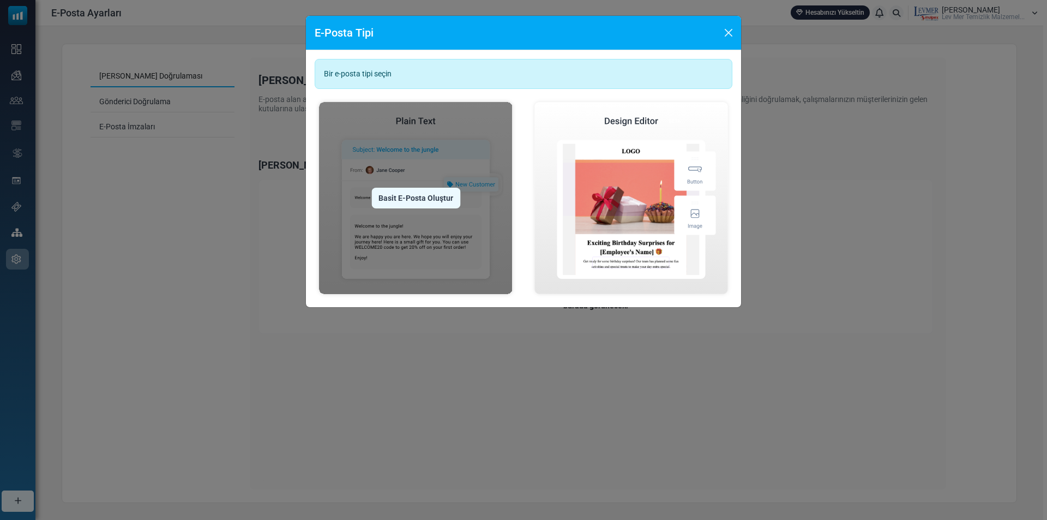
click at [426, 169] on img at bounding box center [416, 198] width 202 height 201
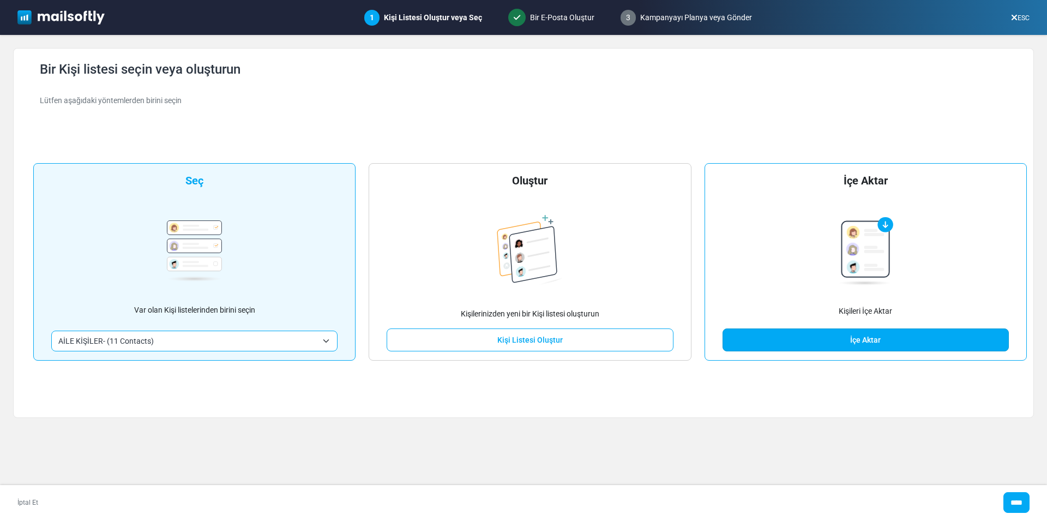
click at [891, 347] on link "İçe Aktar" at bounding box center [866, 339] width 286 height 23
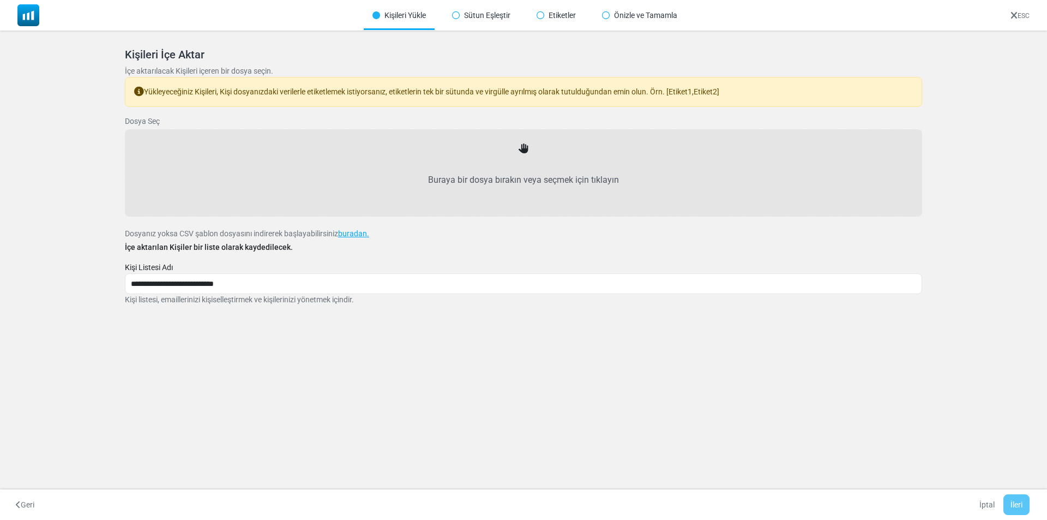
click at [451, 175] on label "Buraya bir dosya bırakın veya seçmek için tıklayın" at bounding box center [523, 180] width 773 height 48
click at [0, 0] on input "Buraya bir dosya bırakın veya seçmek için tıklayın" at bounding box center [0, 0] width 0 height 0
click at [25, 13] on img at bounding box center [28, 15] width 22 height 22
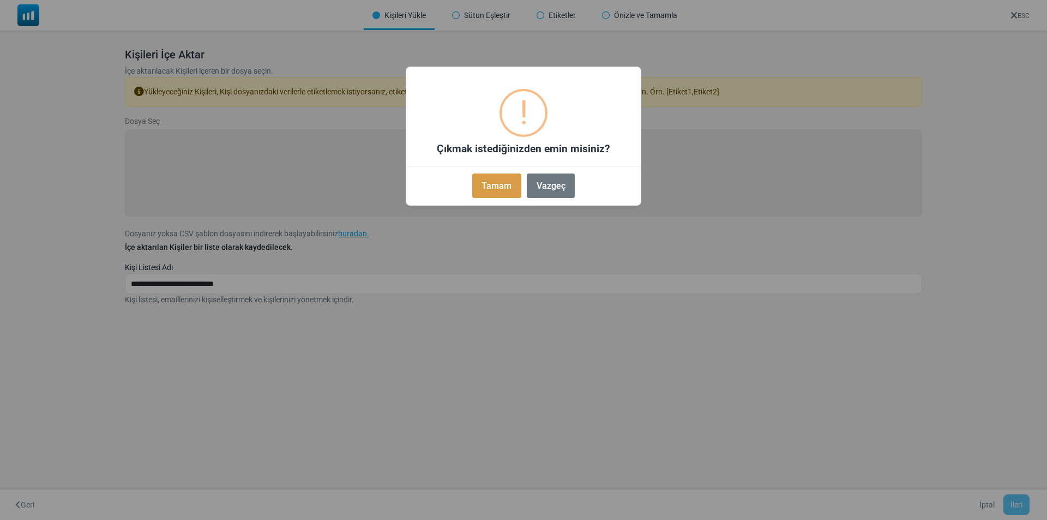
click at [488, 193] on button "Tamam" at bounding box center [496, 185] width 49 height 25
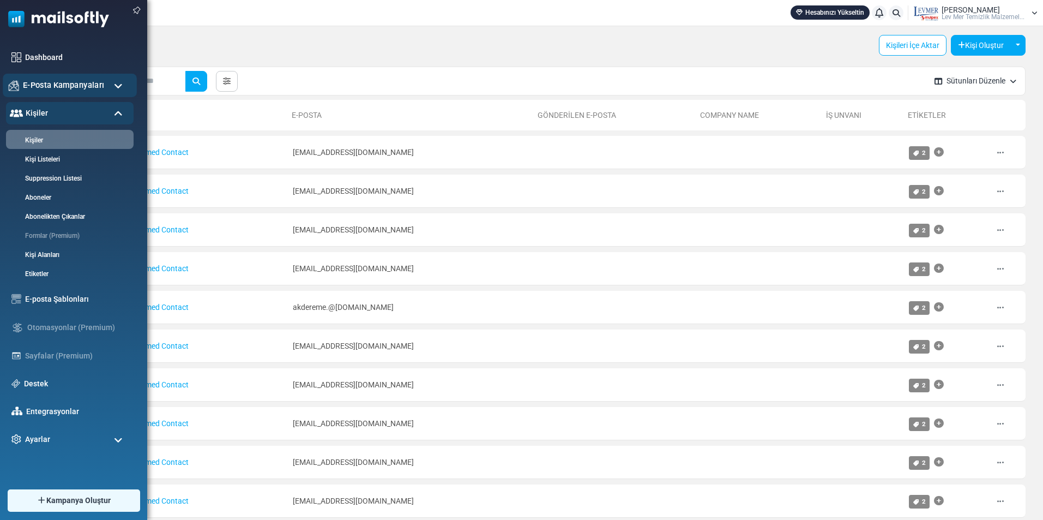
click at [51, 86] on span "E-Posta Kampanyaları" at bounding box center [63, 85] width 81 height 12
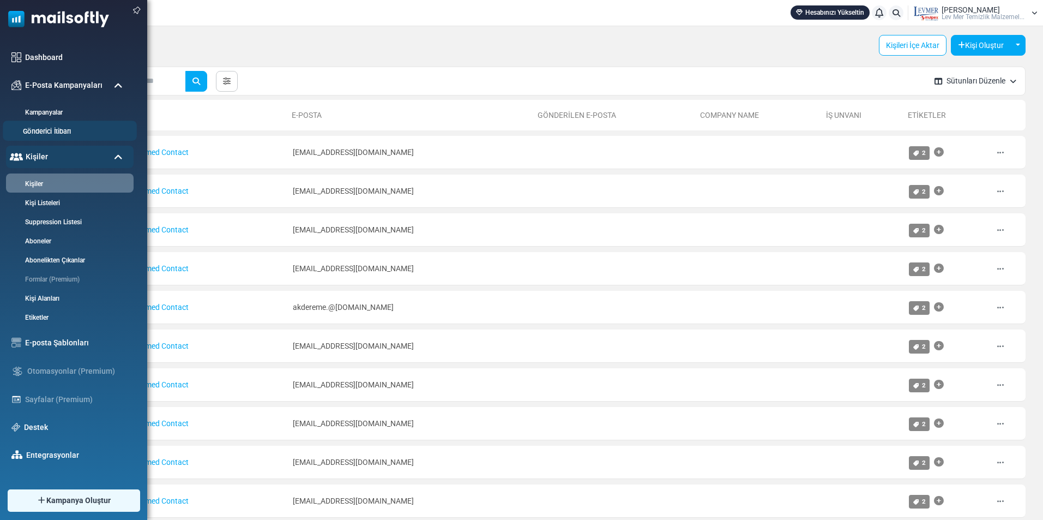
click at [57, 131] on link "Gönderici İtibarı" at bounding box center [68, 132] width 131 height 10
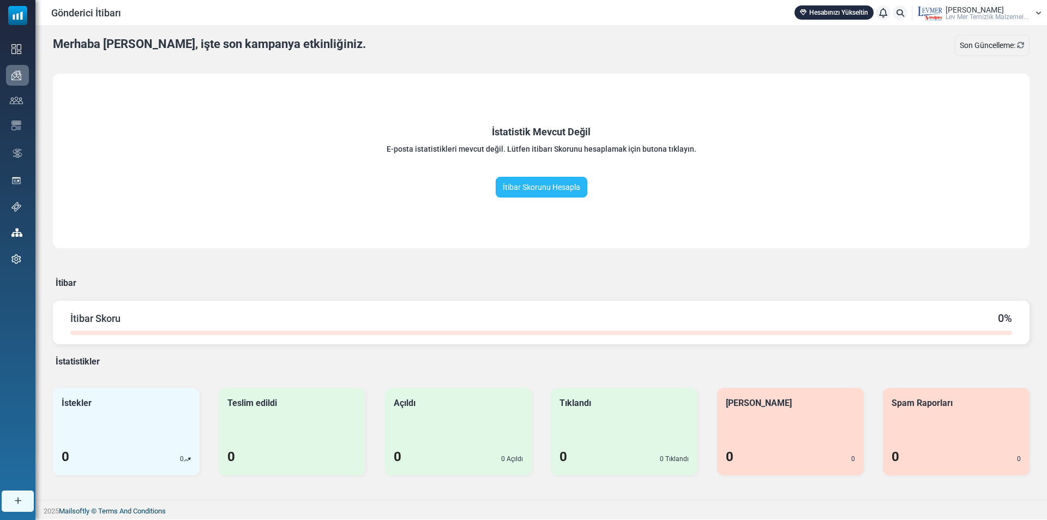
click at [518, 188] on link "İtibar Skorunu Hesapla" at bounding box center [542, 187] width 92 height 21
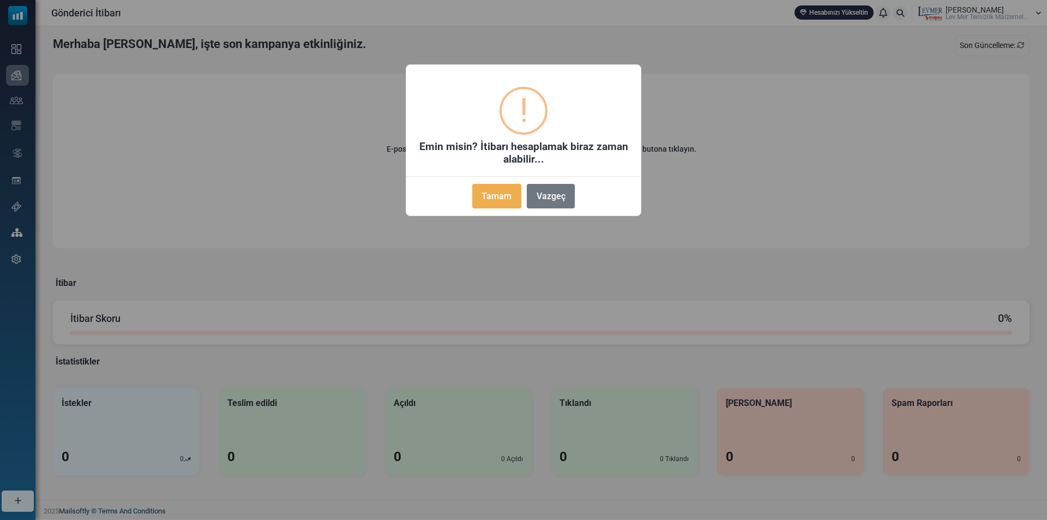
click at [561, 198] on button "Vazgeç" at bounding box center [551, 196] width 48 height 25
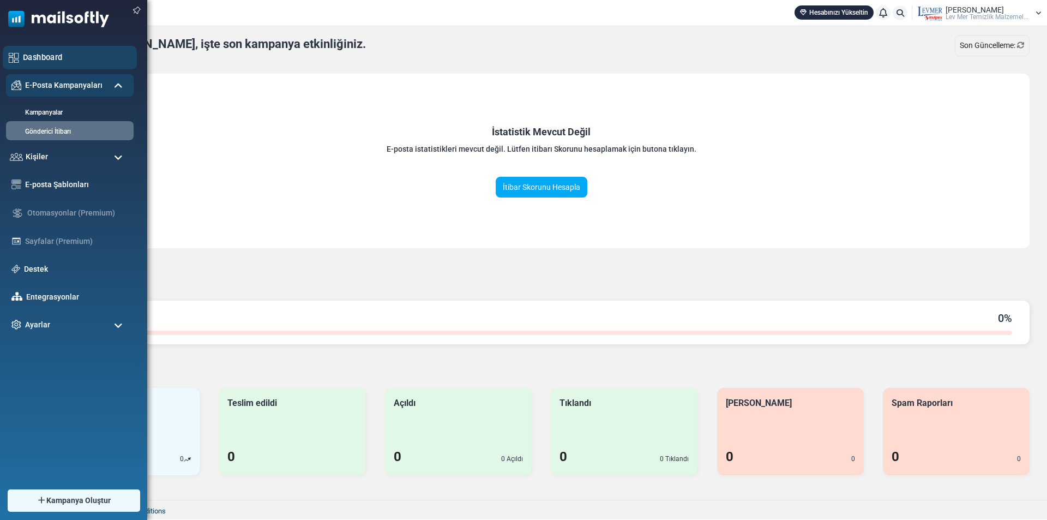
click at [35, 57] on link "Dashboard" at bounding box center [77, 57] width 108 height 12
